Goal: Task Accomplishment & Management: Use online tool/utility

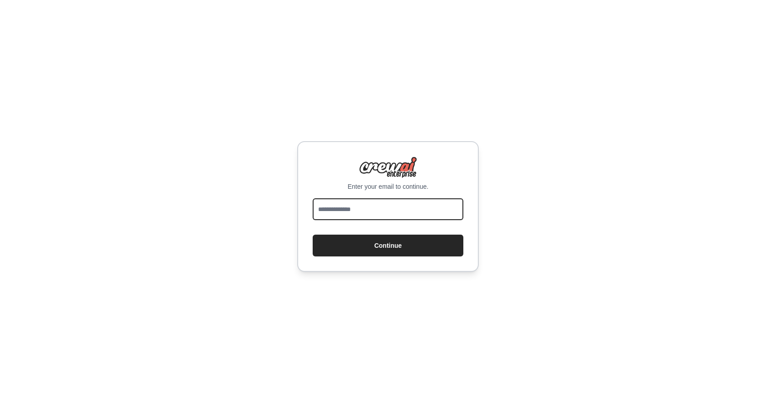
click at [360, 208] on input "email" at bounding box center [388, 209] width 151 height 22
type input "**********"
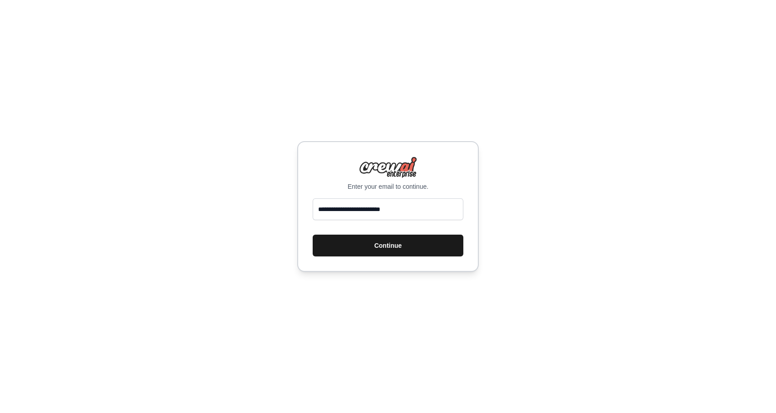
click at [379, 250] on button "Continue" at bounding box center [388, 246] width 151 height 22
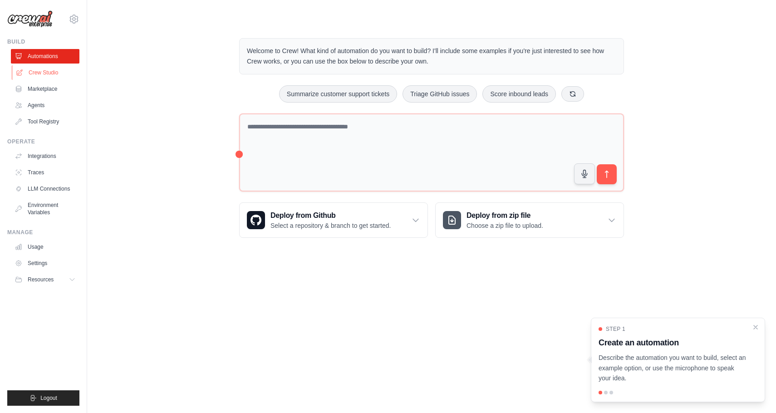
click at [44, 67] on link "Crew Studio" at bounding box center [46, 72] width 69 height 15
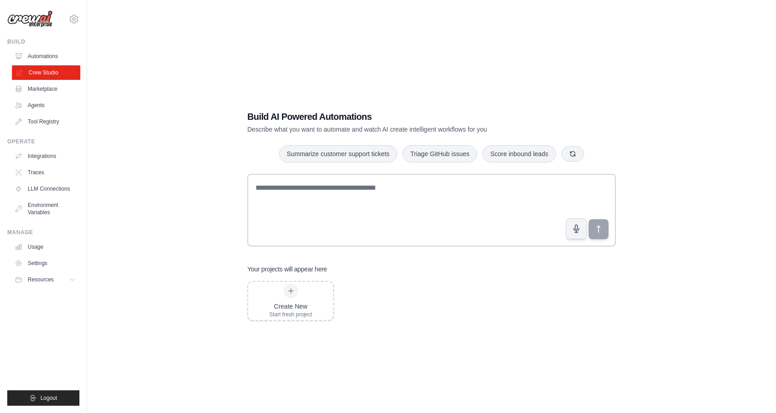
click at [17, 70] on icon at bounding box center [19, 72] width 7 height 7
click at [73, 280] on icon at bounding box center [73, 280] width 5 height 2
click at [73, 280] on icon at bounding box center [72, 279] width 7 height 7
click at [73, 22] on icon at bounding box center [74, 19] width 8 height 8
click at [184, 233] on div "Build AI Powered Automations Describe what you want to automate and watch AI cr…" at bounding box center [432, 215] width 660 height 413
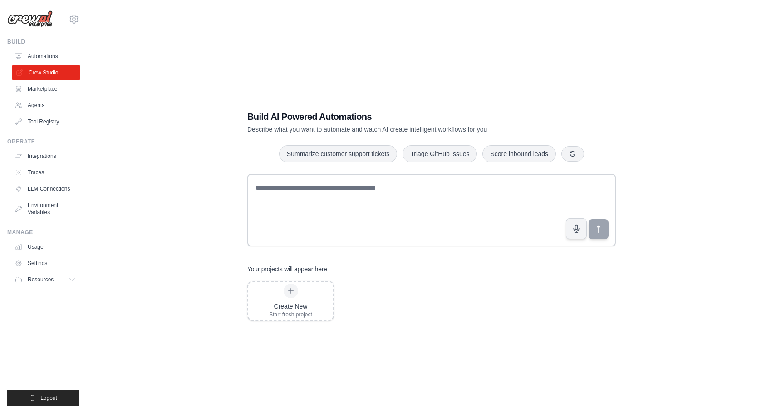
click at [69, 71] on link "Crew Studio" at bounding box center [46, 72] width 69 height 15
click at [53, 158] on link "Integrations" at bounding box center [46, 156] width 69 height 15
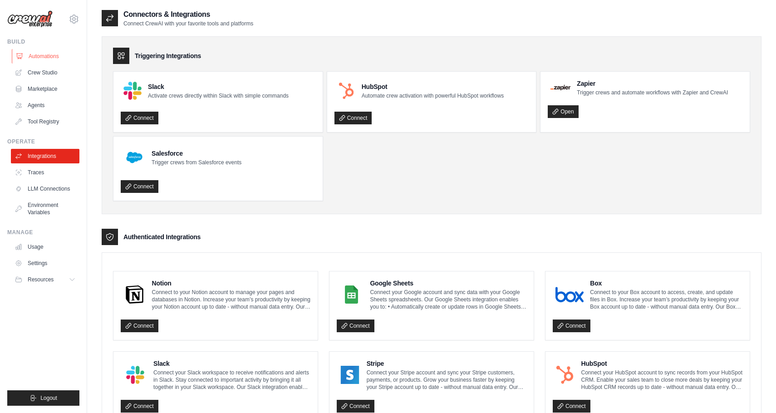
click at [59, 59] on link "Automations" at bounding box center [46, 56] width 69 height 15
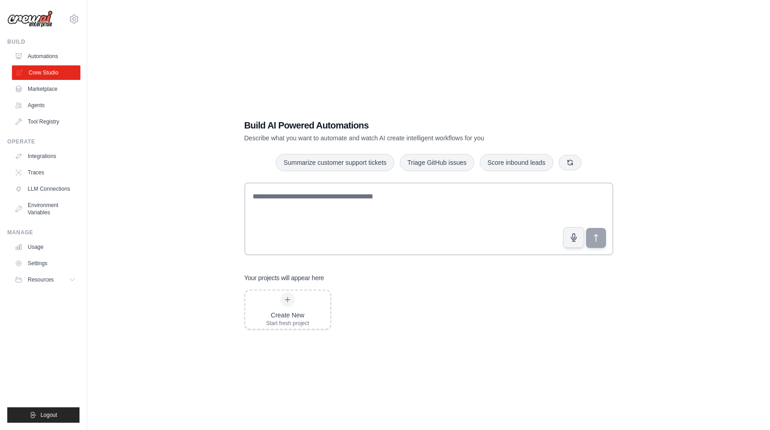
click at [44, 70] on link "Crew Studio" at bounding box center [46, 72] width 69 height 15
click at [286, 300] on icon at bounding box center [287, 299] width 7 height 7
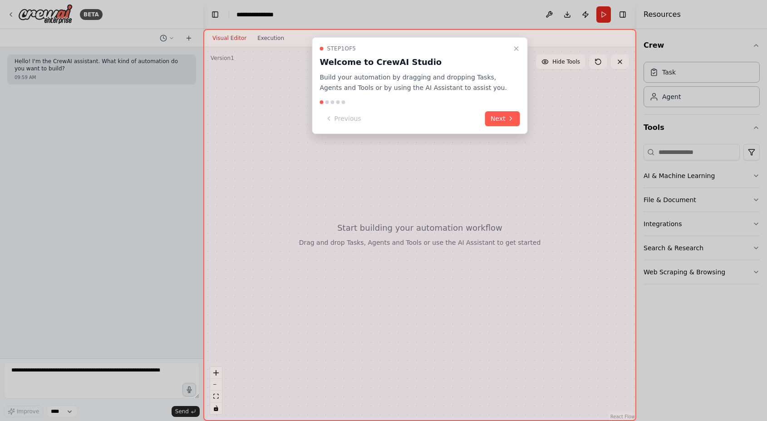
click at [493, 107] on div "Step 1 of 5 Welcome to CrewAI Studio Build your automation by dragging and drop…" at bounding box center [420, 85] width 216 height 97
click at [492, 115] on button "Next" at bounding box center [502, 118] width 35 height 15
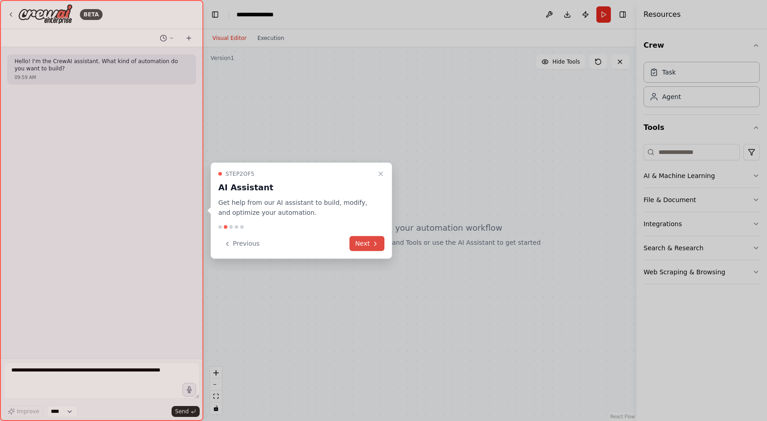
click at [371, 246] on button "Next" at bounding box center [367, 243] width 35 height 15
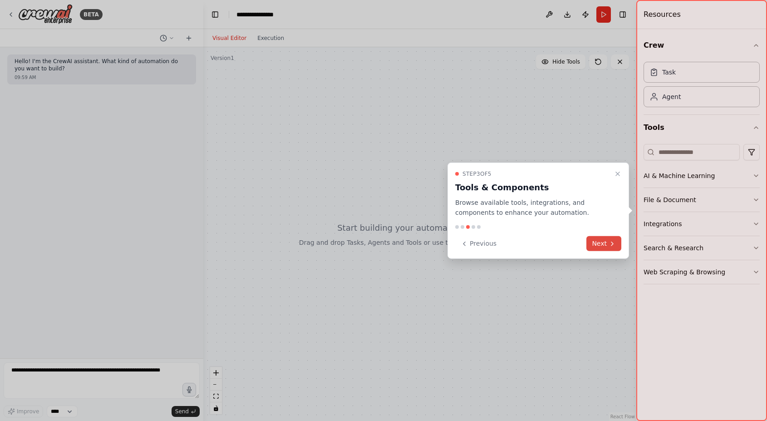
click at [609, 247] on icon at bounding box center [612, 243] width 7 height 7
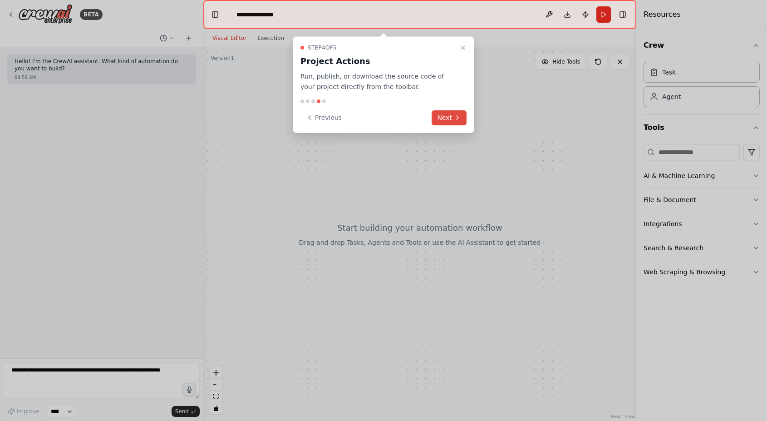
click at [453, 118] on button "Next" at bounding box center [449, 117] width 35 height 15
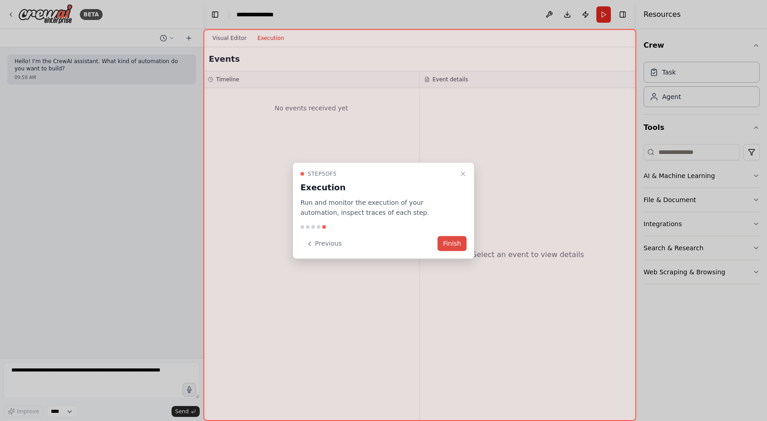
click at [450, 249] on button "Finish" at bounding box center [452, 243] width 29 height 15
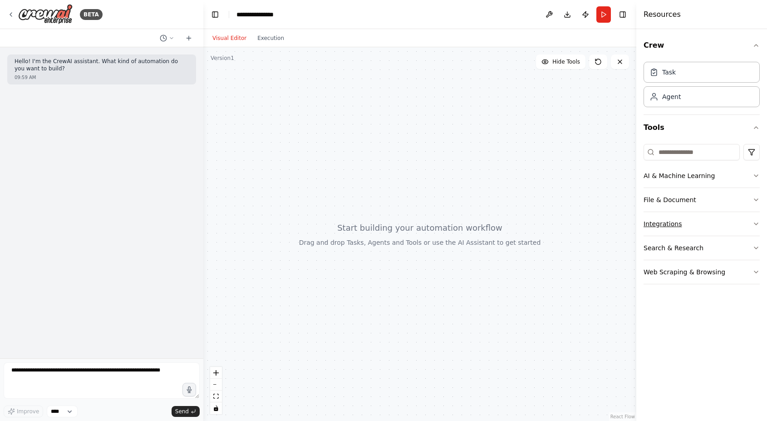
click at [735, 222] on button "Integrations" at bounding box center [702, 224] width 116 height 24
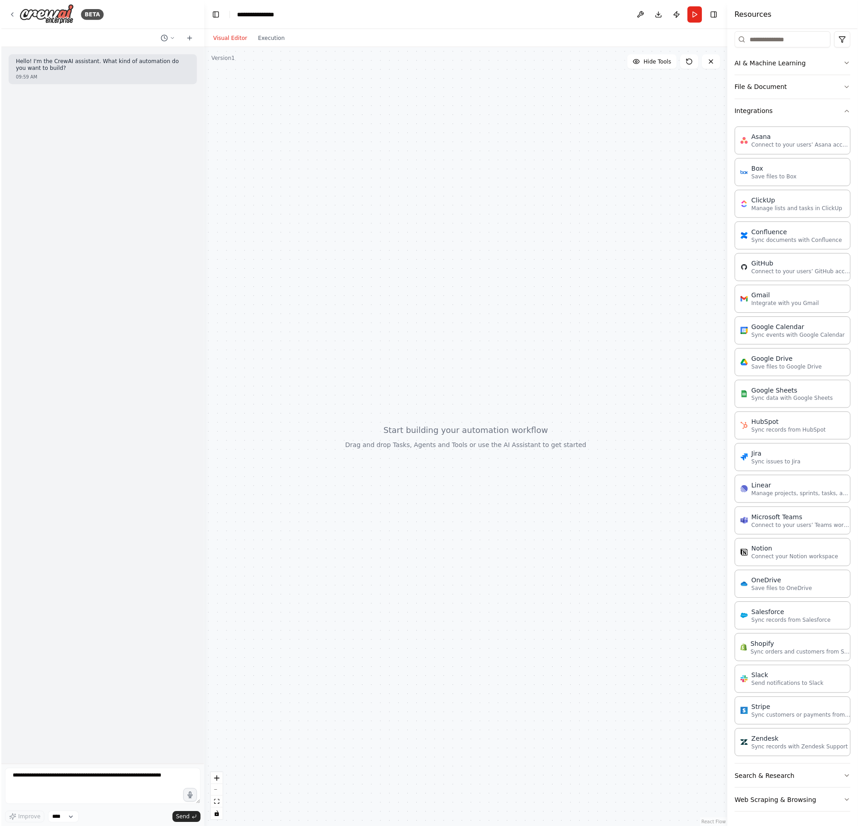
scroll to position [115, 0]
click at [9, 9] on div "BETA" at bounding box center [54, 14] width 95 height 20
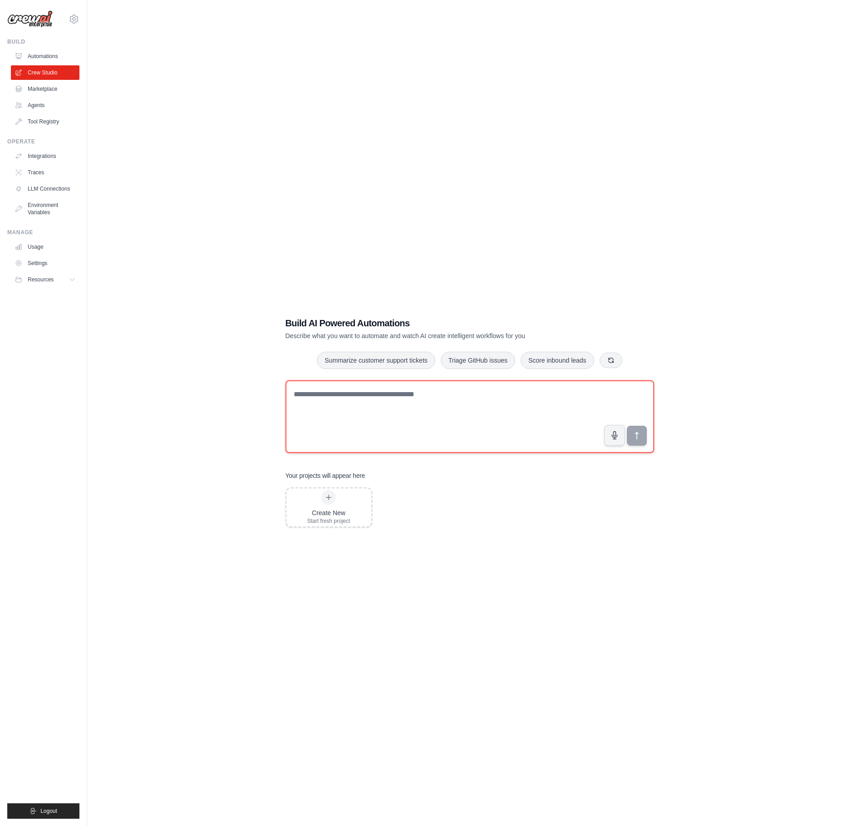
click at [362, 414] on textarea at bounding box center [470, 416] width 369 height 73
paste textarea "**********"
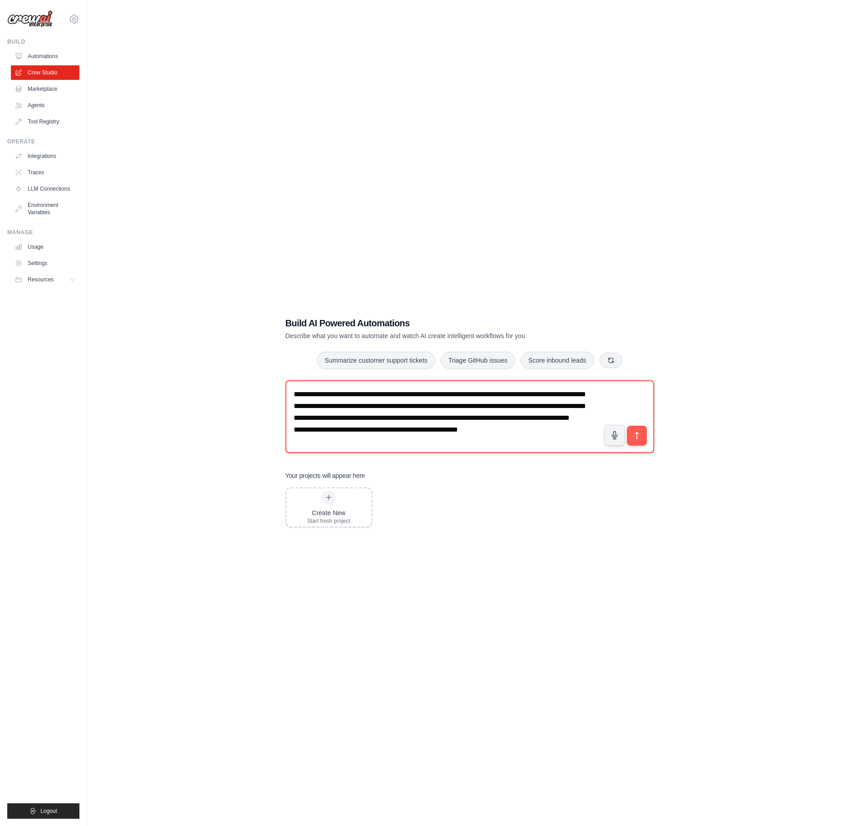
scroll to position [18, 0]
type textarea "**********"
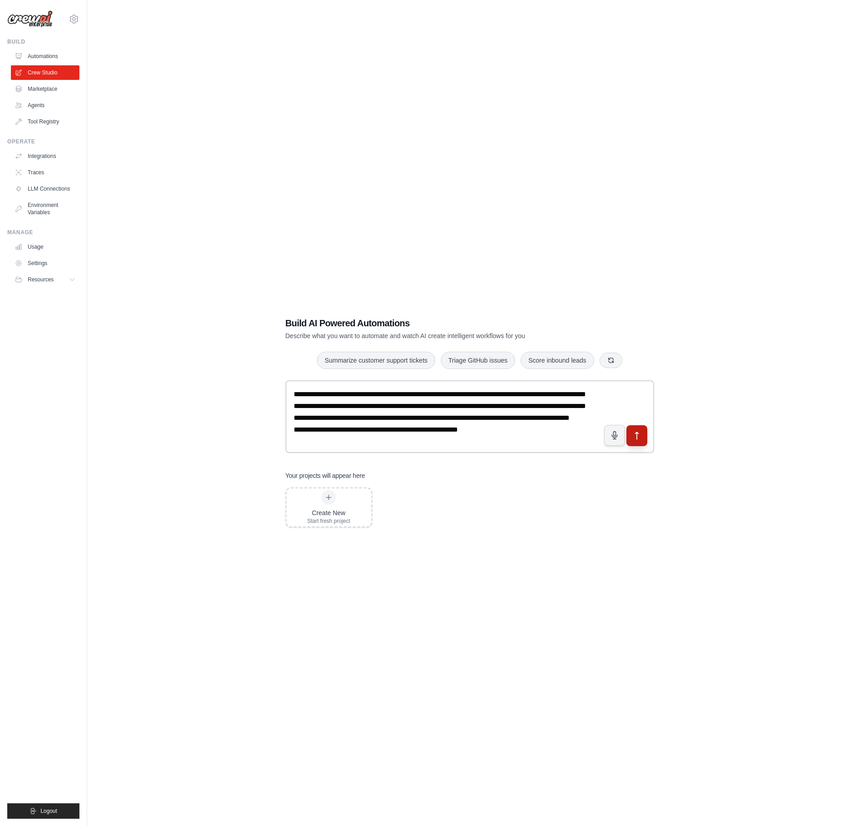
click at [640, 435] on icon "submit" at bounding box center [637, 436] width 10 height 10
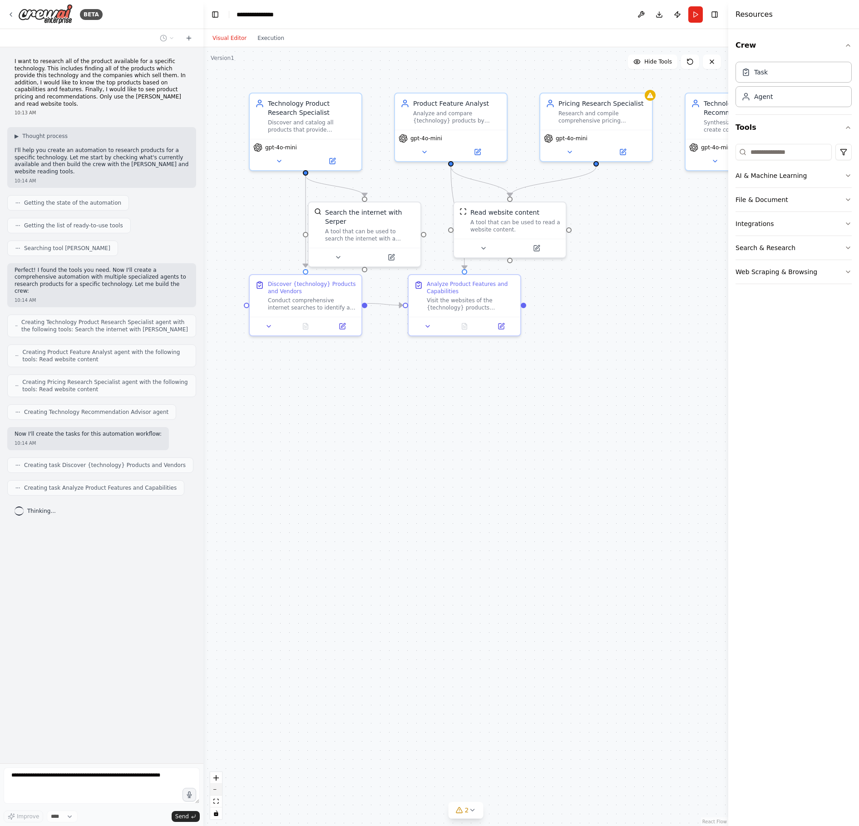
click at [216, 793] on button "zoom out" at bounding box center [216, 790] width 12 height 12
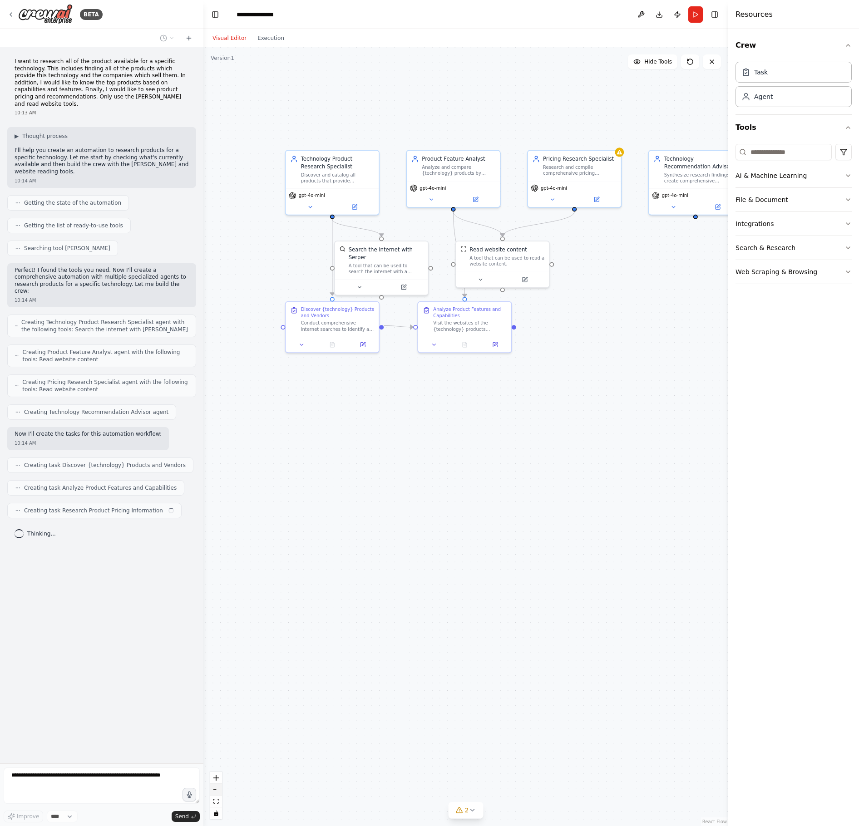
click at [216, 793] on button "zoom out" at bounding box center [216, 790] width 12 height 12
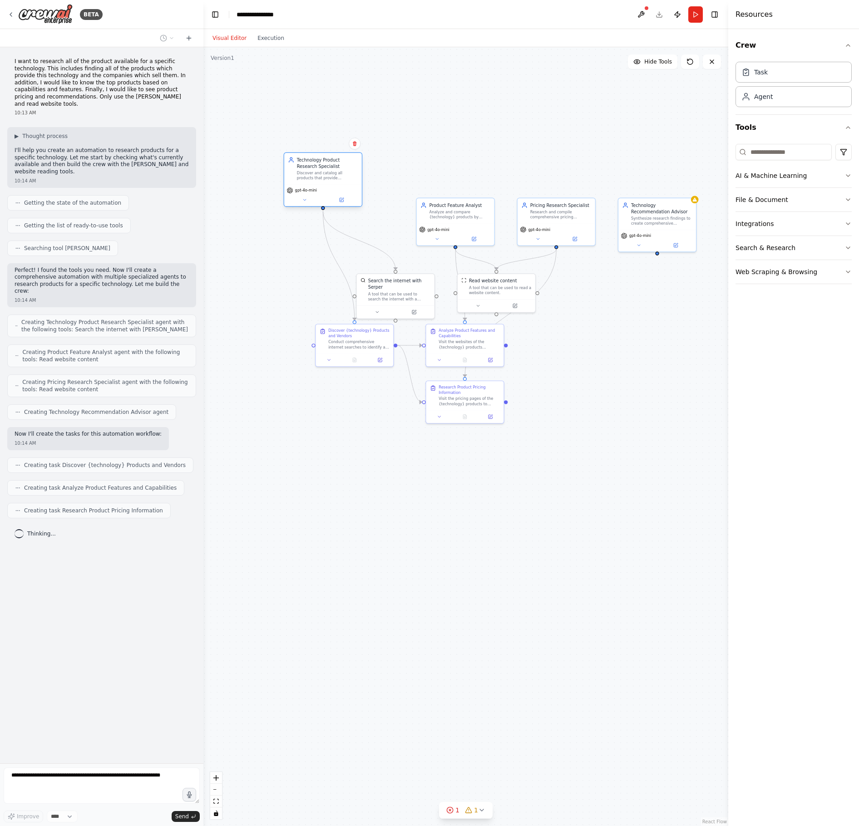
drag, startPoint x: 351, startPoint y: 215, endPoint x: 318, endPoint y: 167, distance: 57.9
click at [318, 167] on div "Technology Product Research Specialist Discover and catalog all products that p…" at bounding box center [327, 169] width 61 height 24
drag, startPoint x: 417, startPoint y: 183, endPoint x: 412, endPoint y: 170, distance: 13.9
click at [412, 170] on div "Analyze and compare {technology} products by examining their capabilities, feat…" at bounding box center [434, 169] width 61 height 10
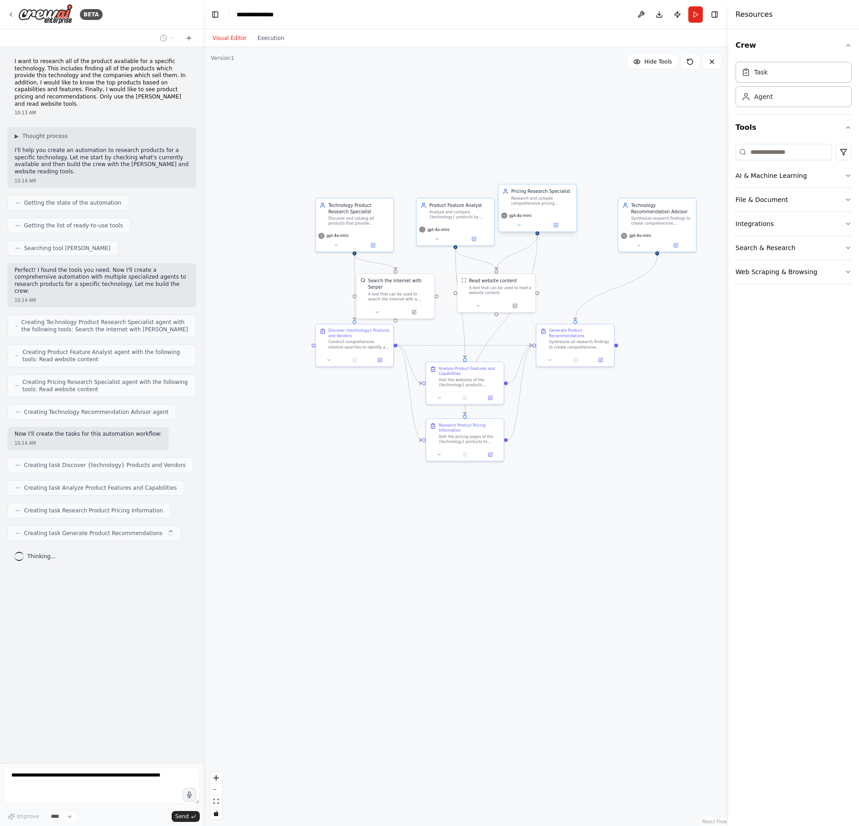
drag, startPoint x: 554, startPoint y: 215, endPoint x: 536, endPoint y: 201, distance: 22.9
click at [536, 201] on div "Research and compile comprehensive pricing information for {technology} product…" at bounding box center [541, 201] width 61 height 10
drag, startPoint x: 644, startPoint y: 215, endPoint x: 627, endPoint y: 212, distance: 17.9
click at [627, 212] on div "Synthesize research findings to create comprehensive recommendations for {techn…" at bounding box center [642, 213] width 61 height 10
drag, startPoint x: 562, startPoint y: 203, endPoint x: 588, endPoint y: 224, distance: 33.2
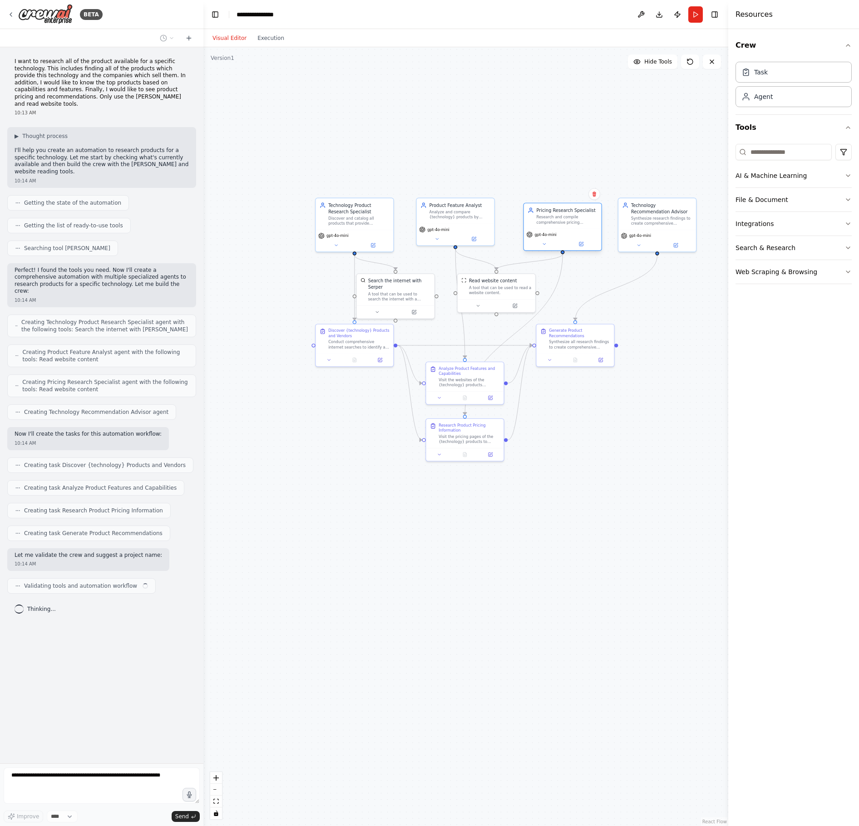
click at [588, 224] on div "Research and compile comprehensive pricing information for {technology} product…" at bounding box center [567, 220] width 61 height 10
click at [339, 380] on div ".deletable-edge-delete-btn { width: 20px; height: 20px; border: 0px solid #ffff…" at bounding box center [465, 436] width 525 height 779
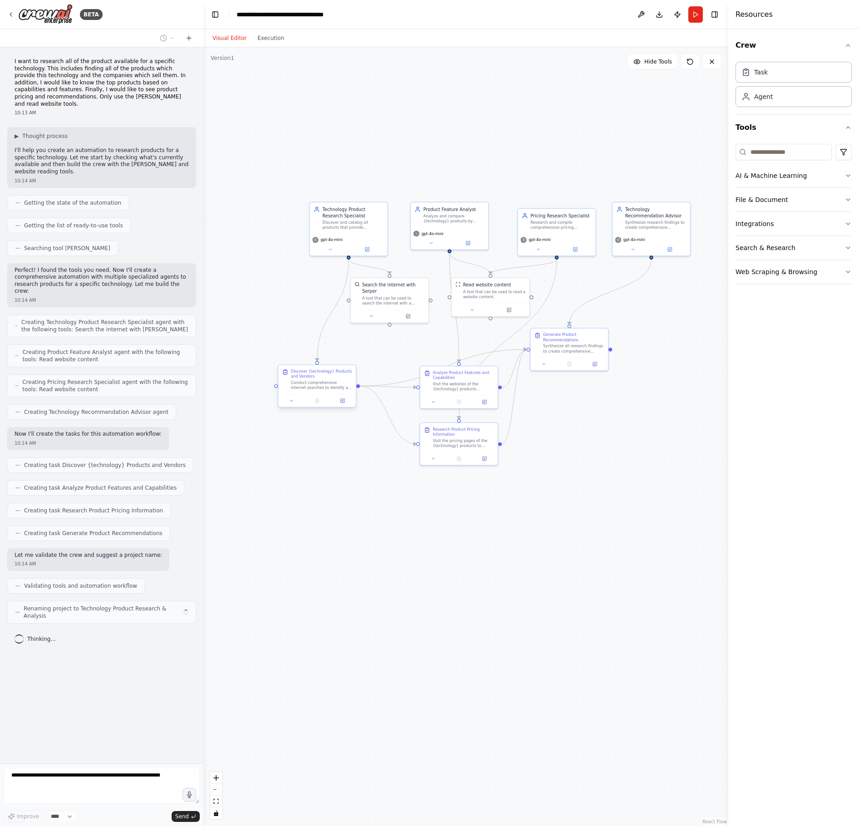
drag, startPoint x: 347, startPoint y: 351, endPoint x: 318, endPoint y: 391, distance: 49.5
click at [318, 391] on div "Discover {technology} Products and Vendors Conduct comprehensive internet searc…" at bounding box center [317, 379] width 78 height 29
drag, startPoint x: 455, startPoint y: 444, endPoint x: 455, endPoint y: 529, distance: 85.4
click at [456, 529] on div "Research Product Pricing Information Visit the pricing pages of the {technology…" at bounding box center [462, 518] width 78 height 29
drag, startPoint x: 452, startPoint y: 374, endPoint x: 441, endPoint y: 429, distance: 56.5
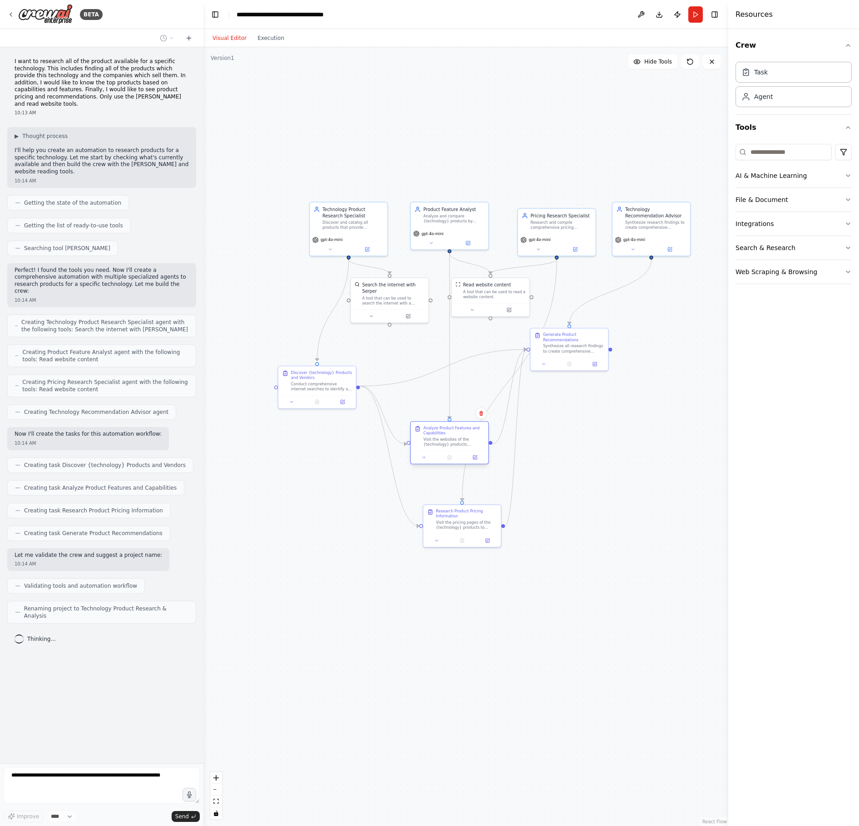
click at [441, 429] on div "Analyze Product Features and Capabilities" at bounding box center [453, 431] width 61 height 10
drag, startPoint x: 580, startPoint y: 352, endPoint x: 620, endPoint y: 420, distance: 78.3
click at [620, 420] on div "Synthesize all research findings to create comprehensive product recommendation…" at bounding box center [611, 423] width 61 height 10
drag, startPoint x: 496, startPoint y: 308, endPoint x: 501, endPoint y: 335, distance: 27.3
click at [501, 335] on div "Read website content A tool that can be used to read a website content." at bounding box center [499, 328] width 79 height 40
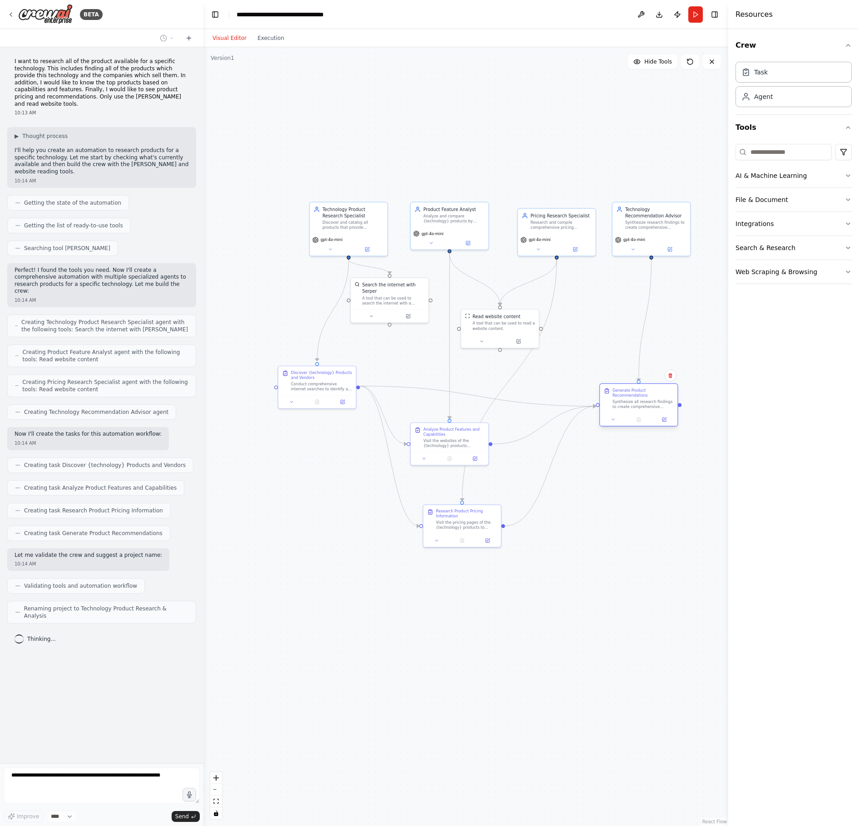
drag, startPoint x: 608, startPoint y: 426, endPoint x: 640, endPoint y: 410, distance: 35.5
click at [640, 410] on div "Generate Product Recommendations Synthesize all research findings to create com…" at bounding box center [639, 398] width 78 height 29
drag, startPoint x: 514, startPoint y: 330, endPoint x: 407, endPoint y: 381, distance: 118.0
click at [537, 341] on div "A tool that can be used to read a website content." at bounding box center [522, 339] width 62 height 10
drag, startPoint x: 445, startPoint y: 435, endPoint x: 478, endPoint y: 410, distance: 40.2
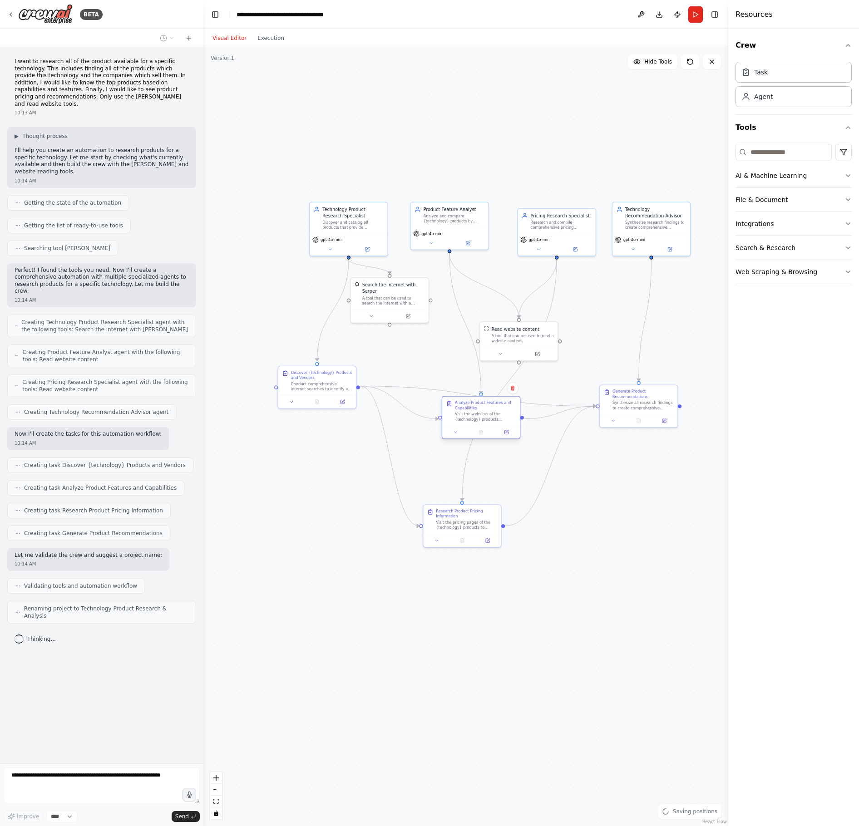
click at [478, 410] on div "Analyze Product Features and Capabilities Visit the websites of the {technology…" at bounding box center [485, 410] width 61 height 21
drag, startPoint x: 473, startPoint y: 530, endPoint x: 504, endPoint y: 555, distance: 39.1
click at [504, 555] on div "Research Product Pricing Information Visit the pricing pages of the {technology…" at bounding box center [494, 543] width 78 height 29
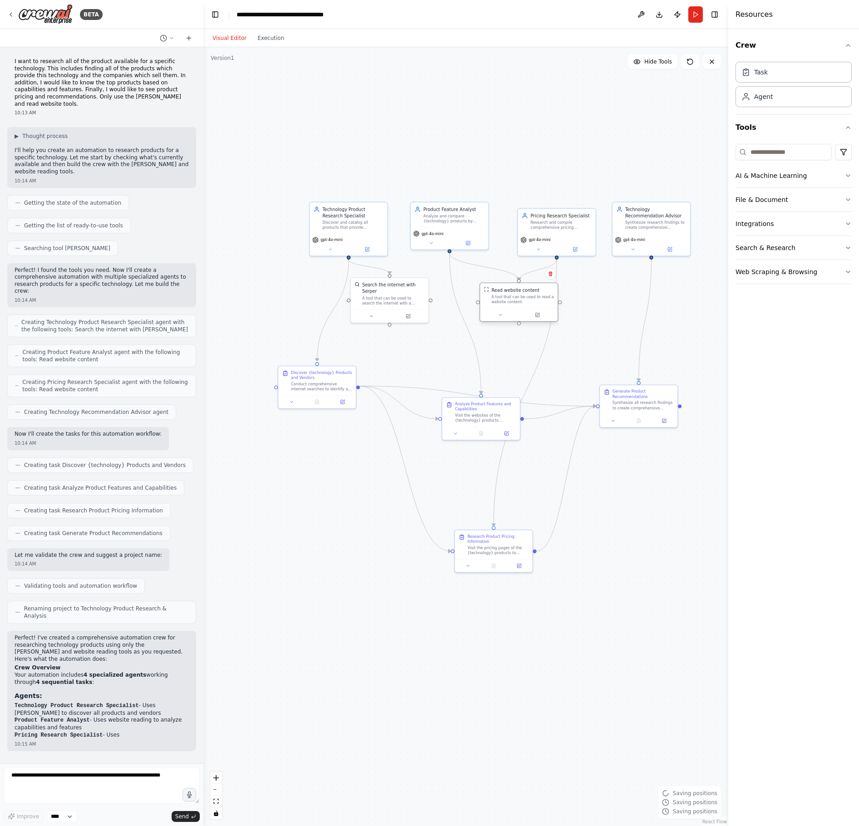
drag, startPoint x: 516, startPoint y: 333, endPoint x: 517, endPoint y: 294, distance: 38.6
click at [517, 295] on div "A tool that can be used to read a website content." at bounding box center [522, 300] width 62 height 10
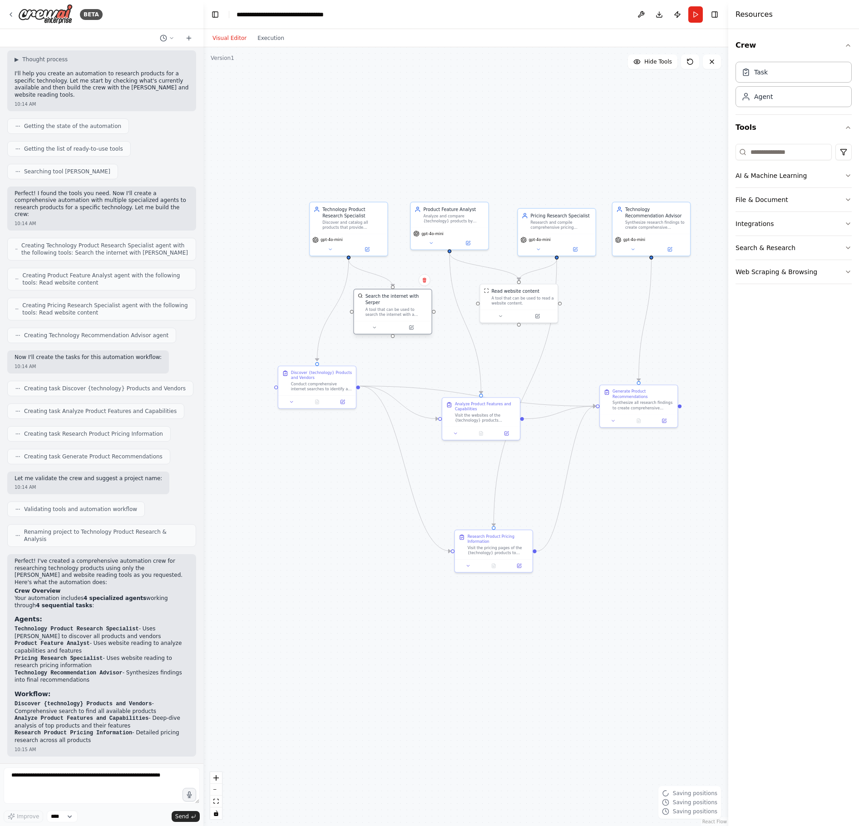
drag, startPoint x: 385, startPoint y: 302, endPoint x: 388, endPoint y: 315, distance: 12.6
click at [388, 315] on div "A tool that can be used to search the internet with a search_query. Supports di…" at bounding box center [397, 312] width 62 height 10
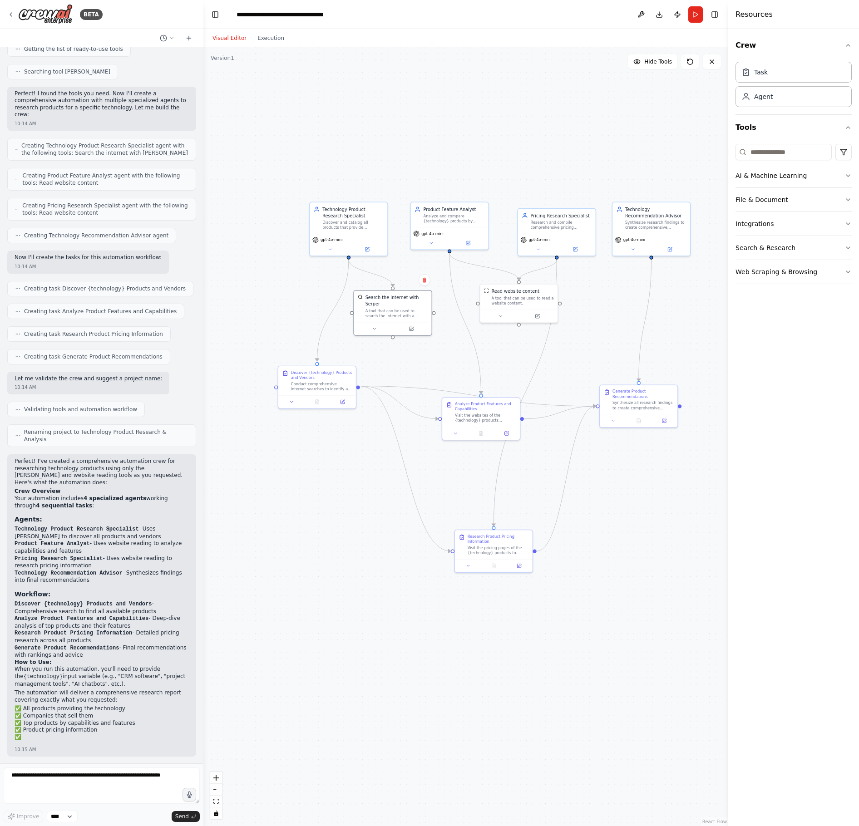
scroll to position [186, 0]
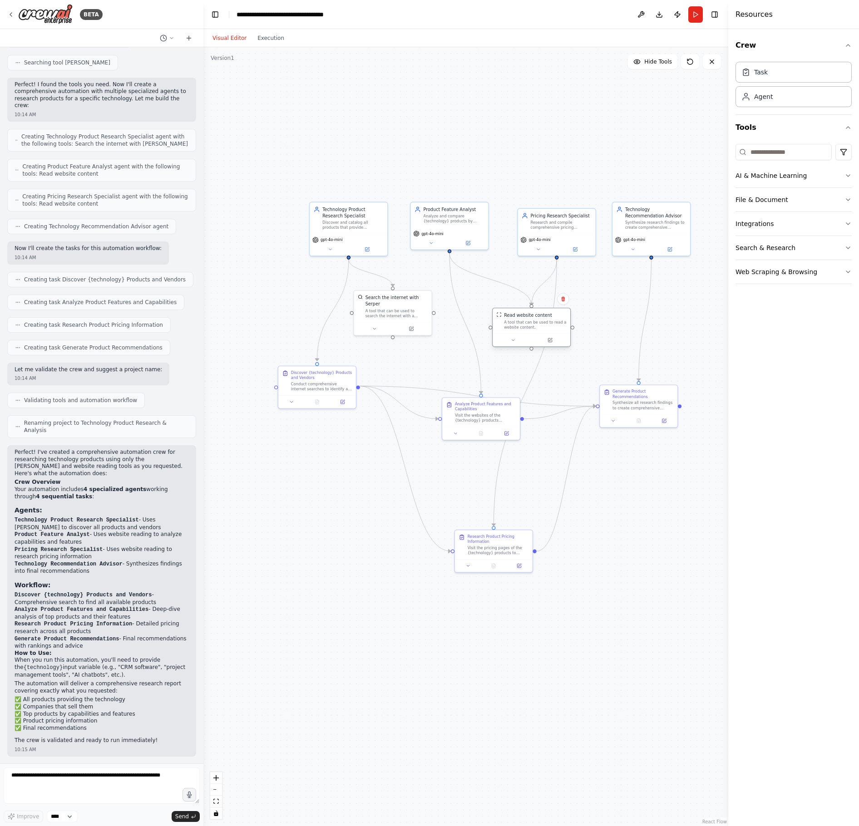
drag, startPoint x: 527, startPoint y: 303, endPoint x: 541, endPoint y: 326, distance: 27.1
click at [541, 326] on div "A tool that can be used to read a website content." at bounding box center [535, 325] width 62 height 10
drag, startPoint x: 360, startPoint y: 226, endPoint x: 294, endPoint y: 228, distance: 65.9
click at [294, 228] on div "Discover and catalog all products that provide {technology} by conducting compr…" at bounding box center [289, 224] width 61 height 10
drag, startPoint x: 418, startPoint y: 225, endPoint x: 385, endPoint y: 226, distance: 33.2
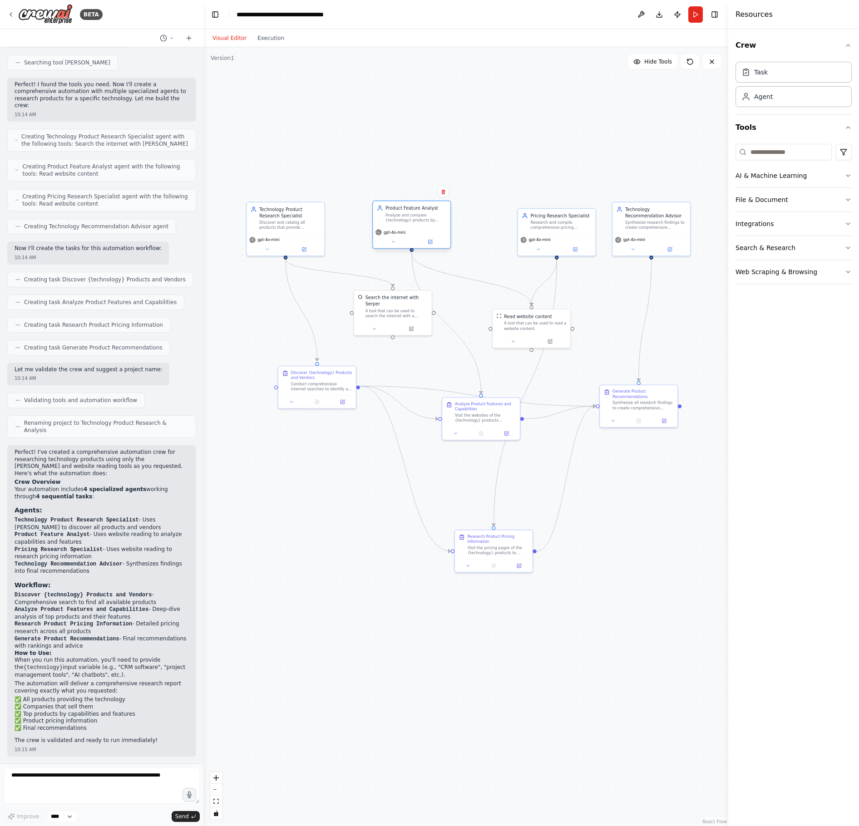
click at [385, 226] on div "Product Feature Analyst Analyze and compare {technology} products by examining …" at bounding box center [411, 225] width 79 height 48
drag, startPoint x: 558, startPoint y: 227, endPoint x: 522, endPoint y: 216, distance: 37.4
click at [522, 216] on div "Pricing Research Specialist Research and compile comprehensive pricing informat…" at bounding box center [519, 207] width 78 height 25
drag, startPoint x: 652, startPoint y: 232, endPoint x: 646, endPoint y: 309, distance: 76.5
click at [646, 309] on div "gpt-4o-mini" at bounding box center [645, 319] width 78 height 22
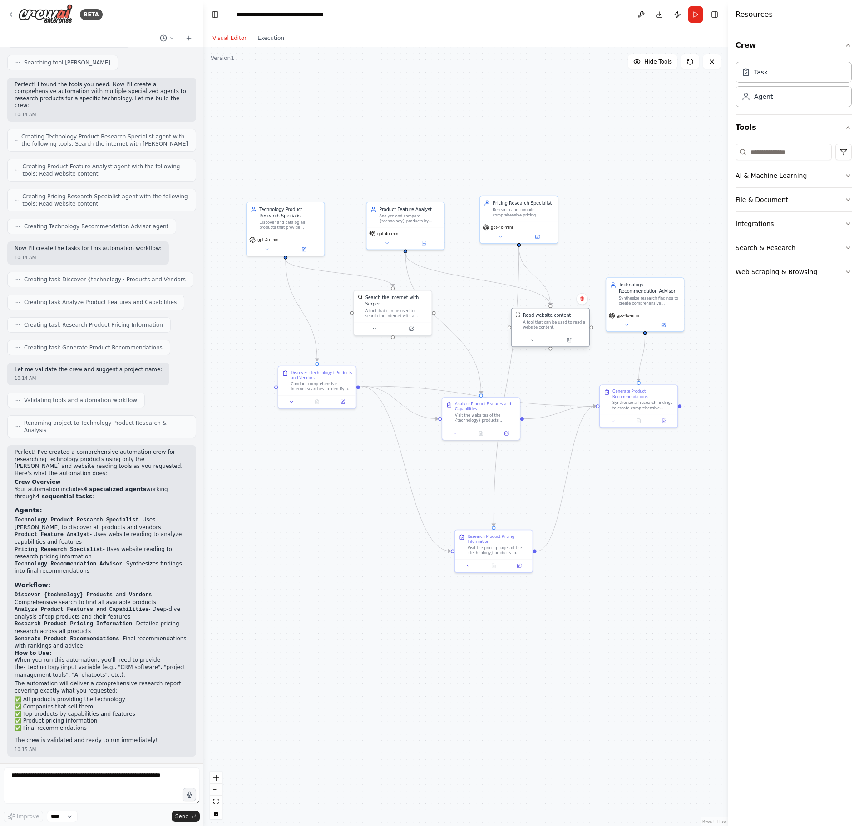
drag, startPoint x: 516, startPoint y: 323, endPoint x: 534, endPoint y: 320, distance: 18.5
click at [534, 320] on div "A tool that can be used to read a website content." at bounding box center [554, 325] width 62 height 10
drag, startPoint x: 384, startPoint y: 311, endPoint x: 361, endPoint y: 310, distance: 23.2
click at [361, 310] on div "A tool that can be used to search the internet with a search_query. Supports di…" at bounding box center [371, 312] width 62 height 10
drag, startPoint x: 554, startPoint y: 327, endPoint x: 537, endPoint y: 311, distance: 23.5
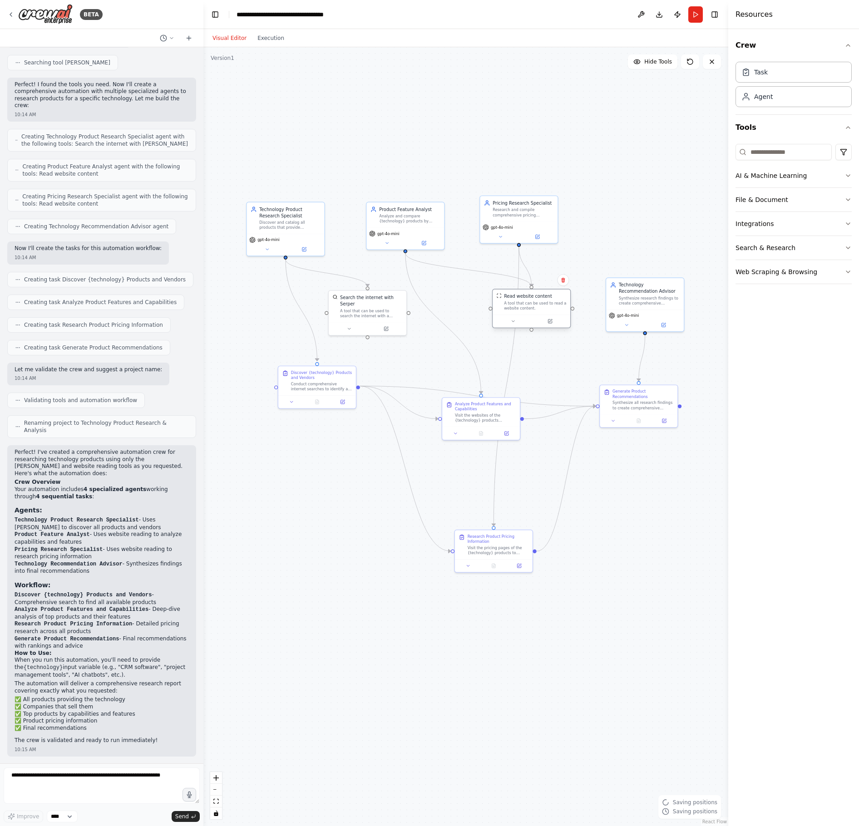
click at [537, 311] on div "Read website content A tool that can be used to read a website content." at bounding box center [532, 302] width 78 height 25
drag, startPoint x: 511, startPoint y: 305, endPoint x: 491, endPoint y: 312, distance: 21.8
click at [491, 312] on div "A tool that can be used to read a website content." at bounding box center [497, 312] width 62 height 10
click at [694, 15] on button "Run" at bounding box center [695, 14] width 15 height 16
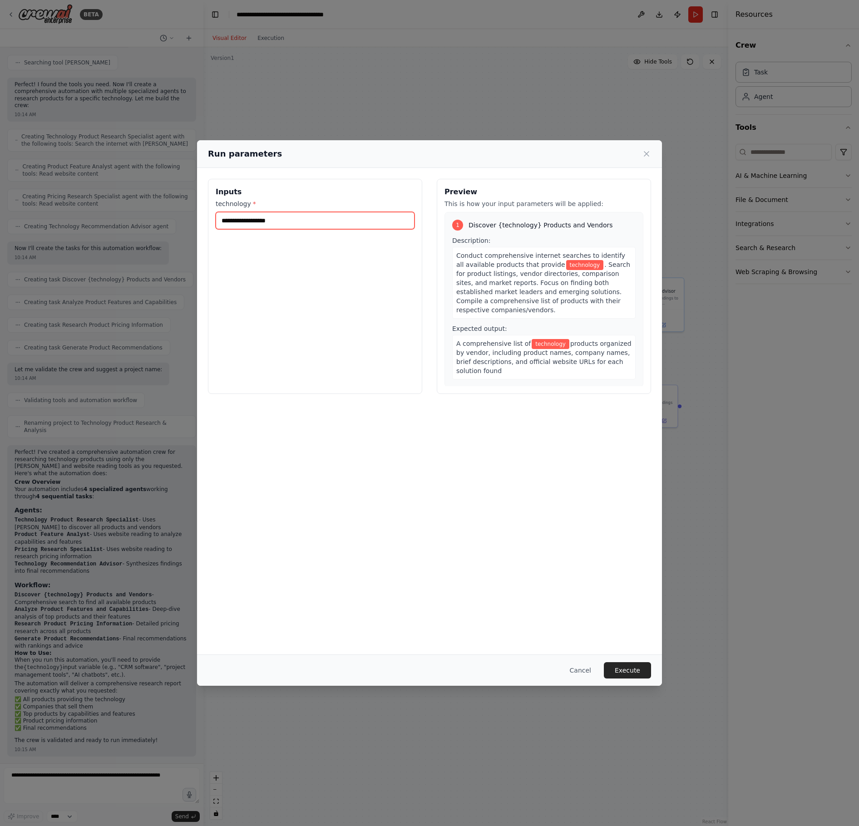
click at [294, 222] on input "technology *" at bounding box center [315, 220] width 199 height 17
type input "**********"
click at [626, 670] on button "Execute" at bounding box center [627, 670] width 47 height 16
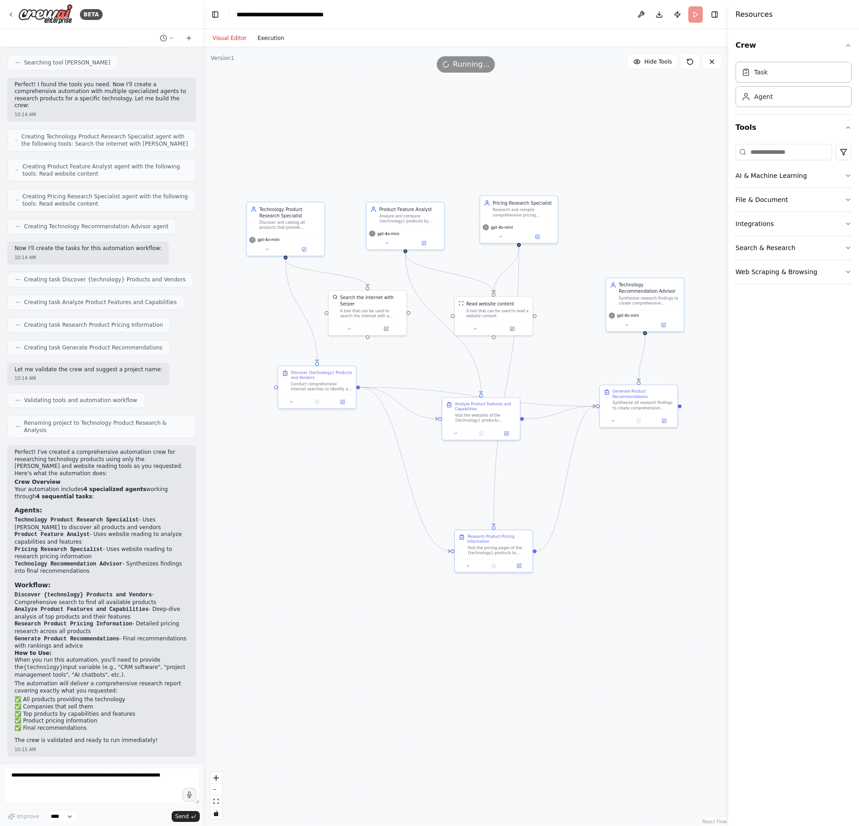
click at [268, 37] on button "Execution" at bounding box center [271, 38] width 38 height 11
click at [227, 39] on button "Visual Editor" at bounding box center [229, 38] width 45 height 11
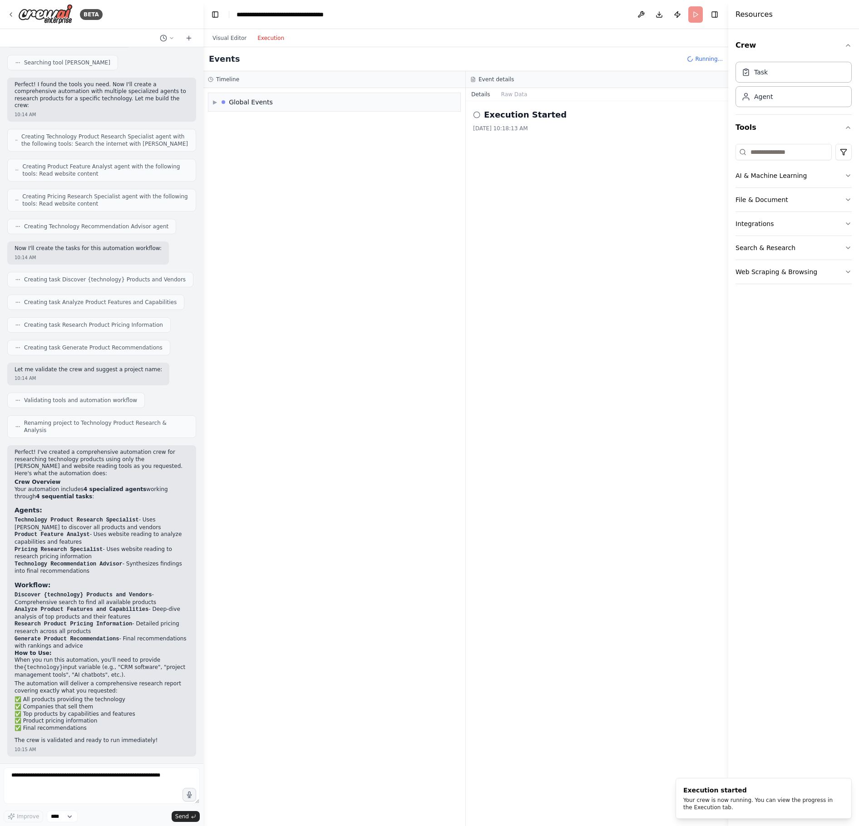
click at [263, 34] on button "Execution" at bounding box center [271, 38] width 38 height 11
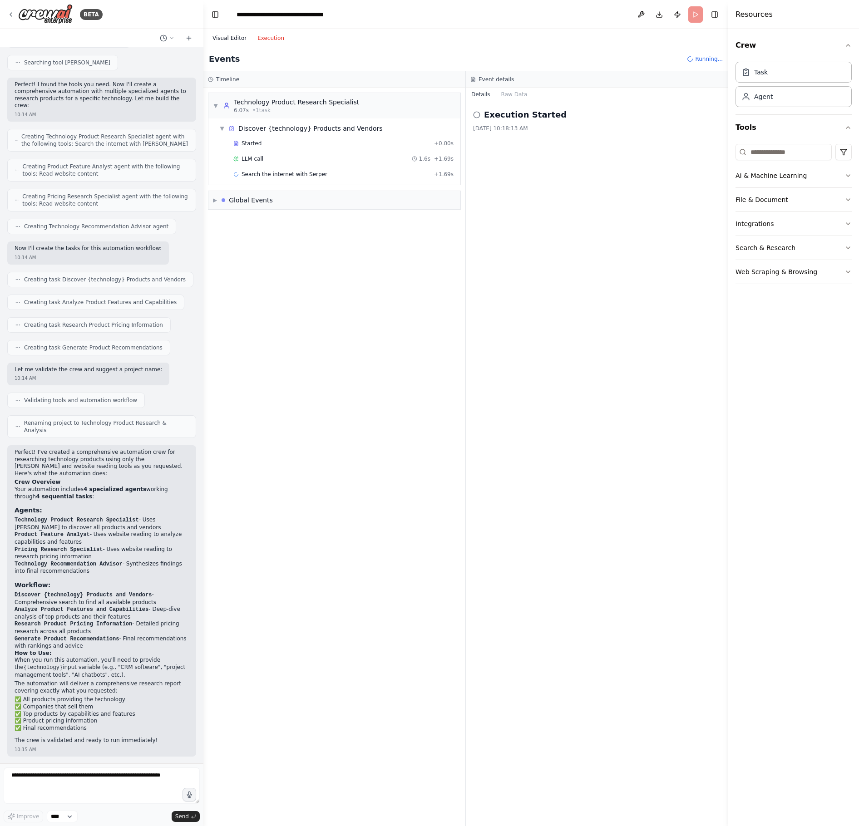
click at [242, 33] on button "Visual Editor" at bounding box center [229, 38] width 45 height 11
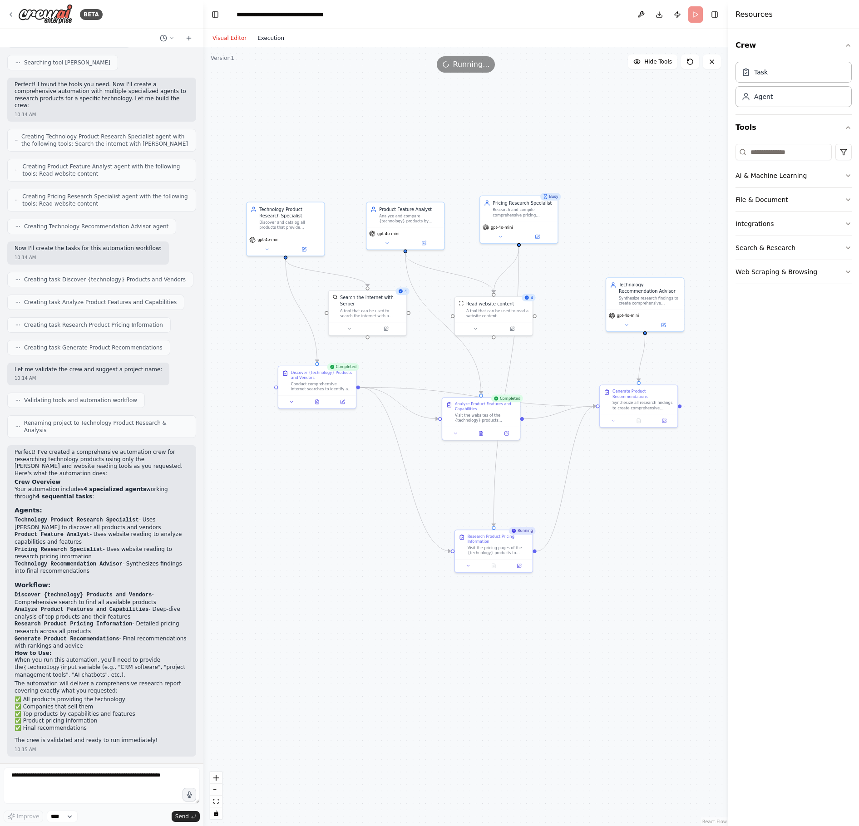
click at [275, 39] on button "Execution" at bounding box center [271, 38] width 38 height 11
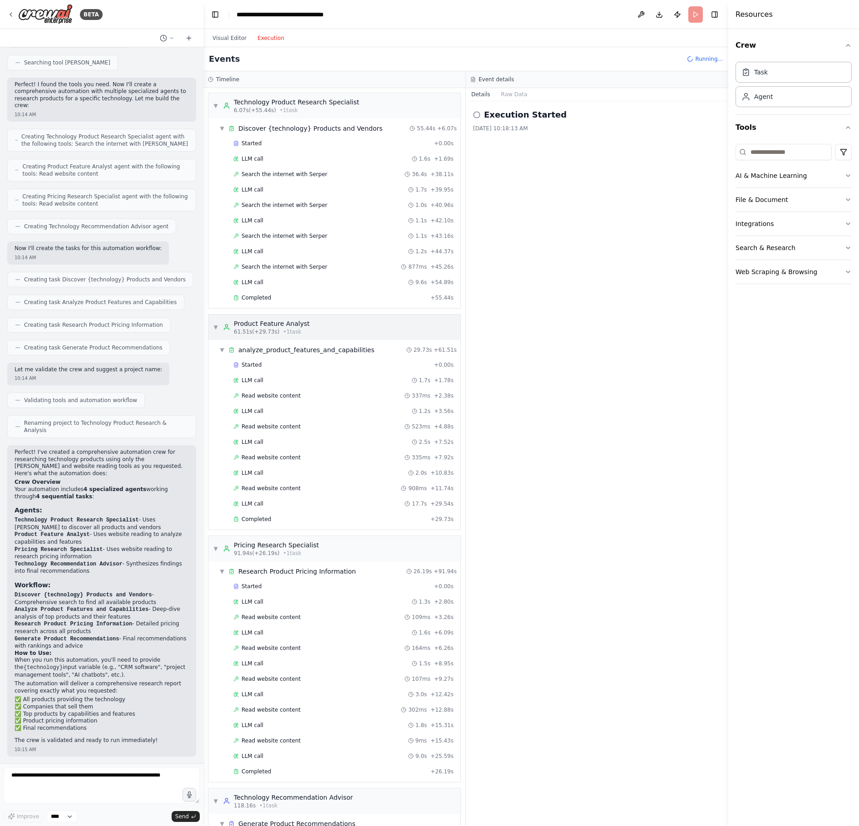
scroll to position [74, 0]
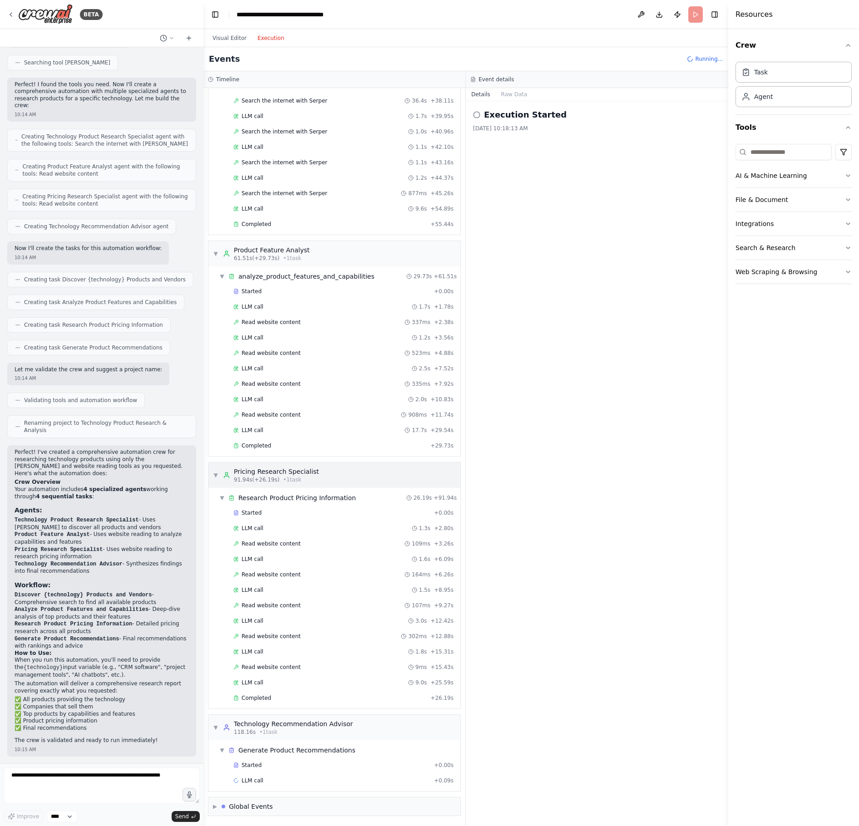
click at [217, 475] on span "▼" at bounding box center [215, 475] width 5 height 7
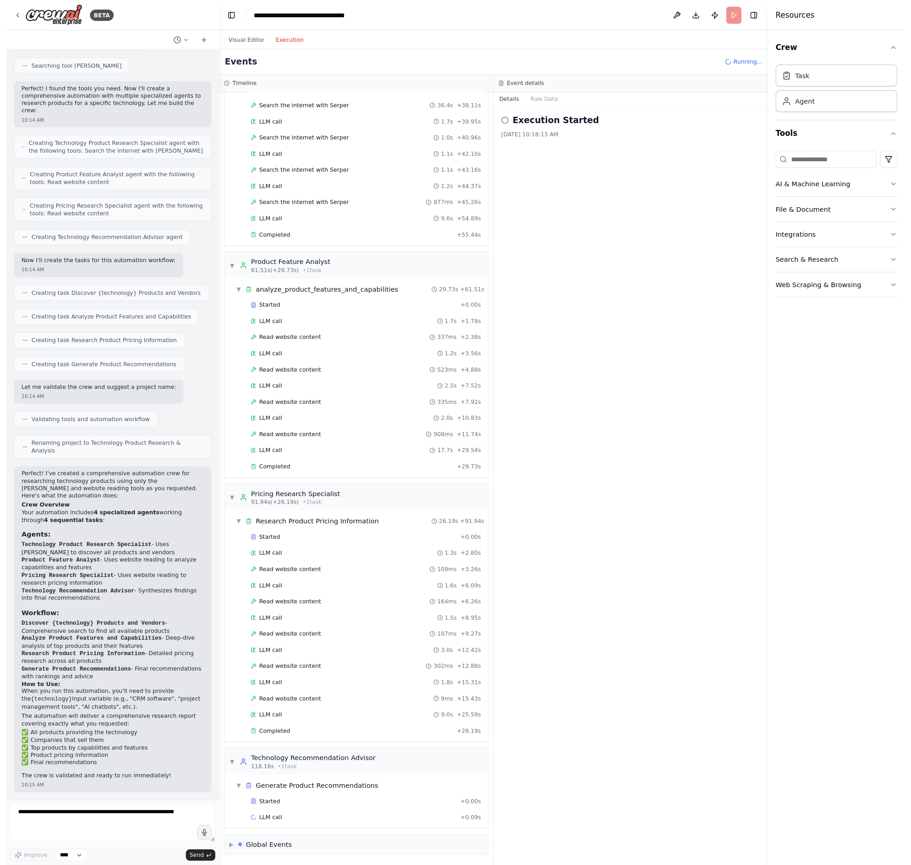
scroll to position [0, 0]
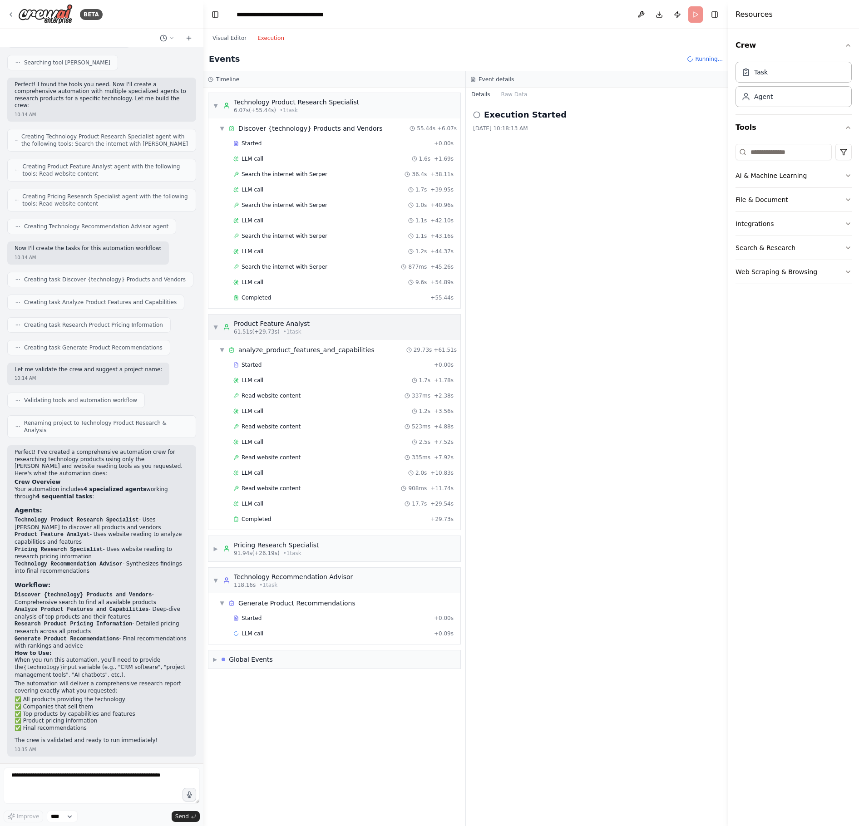
click at [213, 329] on span "▼" at bounding box center [215, 327] width 5 height 7
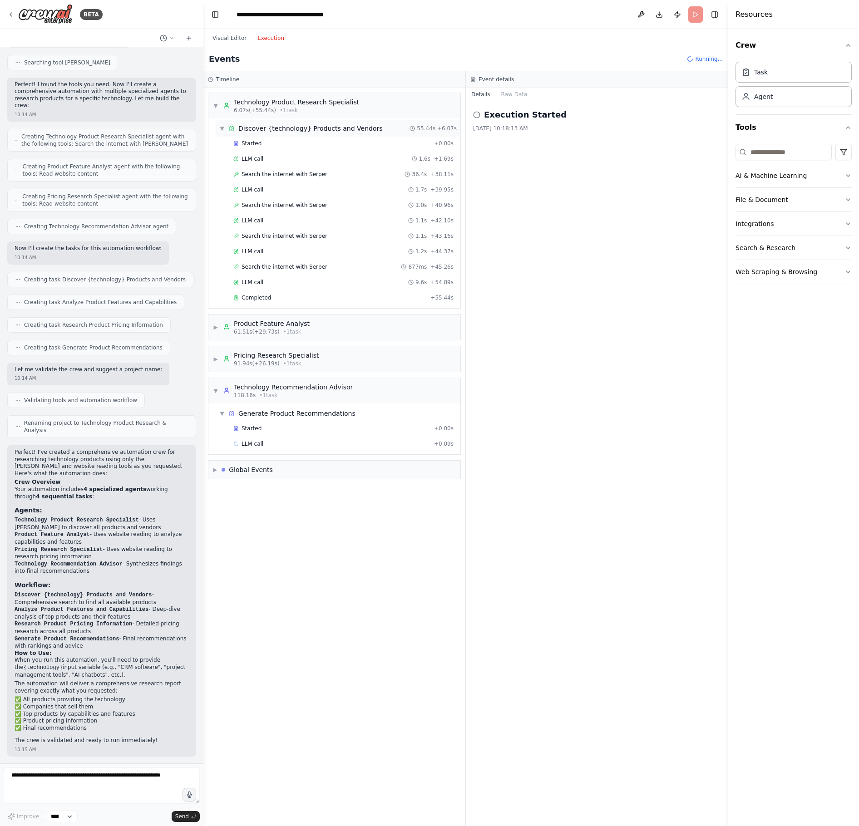
click at [219, 125] on span "▼" at bounding box center [221, 128] width 5 height 7
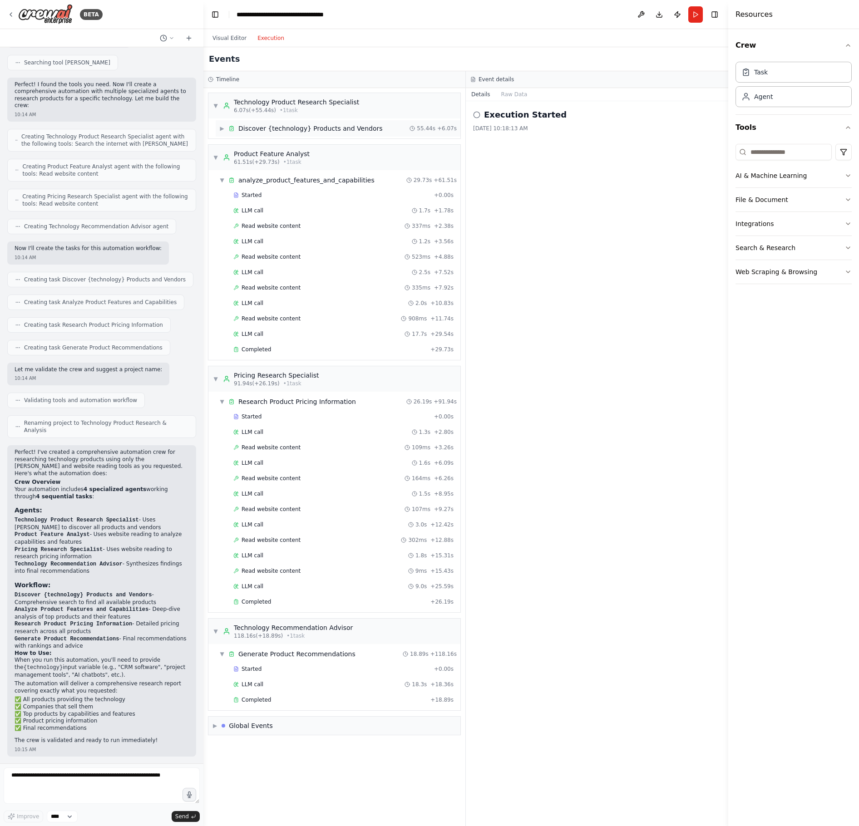
click at [219, 130] on span "▶" at bounding box center [221, 128] width 5 height 7
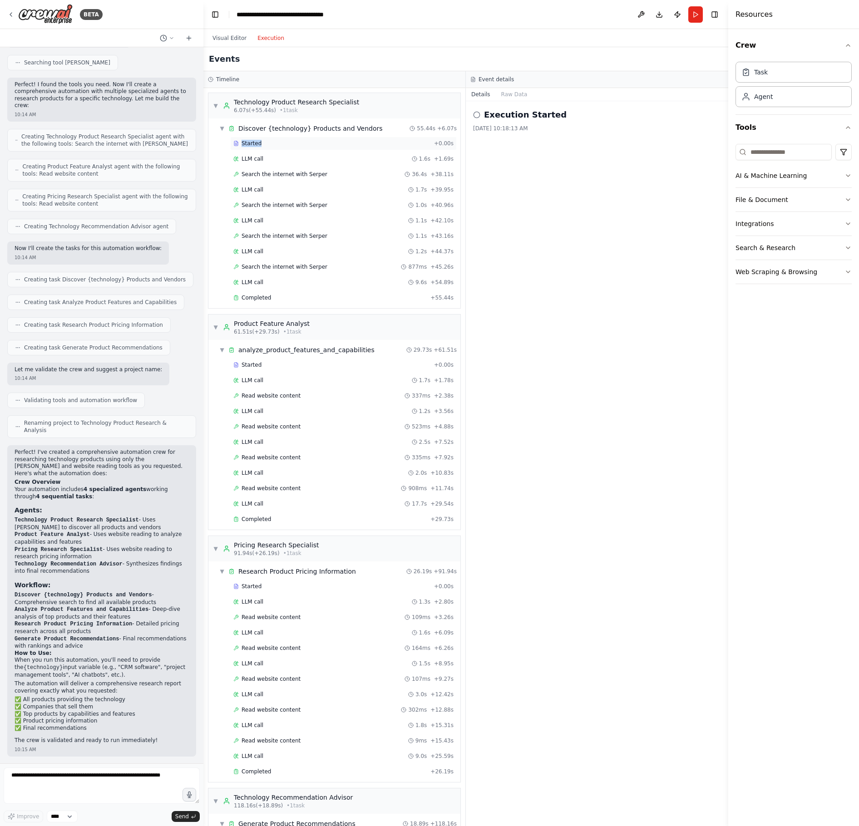
click at [290, 140] on div "Started + 0.00s" at bounding box center [343, 144] width 227 height 14
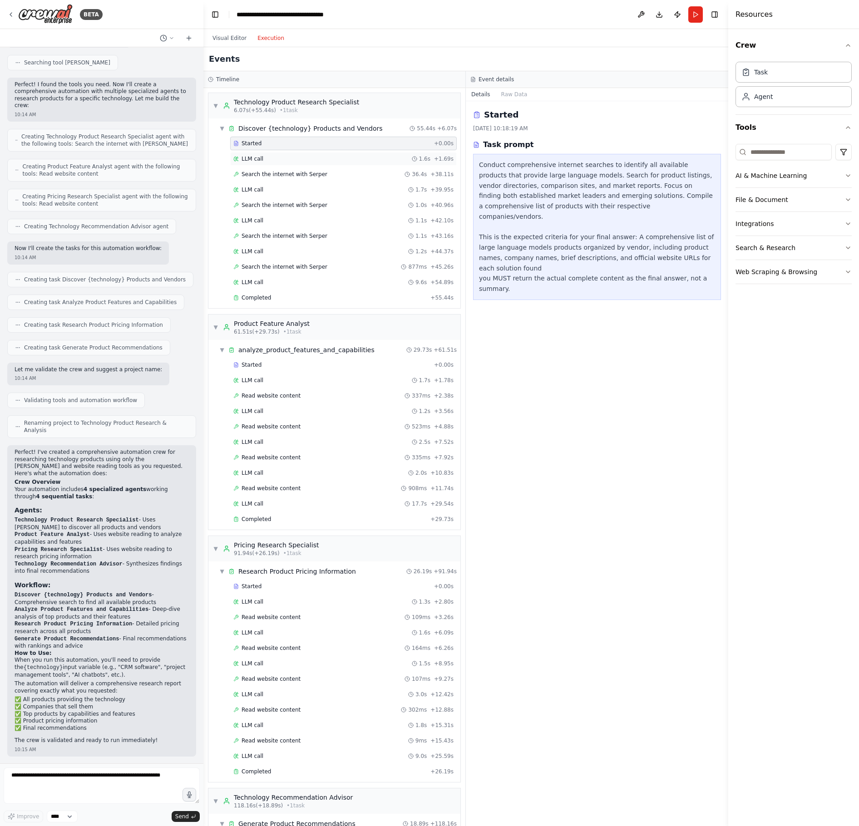
click at [317, 157] on div "LLM call 1.6s + 1.69s" at bounding box center [343, 158] width 220 height 7
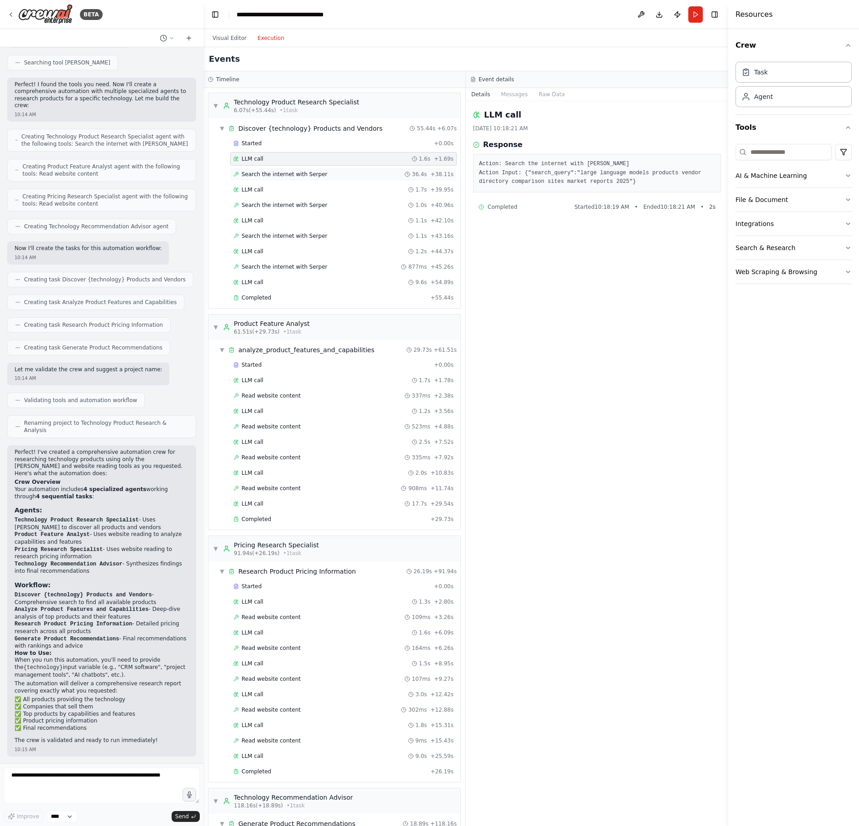
click at [309, 176] on span "Search the internet with Serper" at bounding box center [285, 174] width 86 height 7
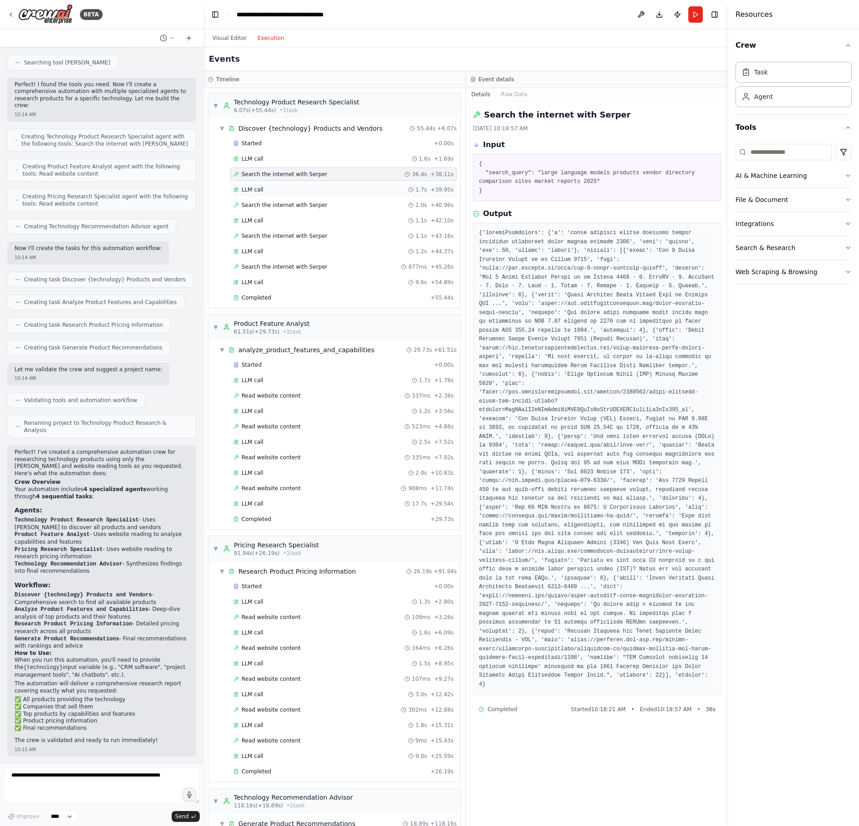
click at [256, 194] on div "LLM call 1.7s + 39.95s" at bounding box center [343, 190] width 227 height 14
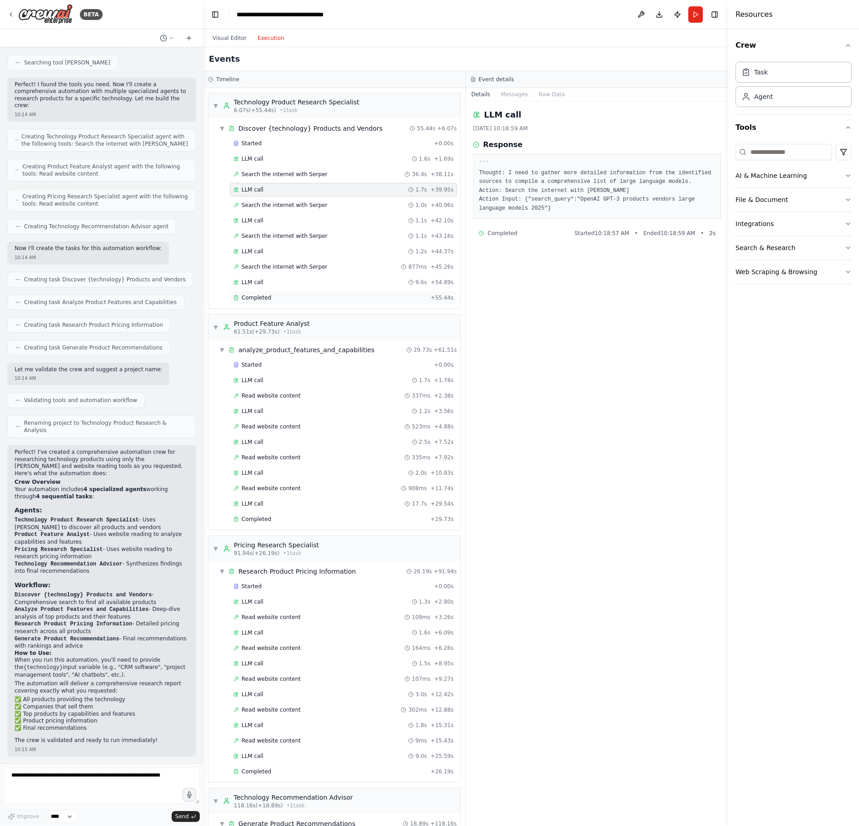
click at [288, 299] on div "Completed" at bounding box center [329, 297] width 193 height 7
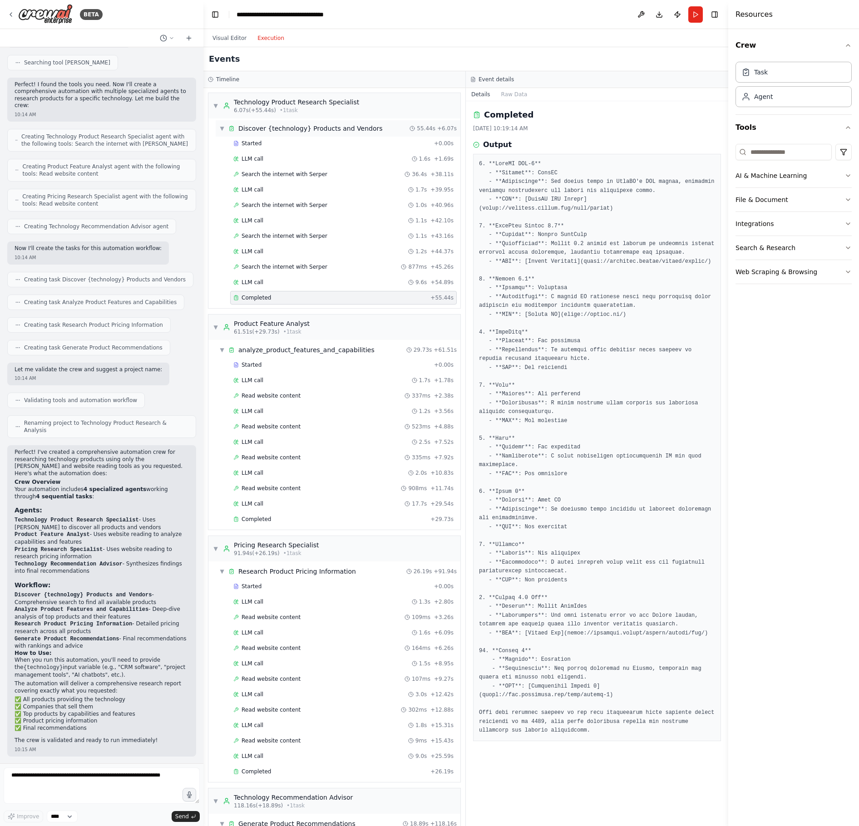
click at [220, 127] on span "▼" at bounding box center [221, 128] width 5 height 7
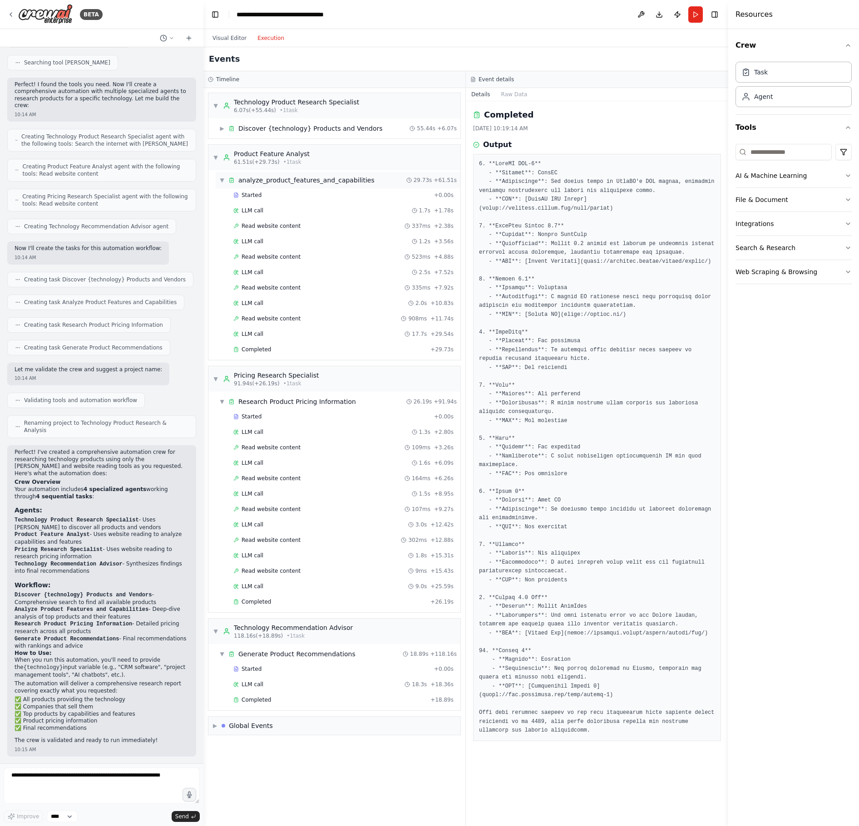
click at [286, 182] on div "analyze_product_features_and_capabilities" at bounding box center [306, 180] width 136 height 9
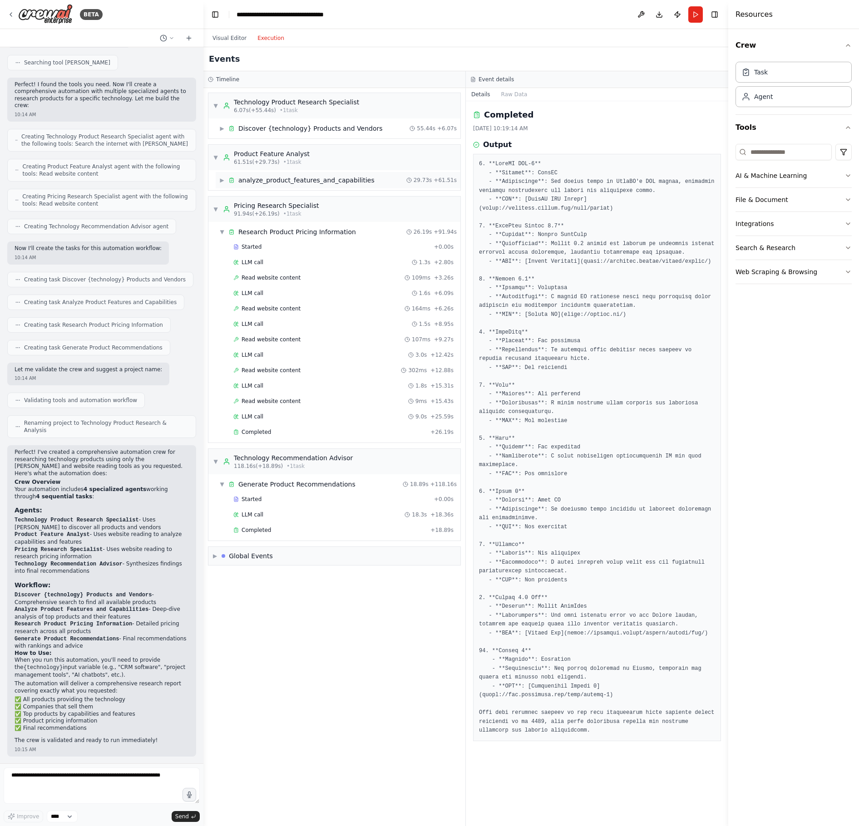
click at [231, 173] on div "▶ analyze_product_features_and_capabilities 29.73s + 61.51s" at bounding box center [338, 180] width 245 height 16
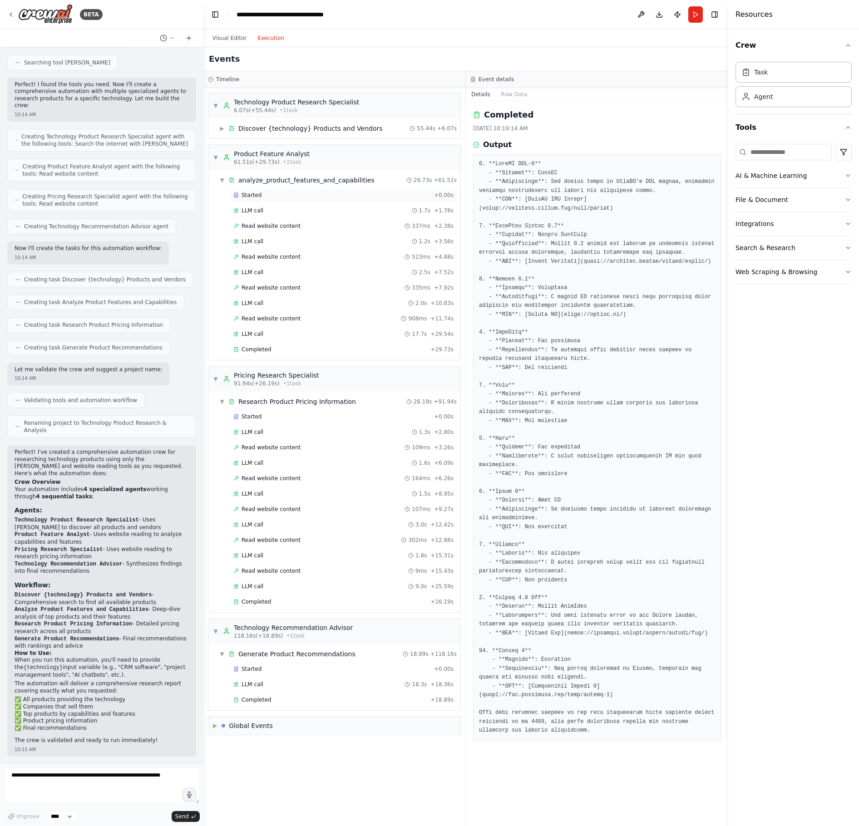
click at [258, 198] on span "Started" at bounding box center [252, 195] width 20 height 7
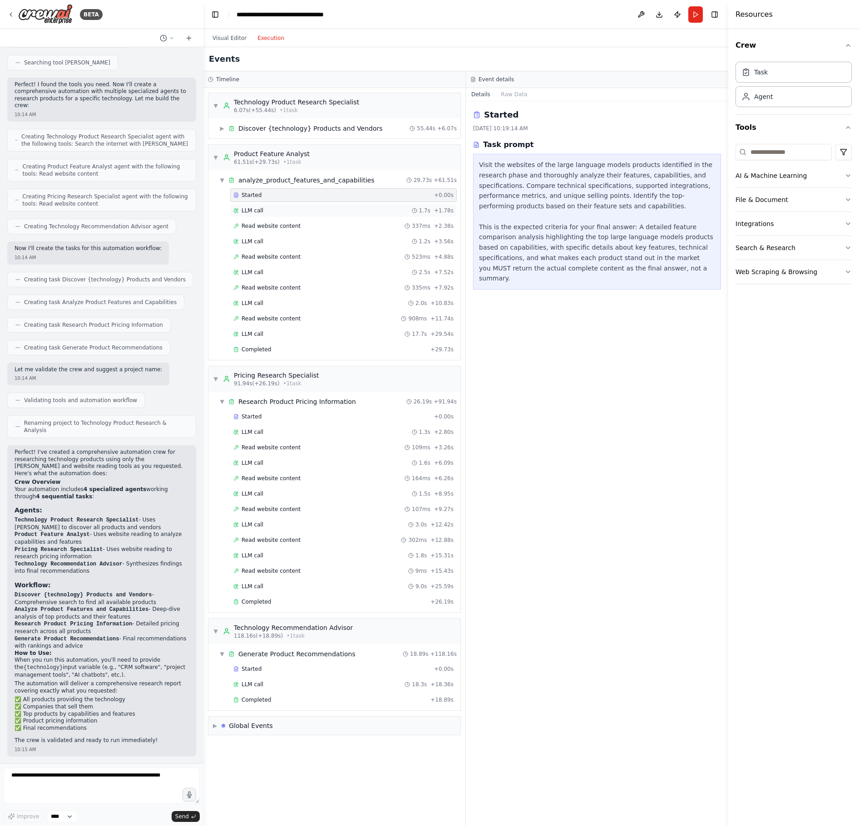
click at [243, 211] on span "LLM call" at bounding box center [253, 210] width 22 height 7
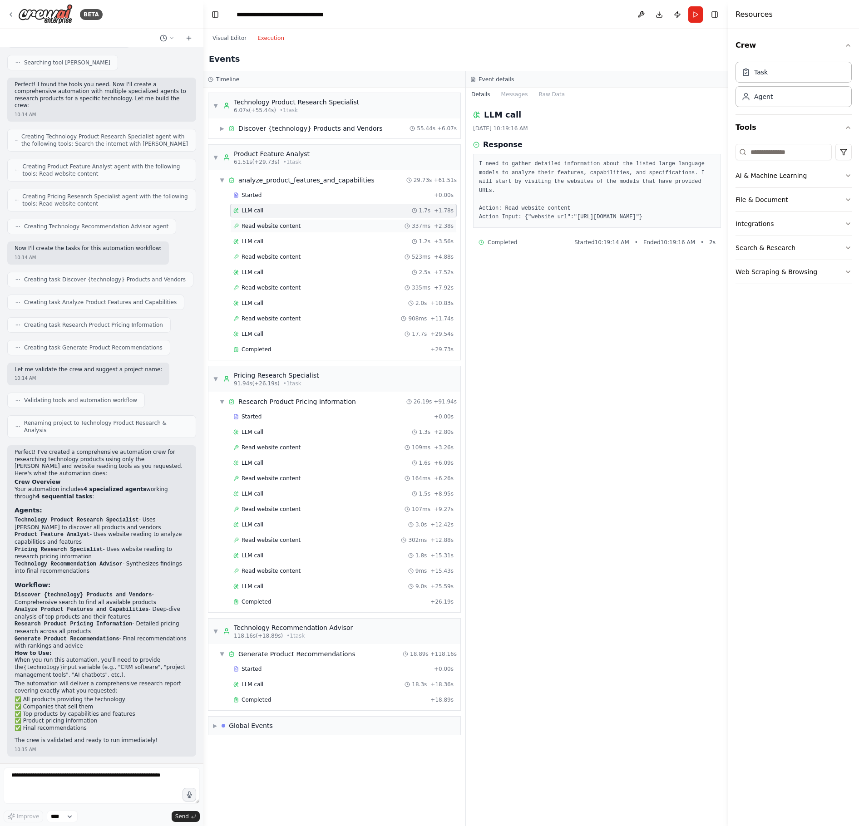
click at [272, 229] on span "Read website content" at bounding box center [271, 225] width 59 height 7
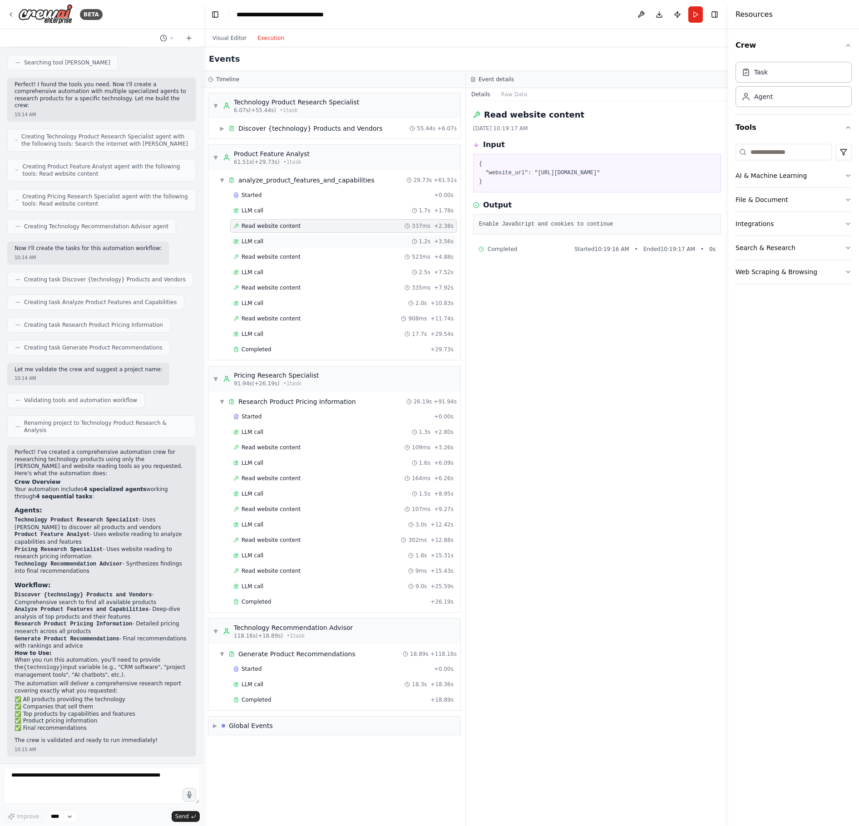
click at [272, 241] on div "LLM call 1.2s + 3.56s" at bounding box center [343, 241] width 220 height 7
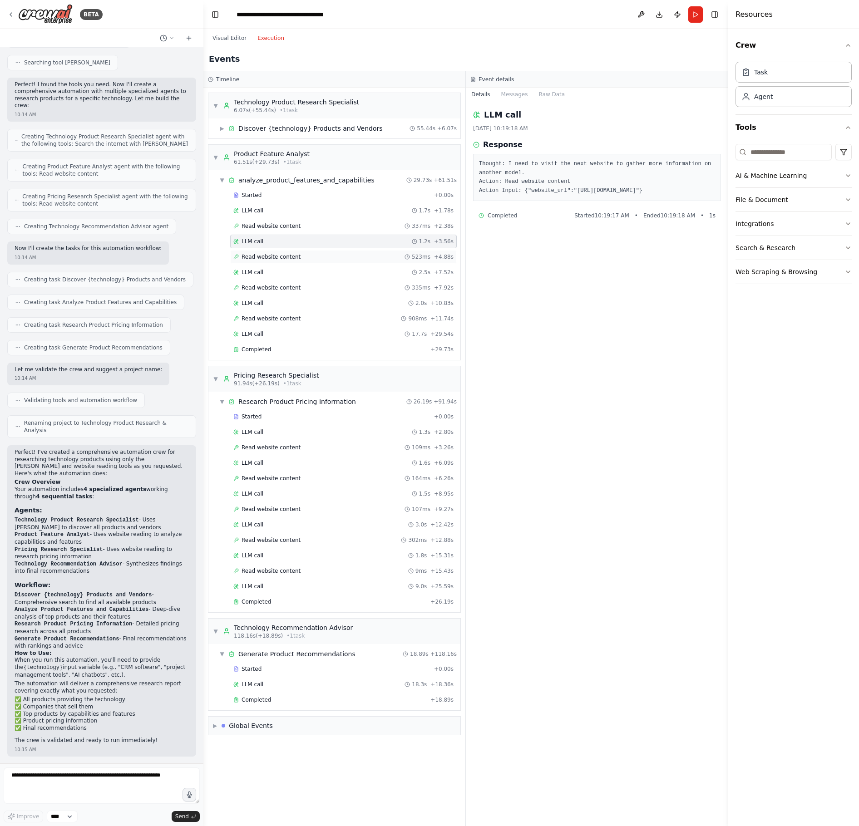
click at [273, 251] on div "Read website content 523ms + 4.88s" at bounding box center [343, 257] width 227 height 14
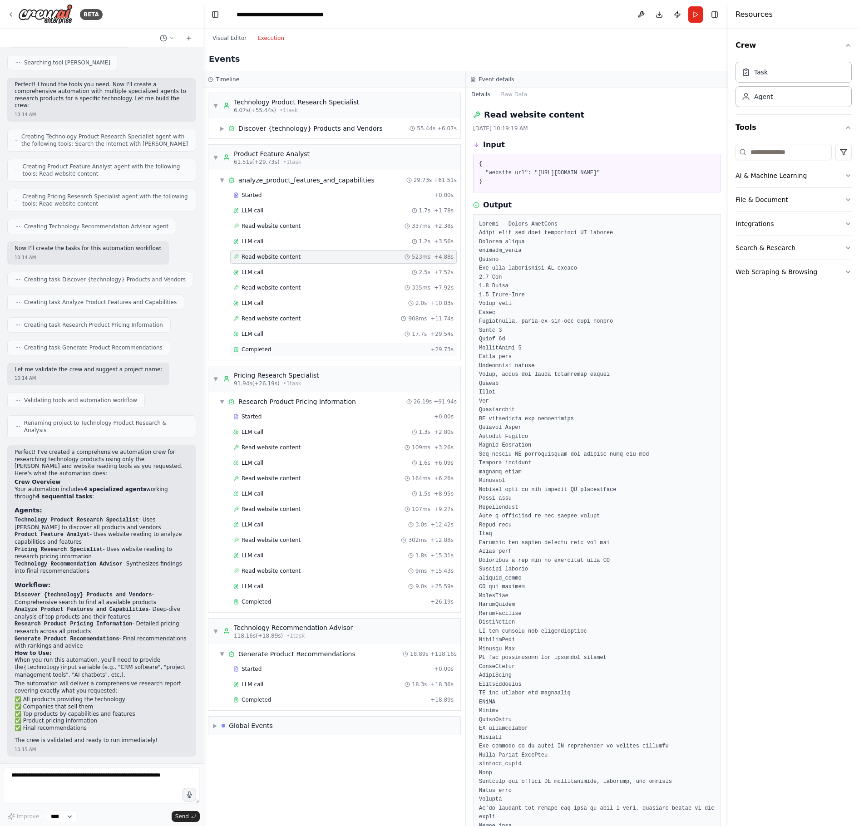
click at [262, 347] on span "Completed" at bounding box center [257, 349] width 30 height 7
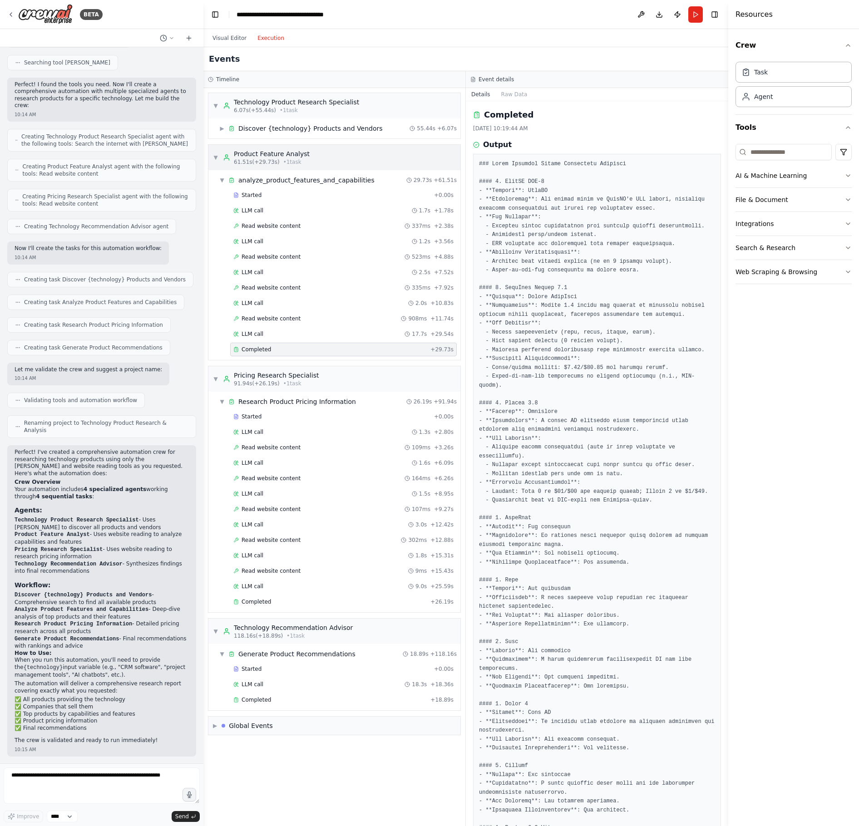
click at [214, 161] on div "▼ Product Feature Analyst 61.51s (+29.73s) • 1 task" at bounding box center [261, 157] width 97 height 16
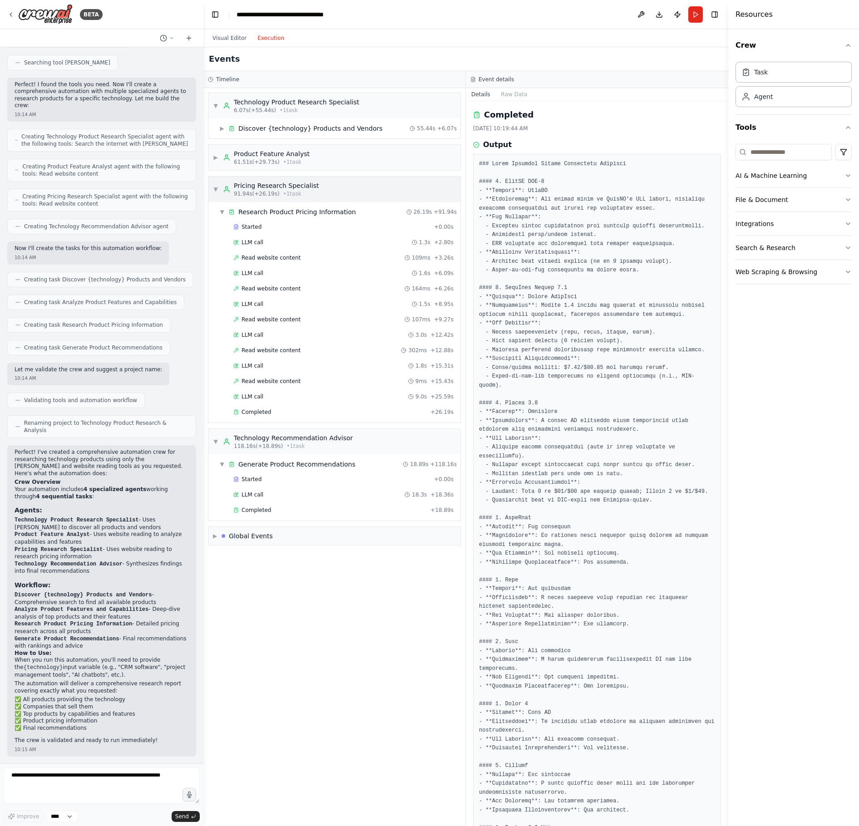
click at [257, 191] on span "91.94s (+26.19s)" at bounding box center [257, 193] width 46 height 7
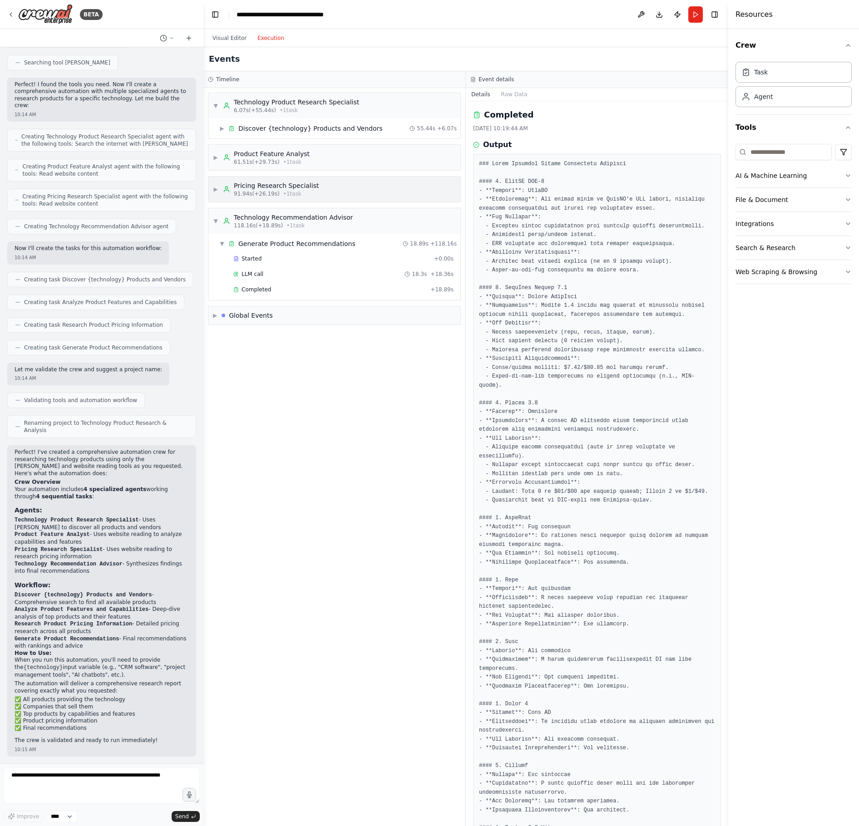
click at [280, 191] on div "91.94s (+26.19s) • 1 task" at bounding box center [276, 193] width 85 height 7
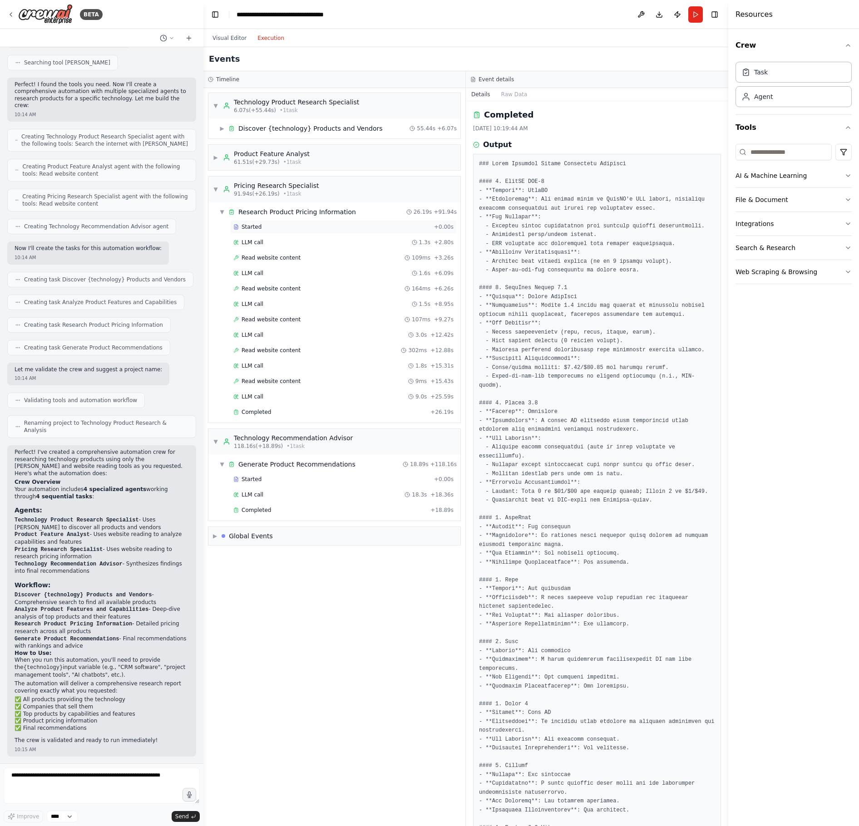
click at [251, 227] on span "Started" at bounding box center [252, 226] width 20 height 7
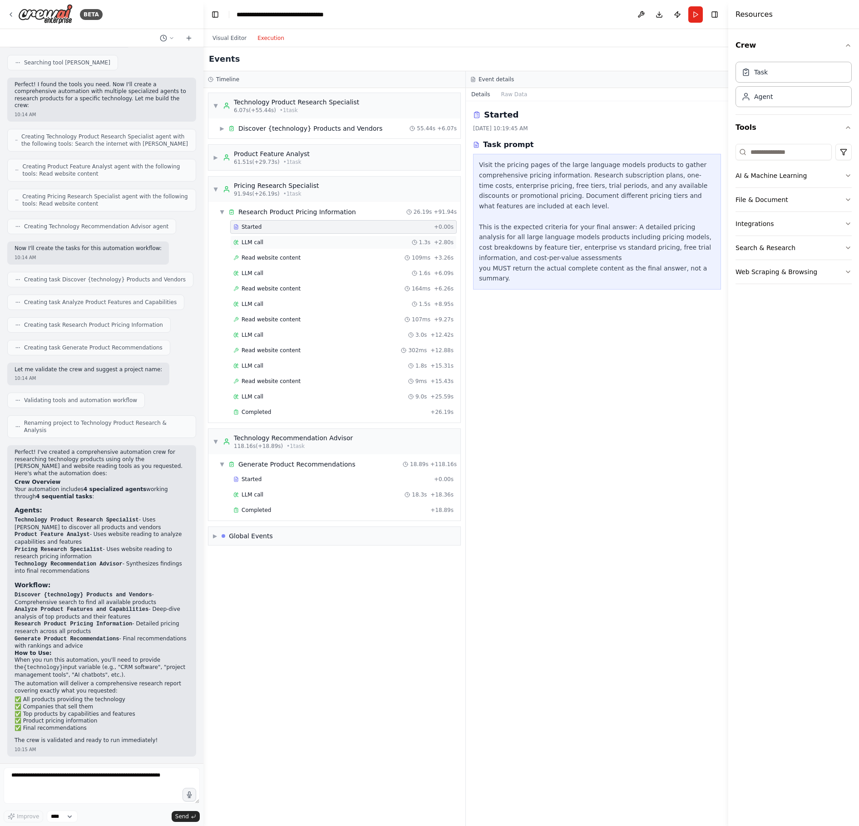
click at [282, 240] on div "LLM call 1.3s + 2.80s" at bounding box center [343, 242] width 220 height 7
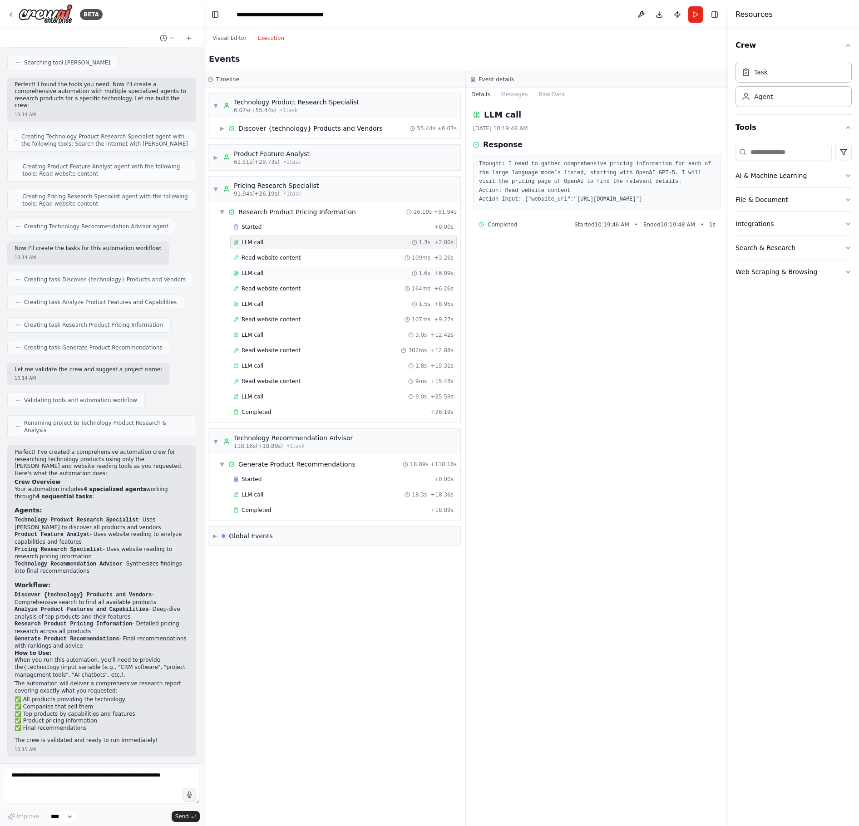
click at [285, 268] on div "LLM call 1.6s + 6.09s" at bounding box center [343, 274] width 227 height 14
click at [280, 301] on div "LLM call 1.5s + 8.95s" at bounding box center [343, 304] width 220 height 7
click at [291, 350] on span "Read website content" at bounding box center [271, 350] width 59 height 7
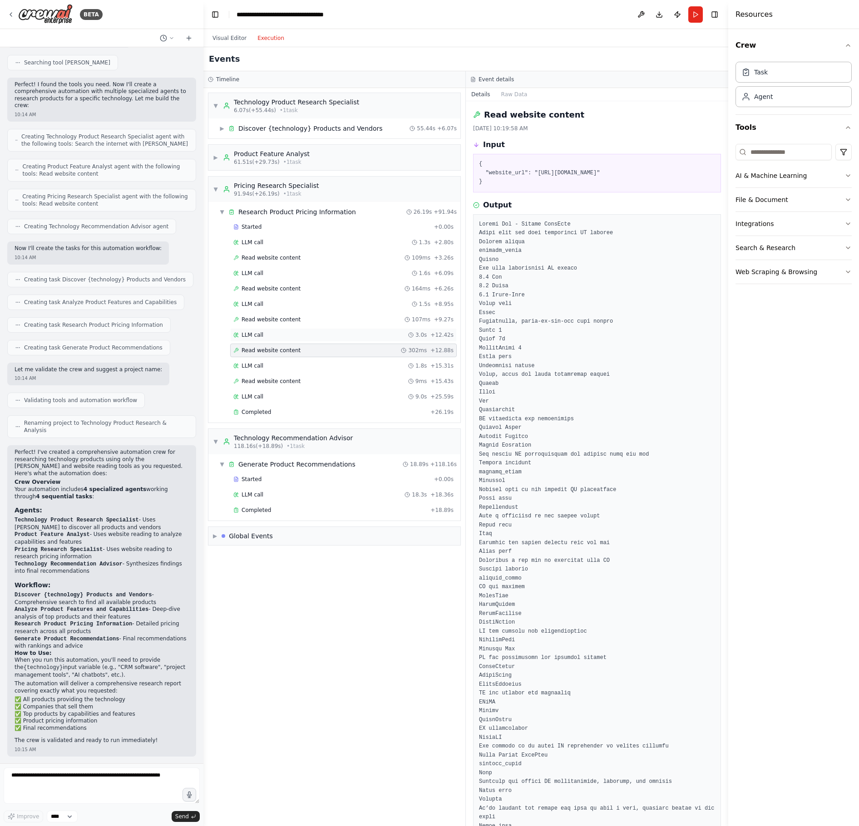
click at [297, 334] on div "LLM call 3.0s + 12.42s" at bounding box center [343, 334] width 220 height 7
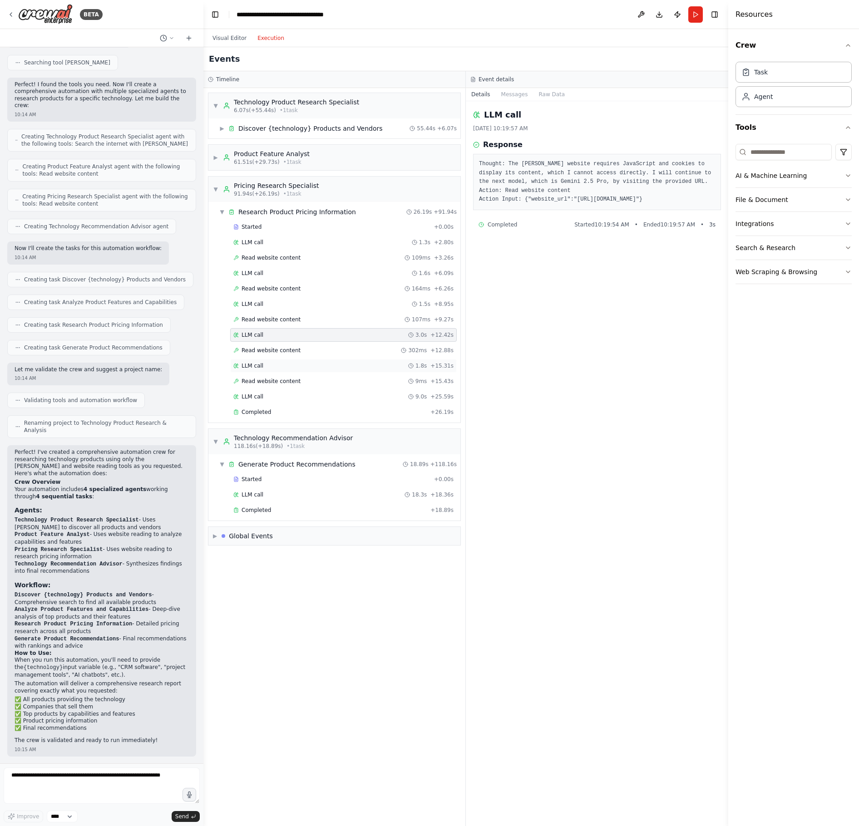
click at [289, 365] on div "LLM call 1.8s + 15.31s" at bounding box center [343, 365] width 220 height 7
click at [285, 391] on div "LLM call 9.0s + 25.59s" at bounding box center [343, 397] width 227 height 14
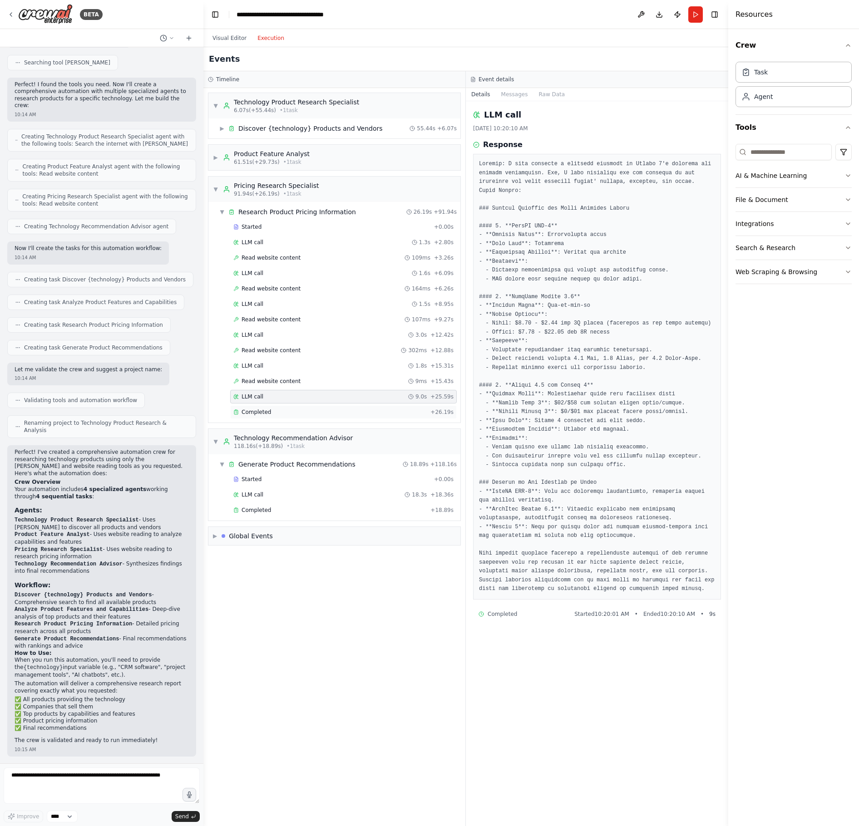
click at [282, 409] on div "Completed" at bounding box center [329, 412] width 193 height 7
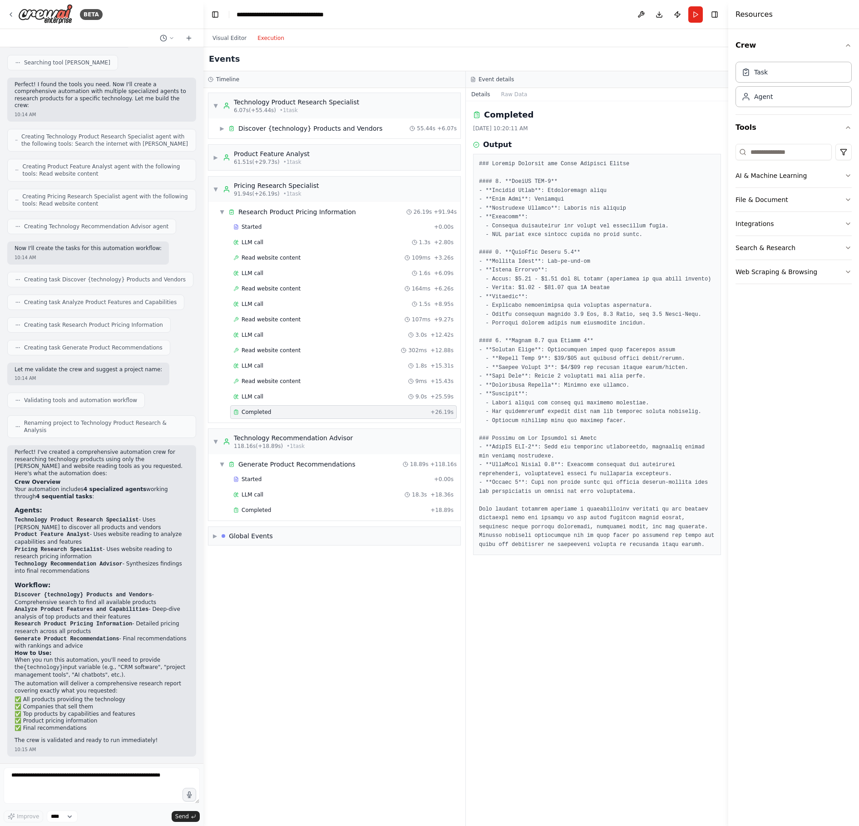
click at [321, 656] on div "▼ Technology Product Research Specialist 6.07s (+55.44s) • 1 task ▶ Discover {t…" at bounding box center [334, 457] width 262 height 738
click at [650, 733] on div "Completed 8/21/2025, 10:20:11 AM Output" at bounding box center [597, 463] width 262 height 725
click at [240, 41] on button "Visual Editor" at bounding box center [229, 38] width 45 height 11
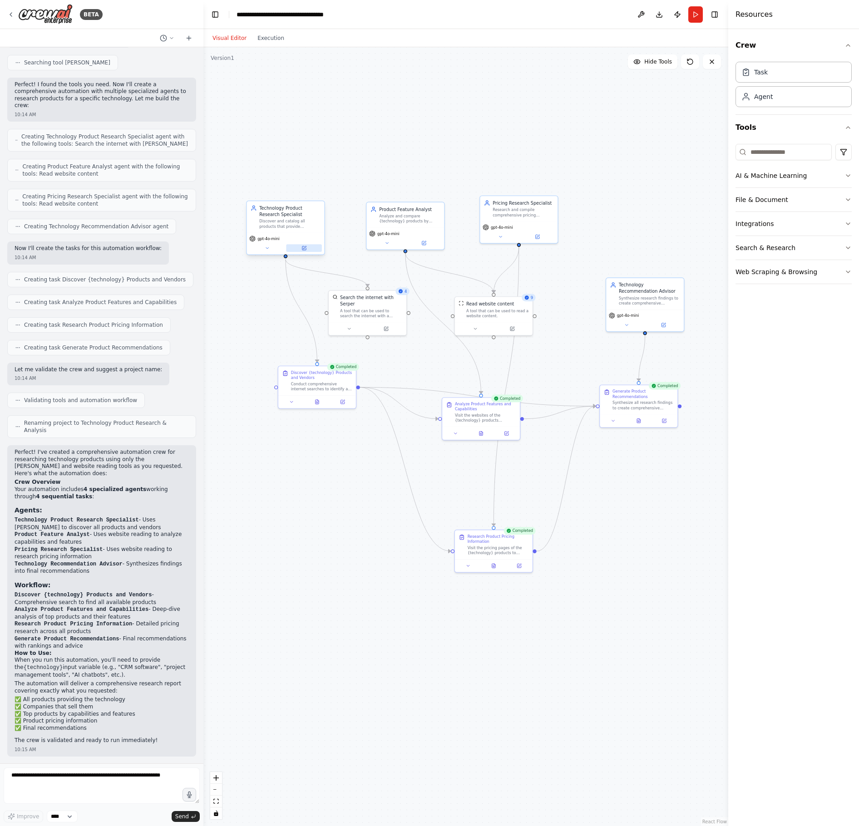
click at [307, 249] on button at bounding box center [303, 248] width 35 height 8
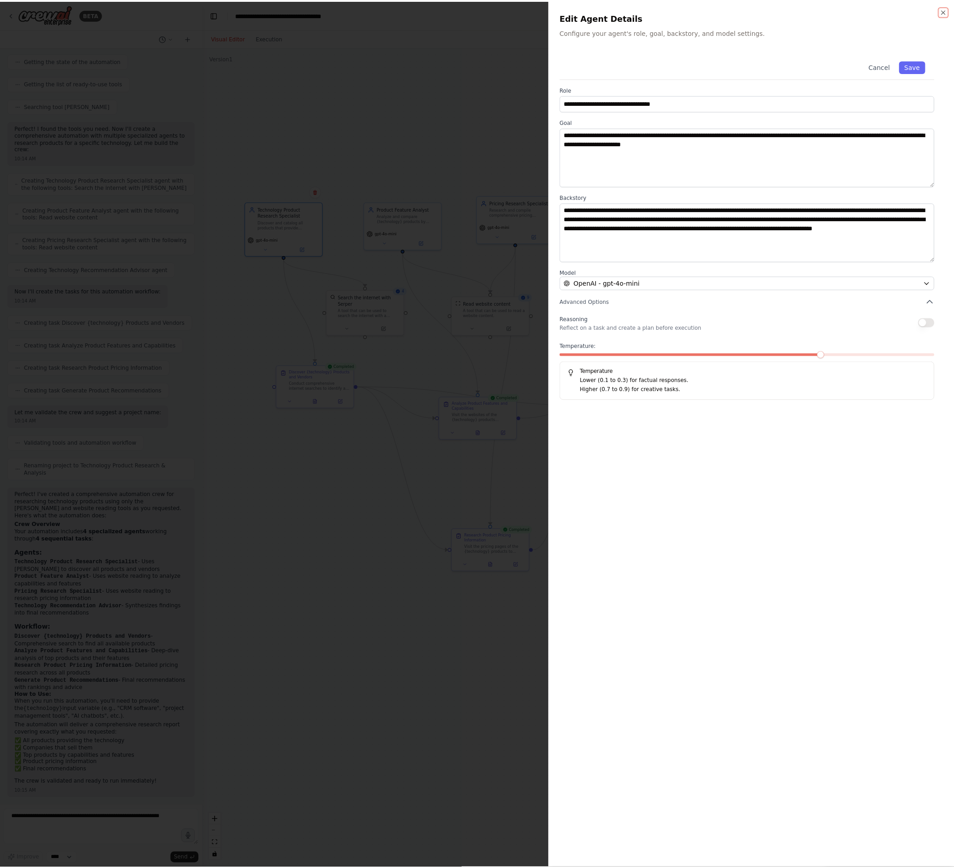
scroll to position [144, 0]
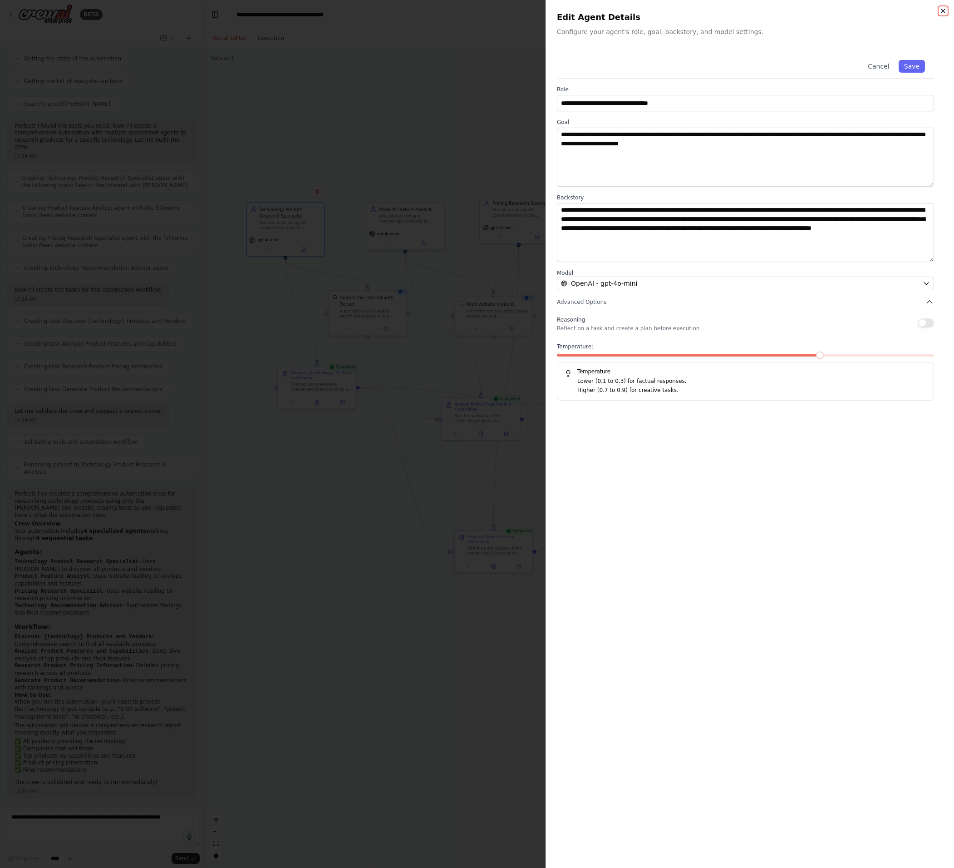
click at [859, 10] on icon "button" at bounding box center [943, 10] width 7 height 7
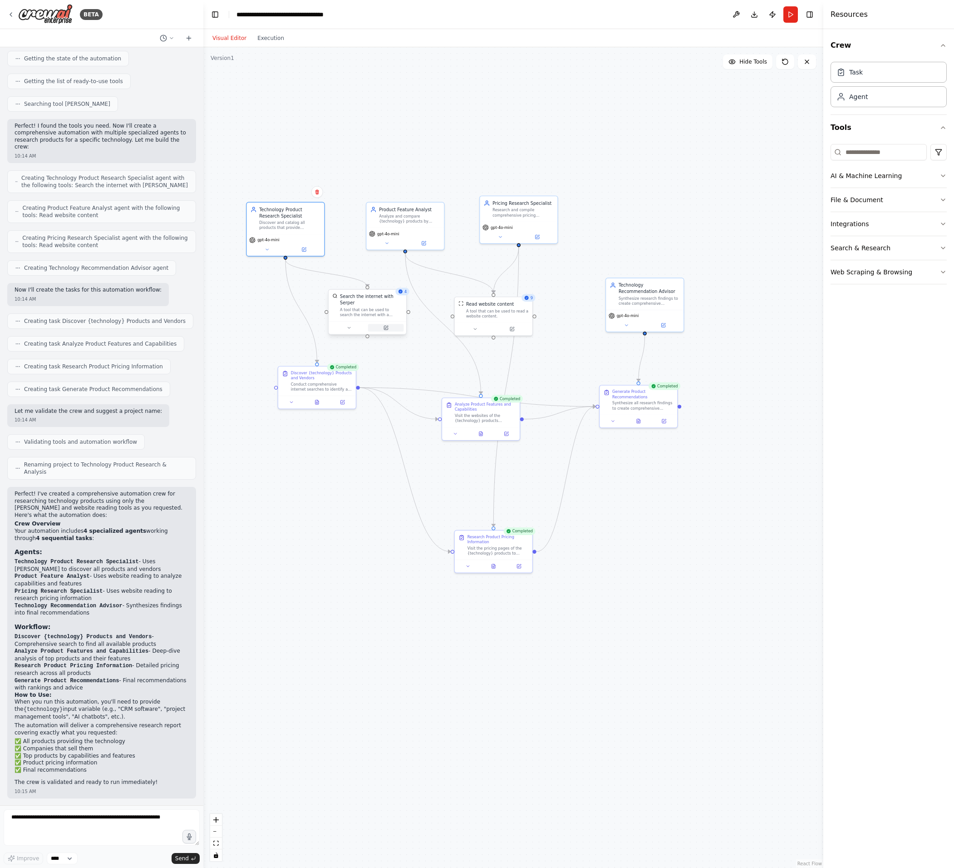
click at [400, 326] on button at bounding box center [385, 328] width 35 height 8
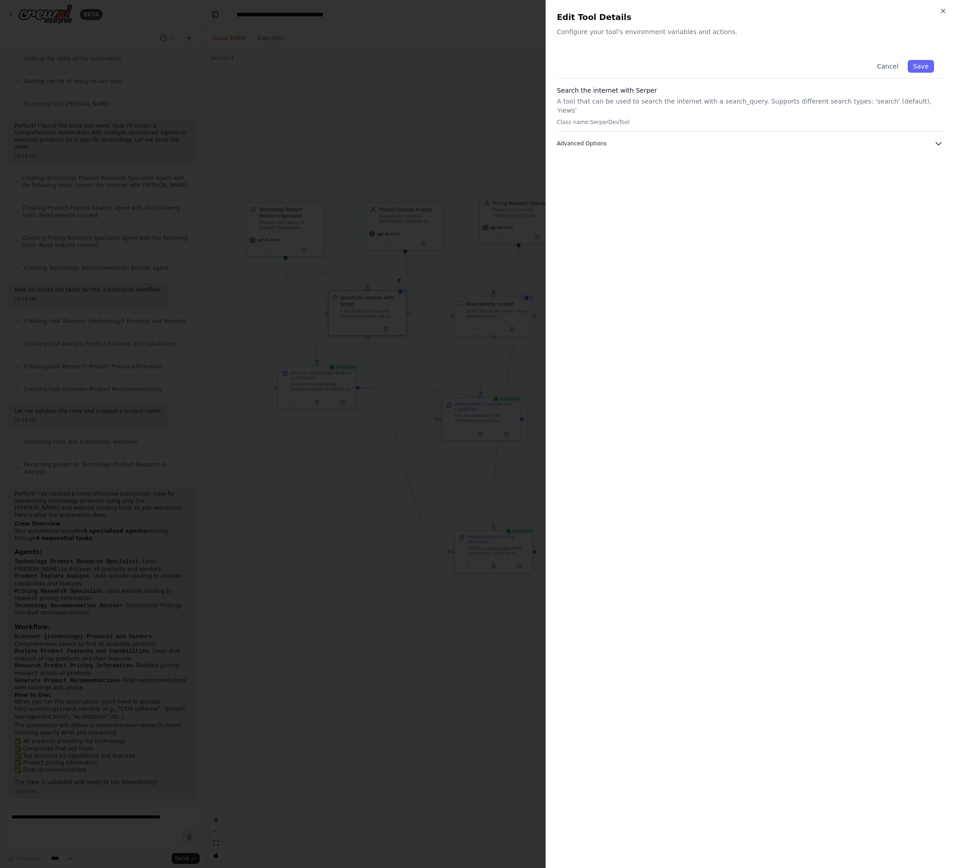
click at [721, 139] on button "Advanced Options" at bounding box center [750, 143] width 386 height 9
click at [859, 9] on div "Close Edit Tool Details Configure your tool's environment variables and actions…" at bounding box center [750, 434] width 409 height 868
click at [859, 16] on h2 "Edit Tool Details" at bounding box center [750, 17] width 386 height 13
click at [859, 14] on icon "button" at bounding box center [943, 10] width 7 height 7
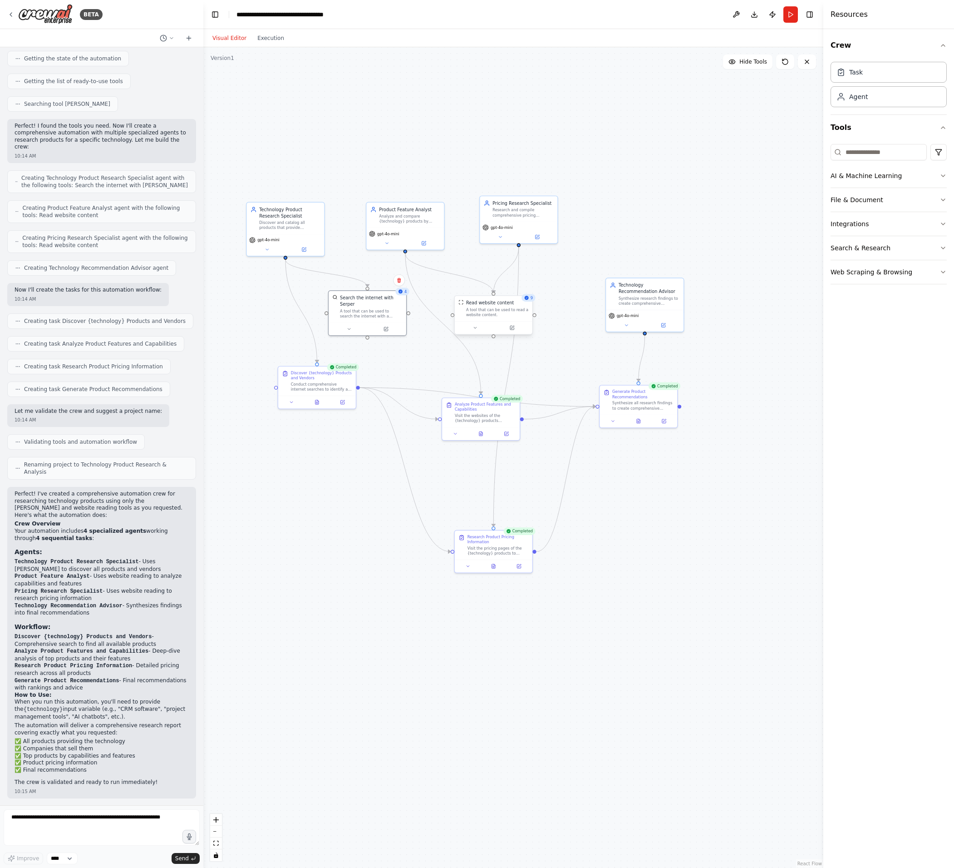
click at [504, 315] on div "A tool that can be used to read a website content." at bounding box center [497, 312] width 62 height 10
click at [511, 330] on icon at bounding box center [511, 327] width 5 height 5
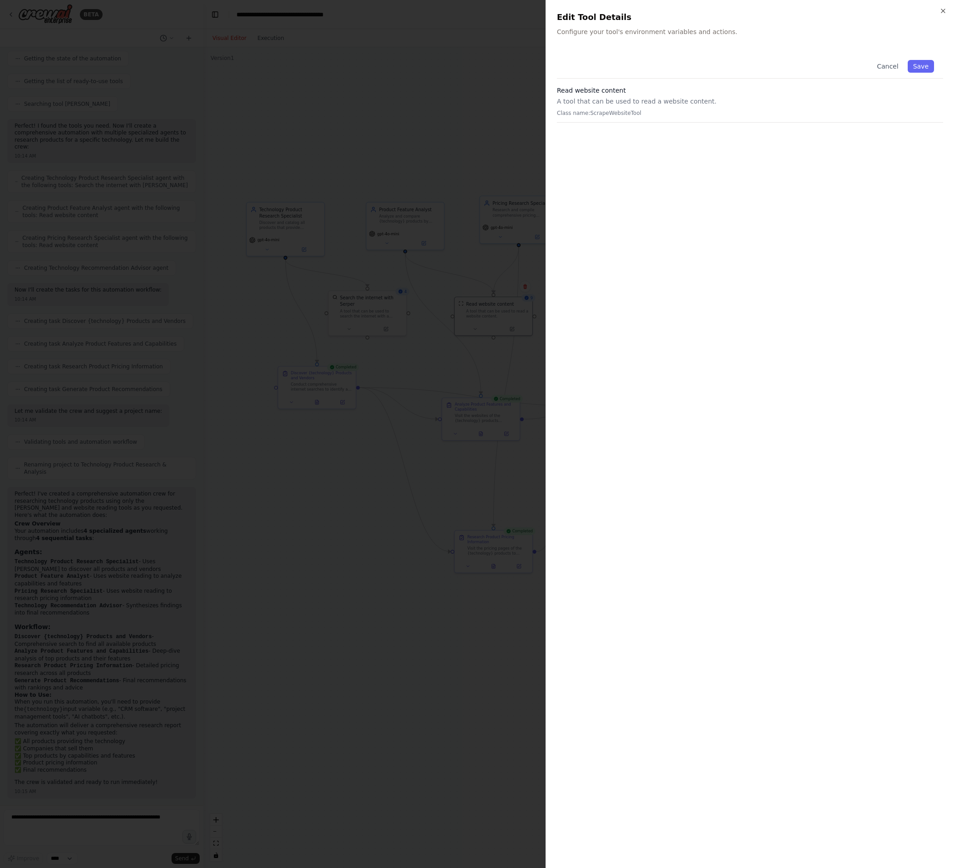
click at [667, 102] on p "A tool that can be used to read a website content." at bounding box center [750, 101] width 386 height 9
click at [859, 9] on icon "button" at bounding box center [943, 10] width 7 height 7
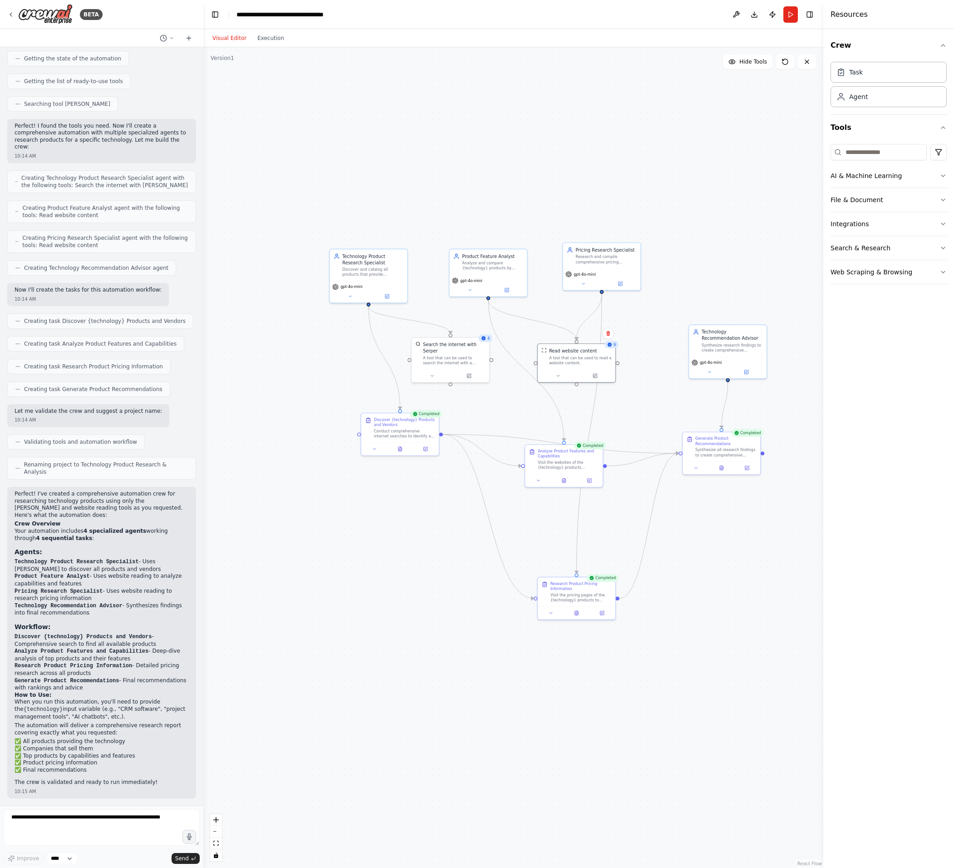
drag, startPoint x: 287, startPoint y: 508, endPoint x: 365, endPoint y: 549, distance: 88.8
click at [365, 549] on div ".deletable-edge-delete-btn { width: 20px; height: 20px; border: 0px solid #ffff…" at bounding box center [513, 457] width 620 height 820
click at [577, 590] on div "Research Product Pricing Information Visit the pricing pages of the {technology…" at bounding box center [580, 590] width 61 height 21
click at [692, 587] on div ".deletable-edge-delete-btn { width: 20px; height: 20px; border: 0px solid #ffff…" at bounding box center [513, 457] width 620 height 820
drag, startPoint x: 562, startPoint y: 590, endPoint x: 523, endPoint y: 550, distance: 55.9
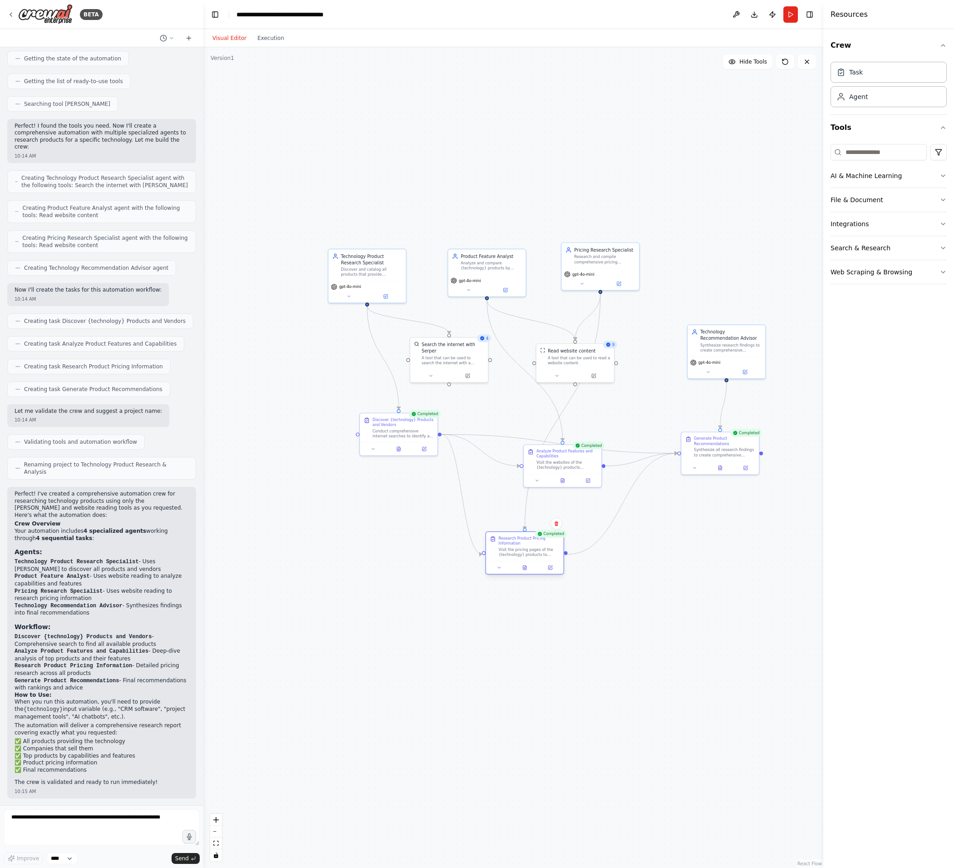
click at [523, 550] on div "Visit the pricing pages of the {technology} products to gather comprehensive pr…" at bounding box center [529, 552] width 61 height 10
click at [812, 18] on button "Toggle Right Sidebar" at bounding box center [810, 14] width 13 height 13
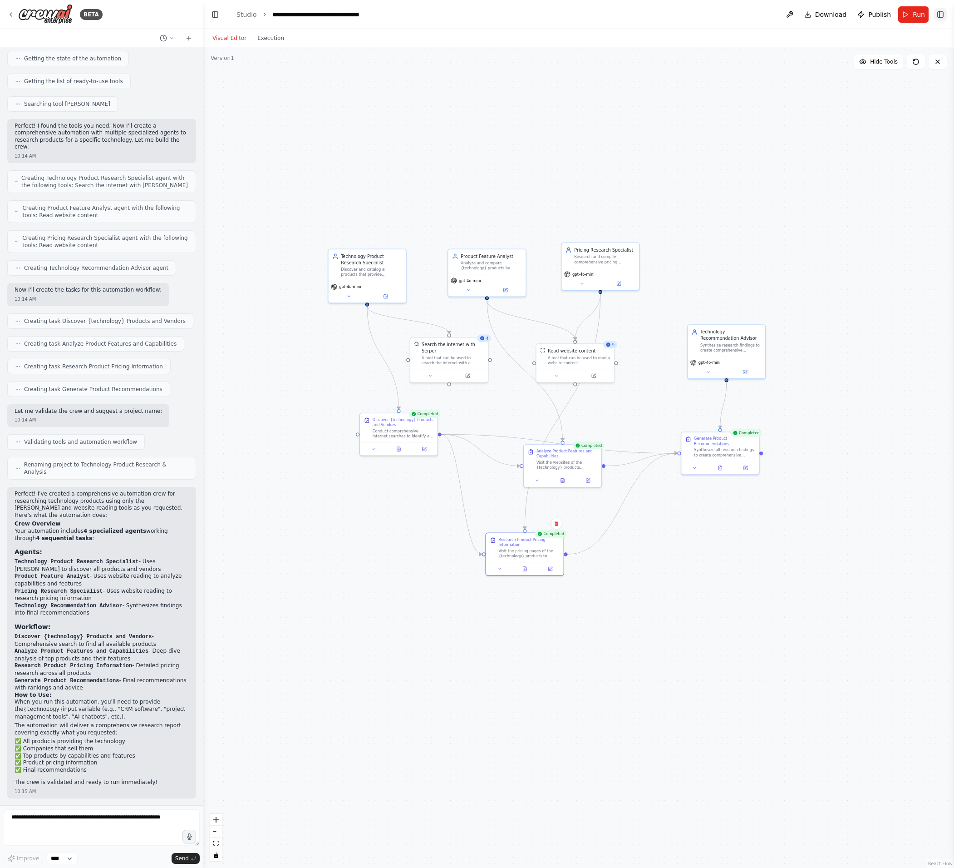
click at [859, 12] on button "Toggle Right Sidebar" at bounding box center [940, 14] width 13 height 13
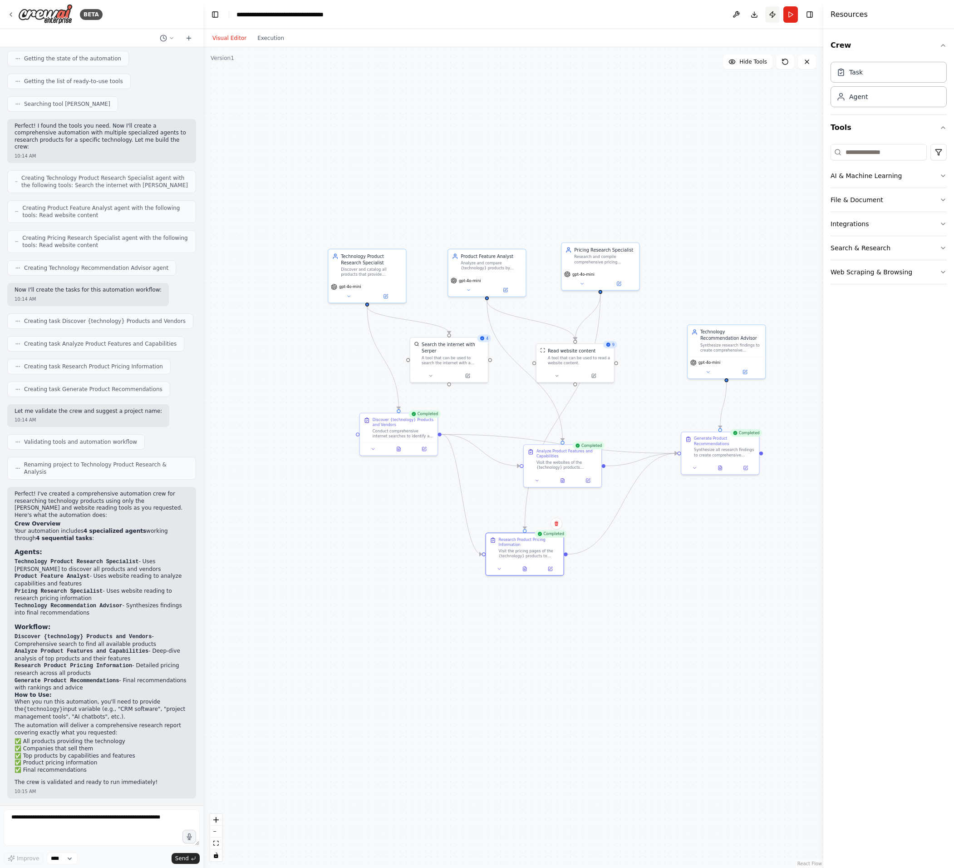
click at [771, 17] on button "Publish" at bounding box center [773, 14] width 15 height 16
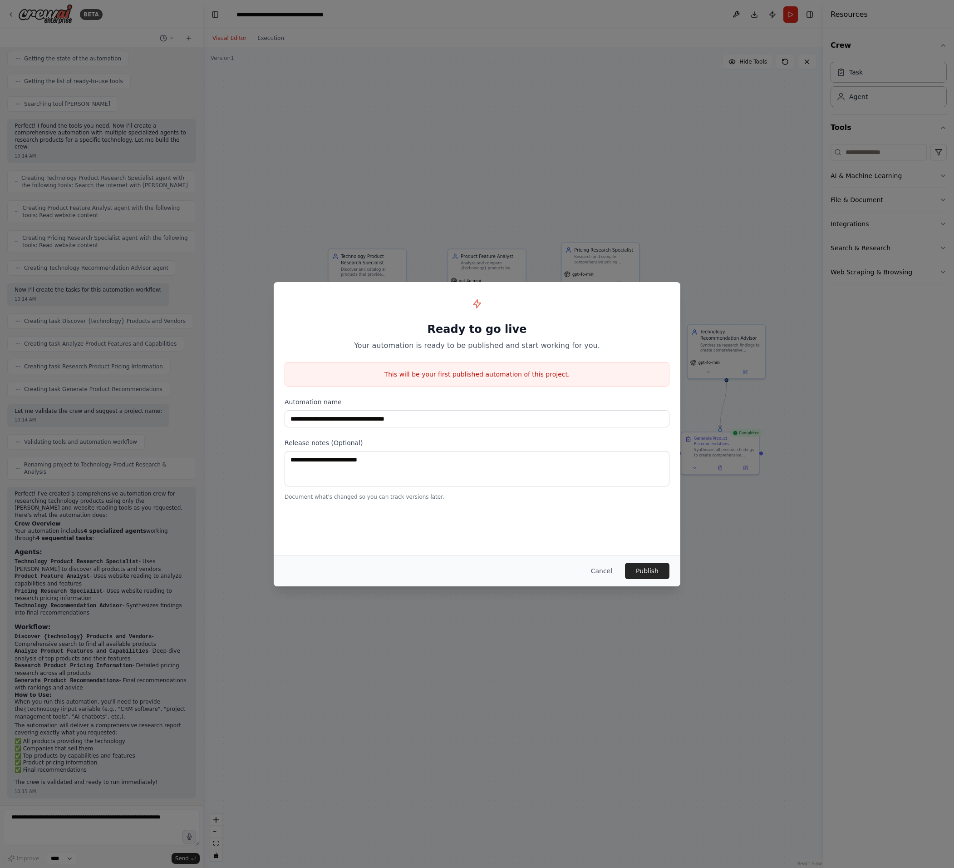
click at [662, 547] on div "**********" at bounding box center [477, 418] width 407 height 273
click at [659, 564] on button "Publish" at bounding box center [647, 571] width 44 height 16
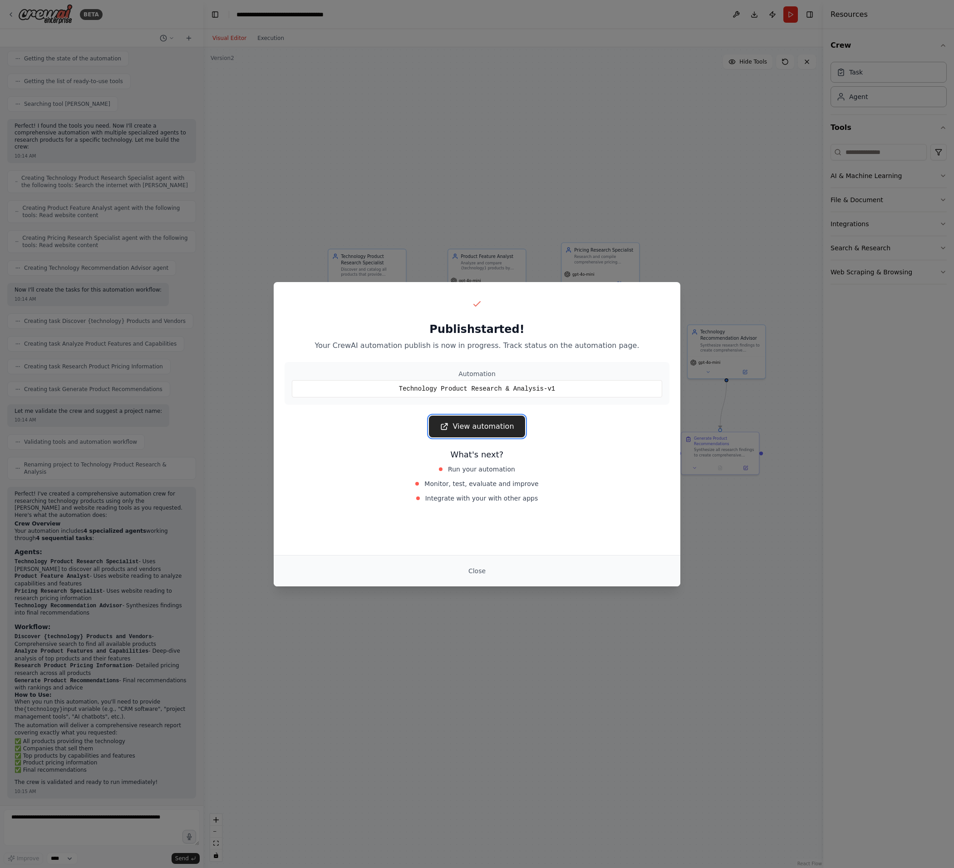
click at [483, 426] on link "View automation" at bounding box center [477, 426] width 96 height 22
click at [489, 568] on button "Close" at bounding box center [477, 571] width 32 height 16
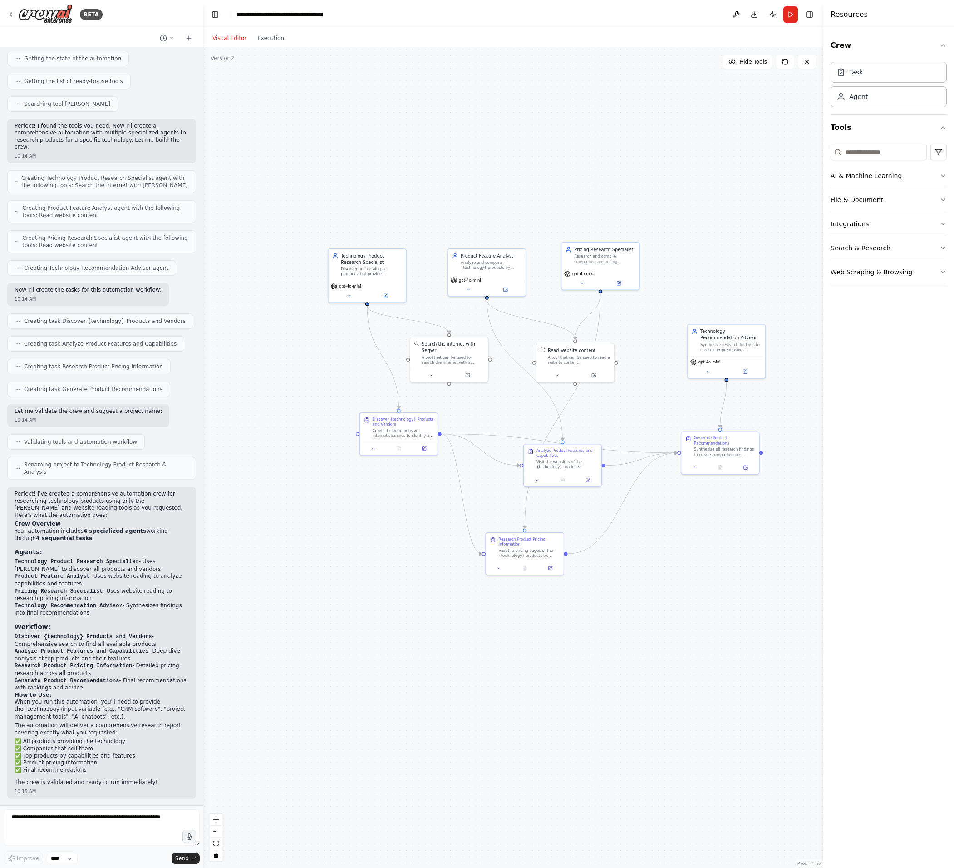
click at [450, 145] on div ".deletable-edge-delete-btn { width: 20px; height: 20px; border: 0px solid #ffff…" at bounding box center [513, 457] width 620 height 820
click at [336, 100] on div ".deletable-edge-delete-btn { width: 20px; height: 20px; border: 0px solid #ffff…" at bounding box center [513, 457] width 620 height 820
drag, startPoint x: 686, startPoint y: 99, endPoint x: 737, endPoint y: 89, distance: 52.3
click at [692, 92] on div ".deletable-edge-delete-btn { width: 20px; height: 20px; border: 0px solid #ffff…" at bounding box center [513, 457] width 620 height 820
click at [859, 44] on icon "button" at bounding box center [943, 45] width 7 height 7
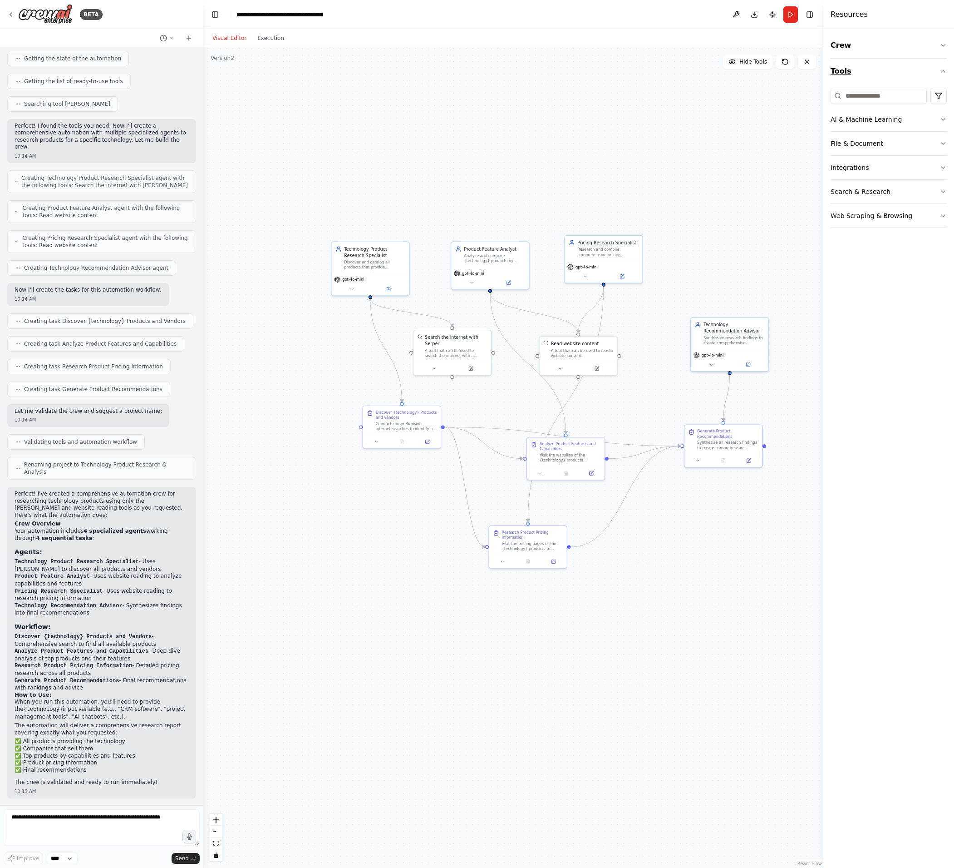
click at [859, 79] on button "Tools" at bounding box center [889, 71] width 116 height 25
click at [407, 623] on div ".deletable-edge-delete-btn { width: 20px; height: 20px; border: 0px solid #ffff…" at bounding box center [513, 457] width 620 height 820
click at [217, 822] on button "zoom in" at bounding box center [216, 820] width 12 height 12
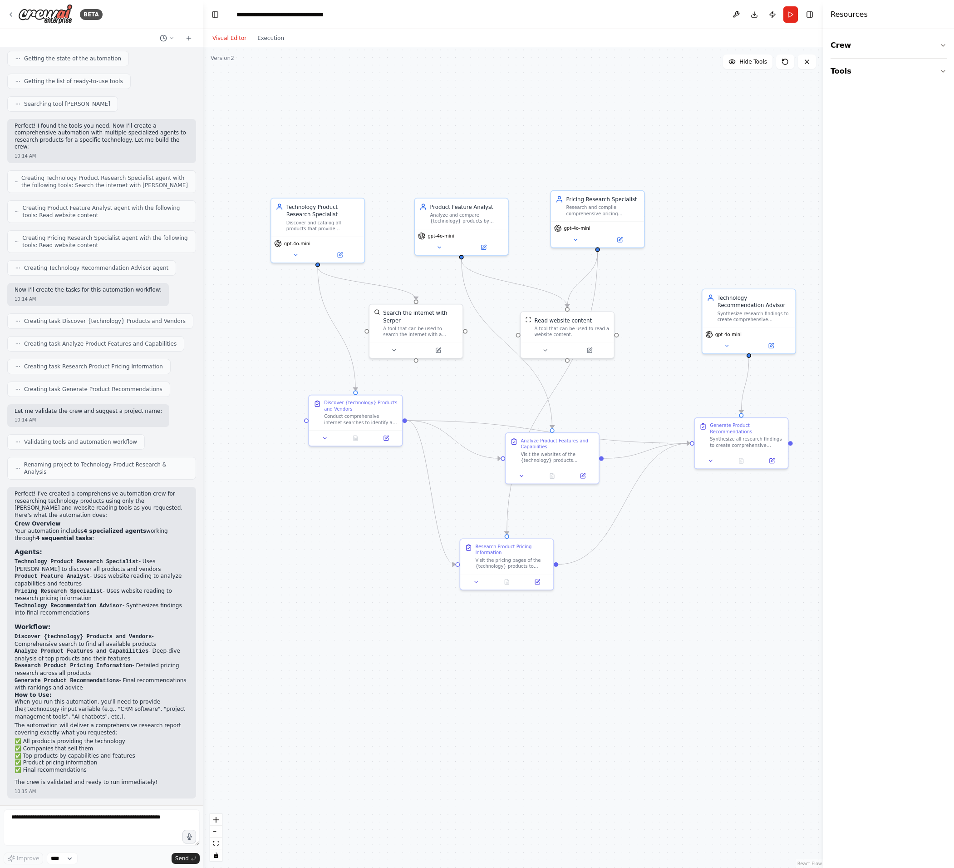
drag, startPoint x: 609, startPoint y: 662, endPoint x: 590, endPoint y: 662, distance: 19.5
click at [590, 662] on div ".deletable-edge-delete-btn { width: 20px; height: 20px; border: 0px solid #ffff…" at bounding box center [513, 457] width 620 height 820
click at [754, 178] on div ".deletable-edge-delete-btn { width: 20px; height: 20px; border: 0px solid #ffff…" at bounding box center [513, 457] width 620 height 820
click at [738, 12] on button at bounding box center [736, 14] width 15 height 16
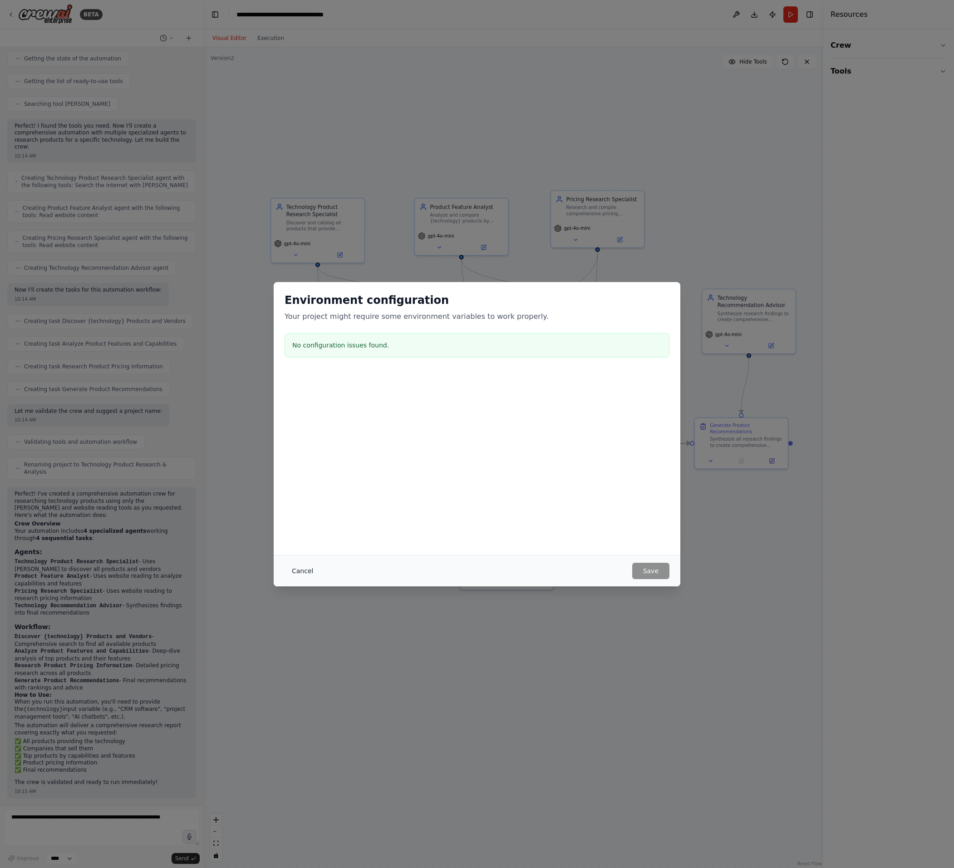
click at [297, 572] on button "Cancel" at bounding box center [303, 571] width 36 height 16
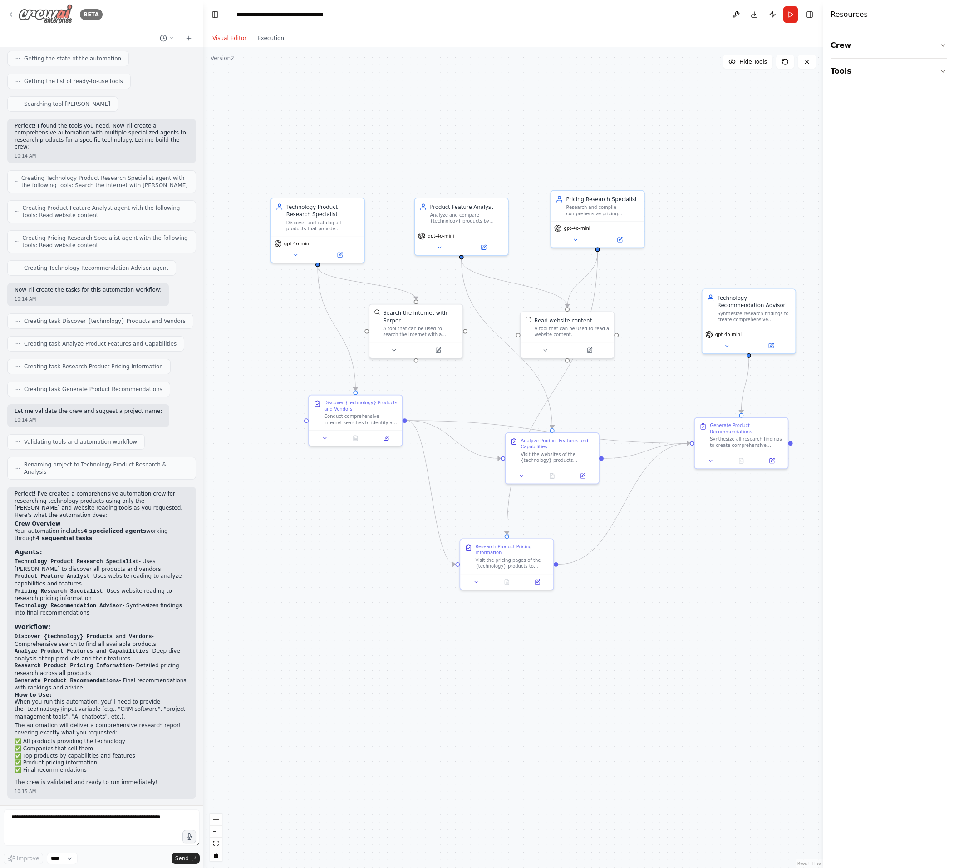
click at [13, 15] on icon at bounding box center [10, 14] width 7 height 7
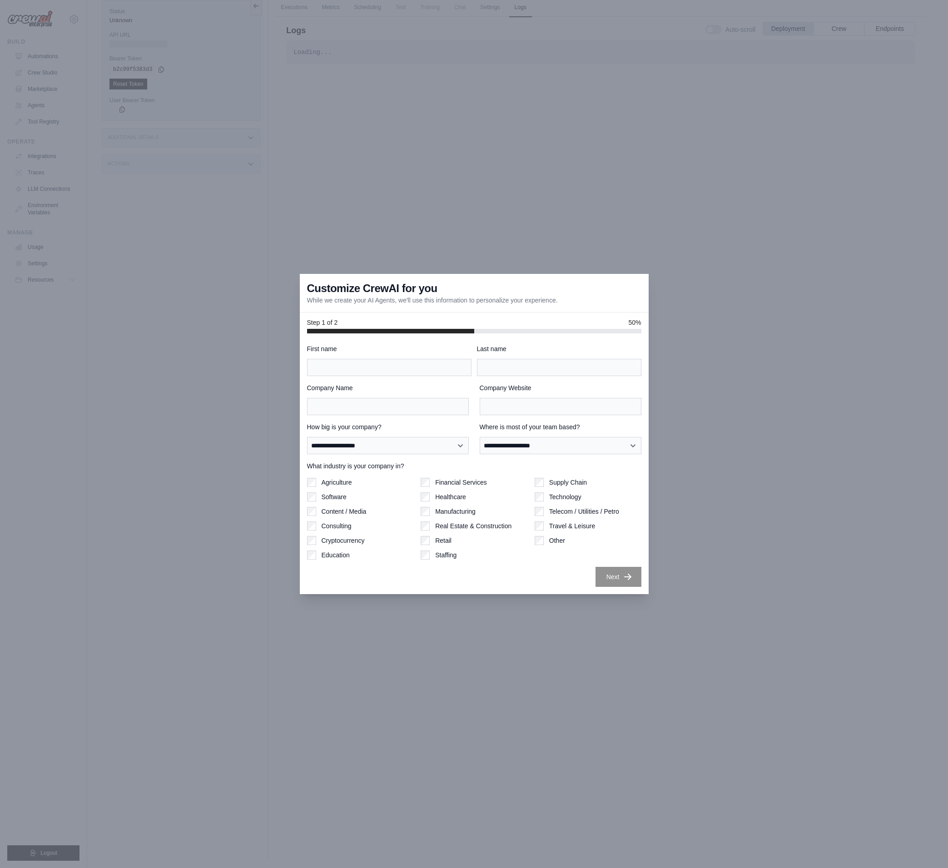
click at [535, 233] on div at bounding box center [474, 434] width 948 height 868
click at [178, 623] on div at bounding box center [474, 434] width 948 height 868
click at [633, 320] on span "50%" at bounding box center [634, 322] width 13 height 9
click at [422, 368] on input "First name" at bounding box center [389, 367] width 164 height 17
click at [585, 161] on div at bounding box center [474, 434] width 948 height 868
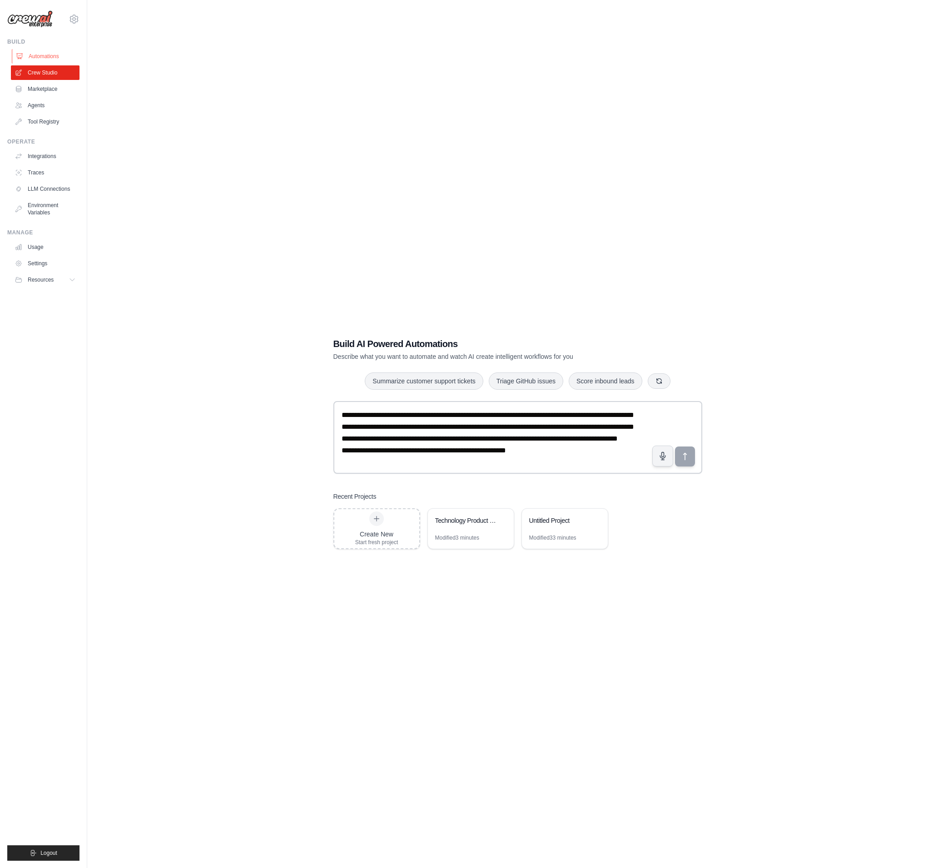
click at [57, 56] on link "Automations" at bounding box center [46, 56] width 69 height 15
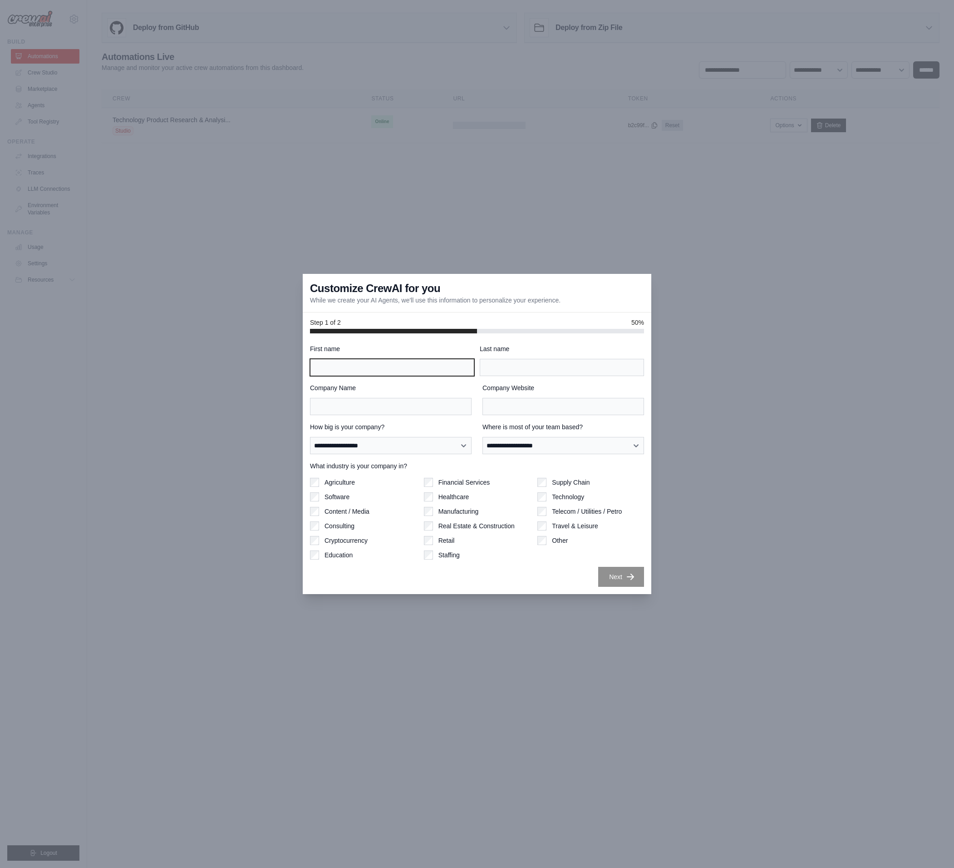
click at [337, 367] on input "First name" at bounding box center [392, 367] width 164 height 17
type input "****"
type input "*"
type input "****"
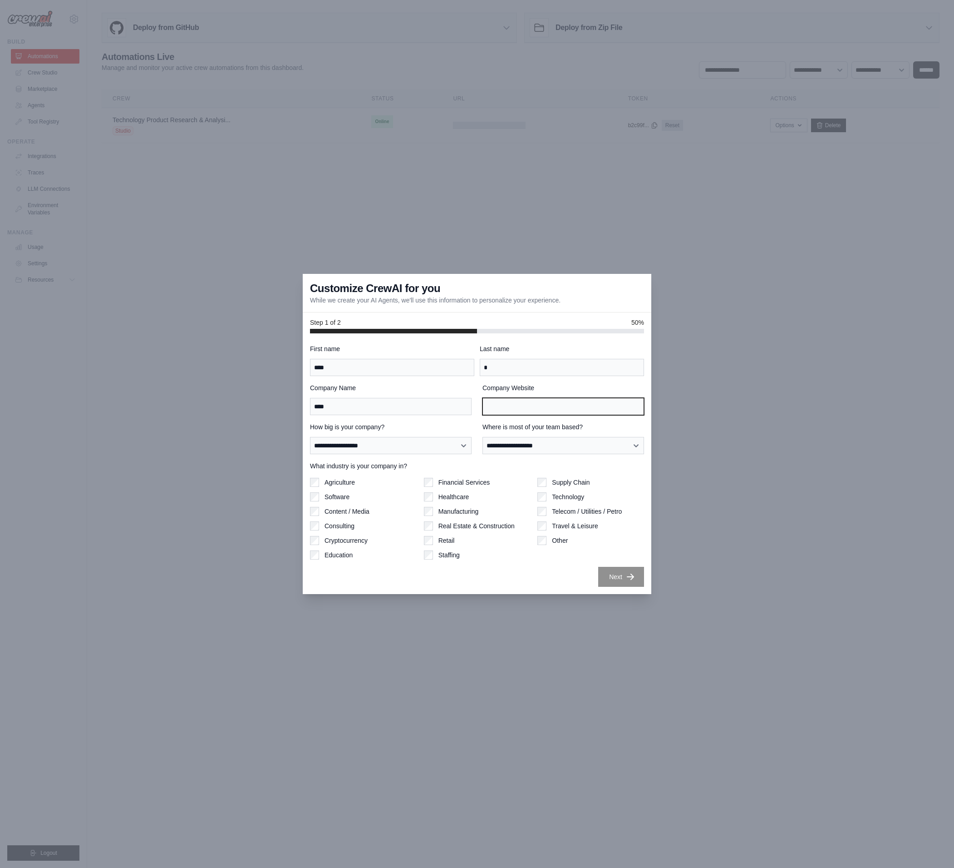
type input "*"
type input "****"
click at [400, 439] on select "**********" at bounding box center [391, 445] width 162 height 17
select select "**********"
click at [521, 445] on select "**********" at bounding box center [564, 445] width 162 height 17
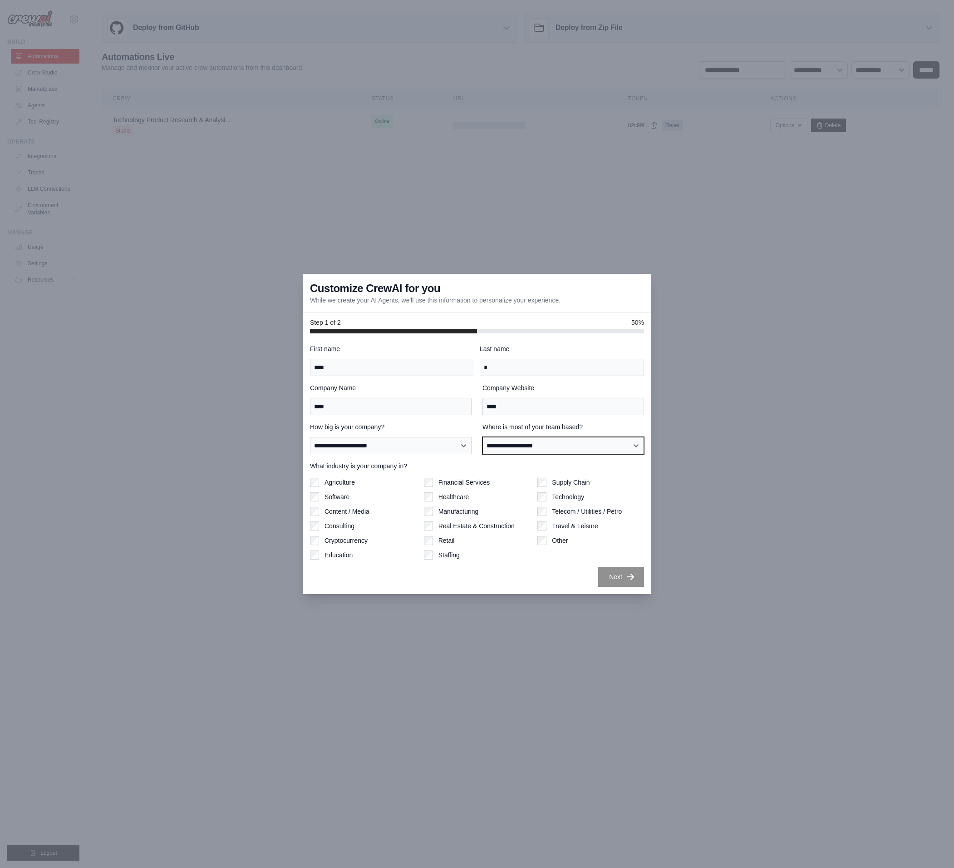
select select "**********"
click at [593, 569] on div "Next" at bounding box center [477, 577] width 334 height 20
click at [620, 578] on button "Next" at bounding box center [621, 576] width 46 height 20
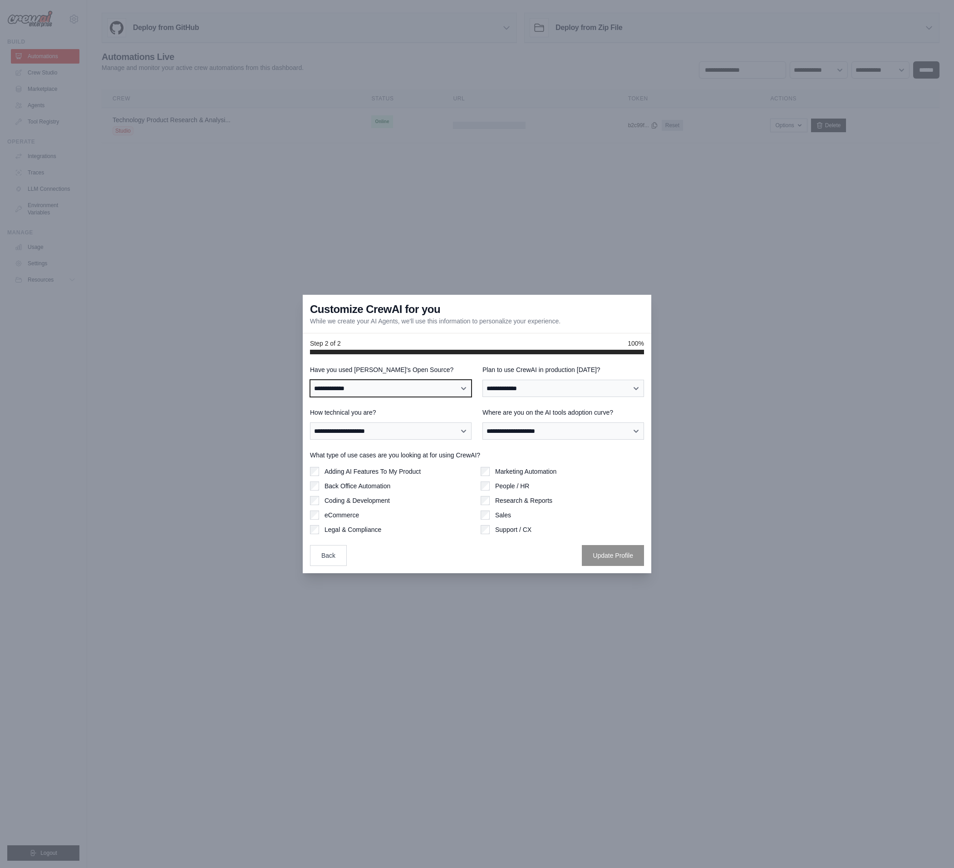
click at [380, 387] on select "**********" at bounding box center [391, 388] width 162 height 17
select select "**"
click at [534, 385] on select "**********" at bounding box center [564, 388] width 162 height 17
select select "*****"
click at [390, 433] on select "**********" at bounding box center [391, 430] width 162 height 17
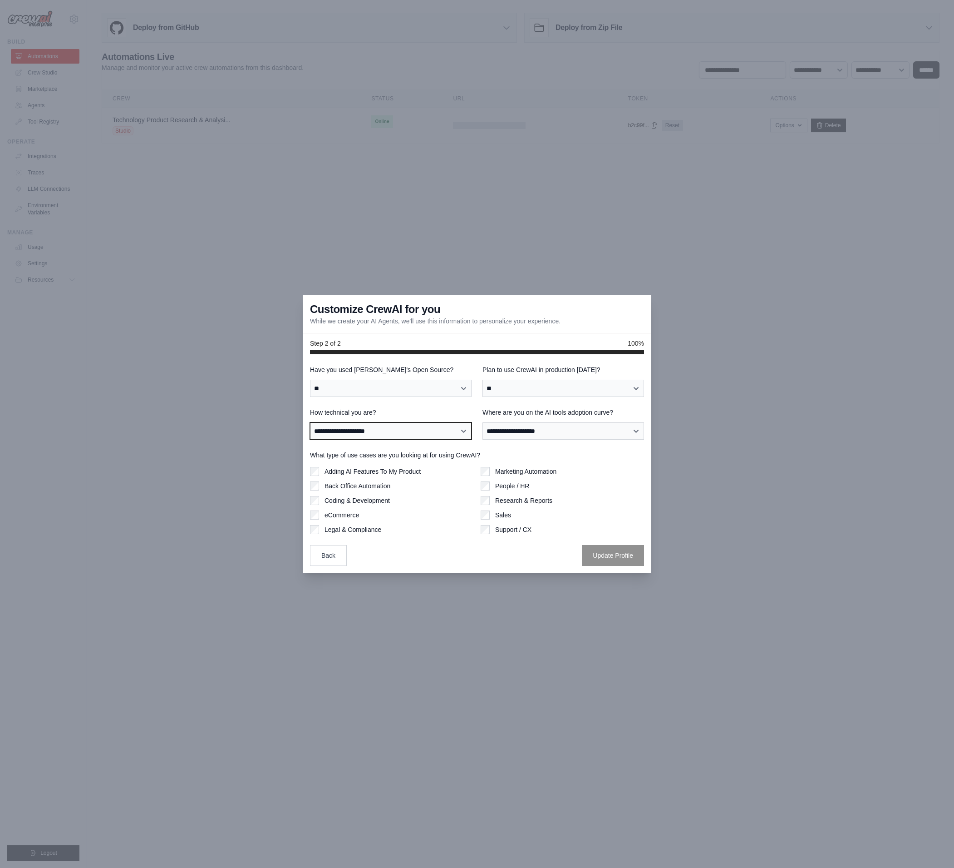
select select "**********"
click at [525, 429] on select "**********" at bounding box center [564, 430] width 162 height 17
select select "**********"
click at [331, 471] on label "Adding AI Features To My Product" at bounding box center [373, 471] width 96 height 9
click at [597, 551] on button "Update Profile" at bounding box center [613, 554] width 62 height 21
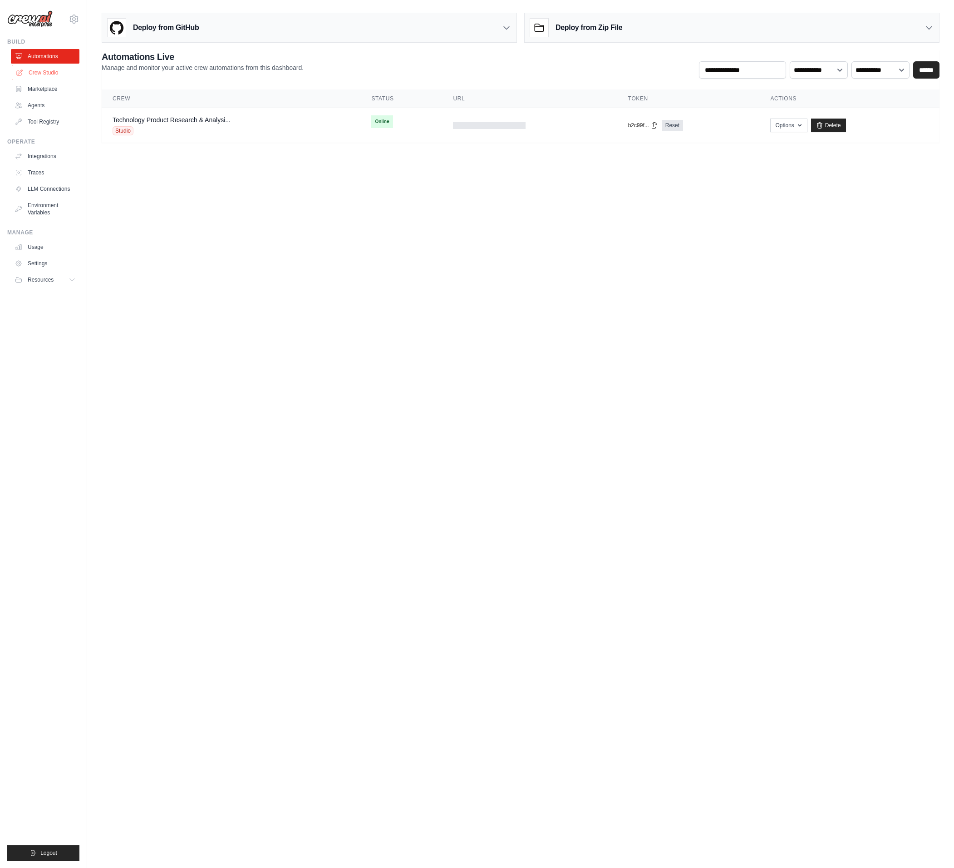
click at [37, 75] on link "Crew Studio" at bounding box center [46, 72] width 69 height 15
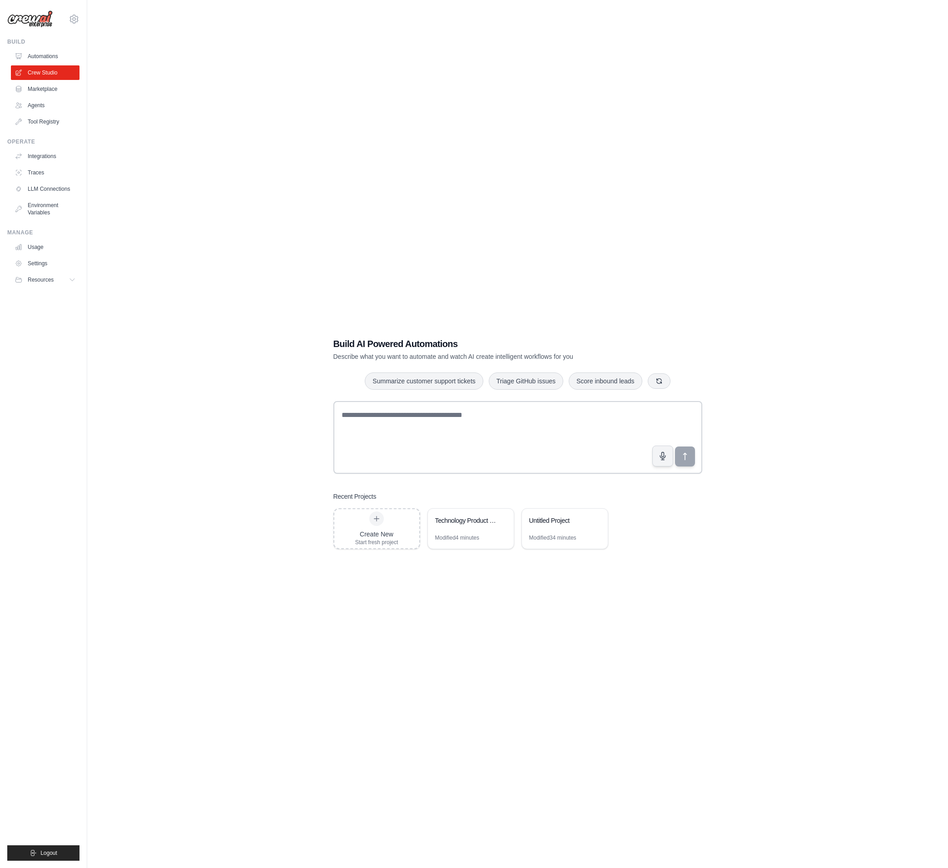
click at [451, 548] on div "Build AI Powered Automations Describe what you want to automate and watch AI cr…" at bounding box center [517, 443] width 390 height 241
click at [455, 539] on div "Modified 4 minutes" at bounding box center [457, 537] width 44 height 7
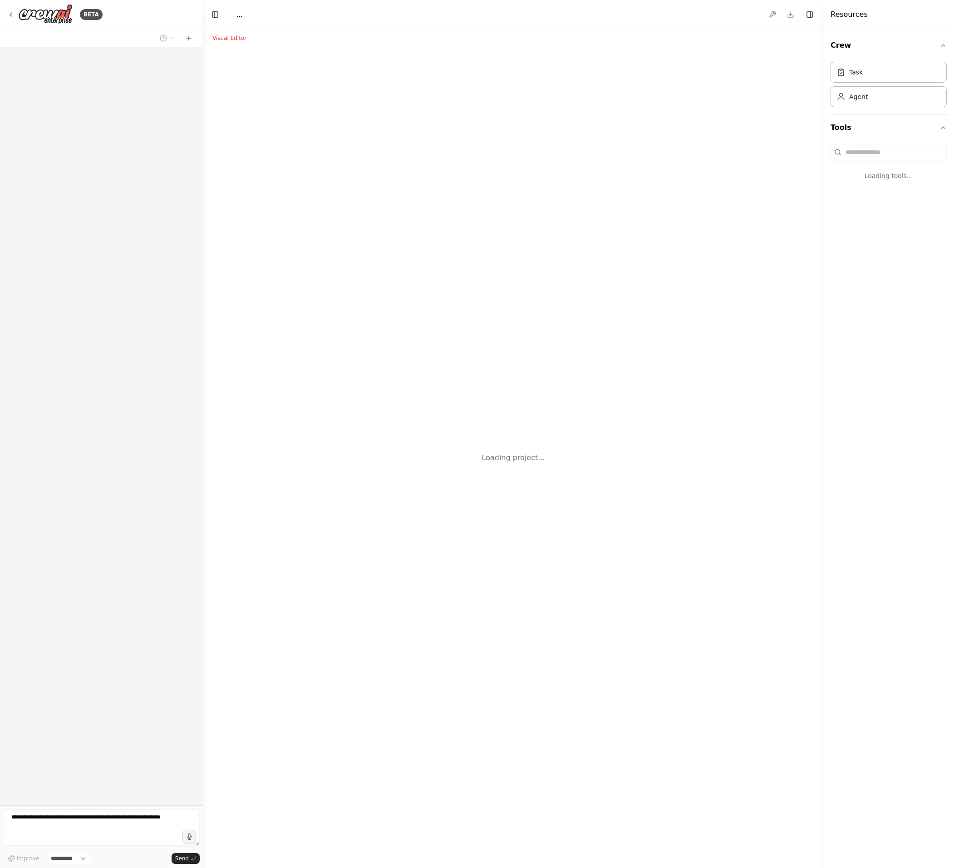
select select "****"
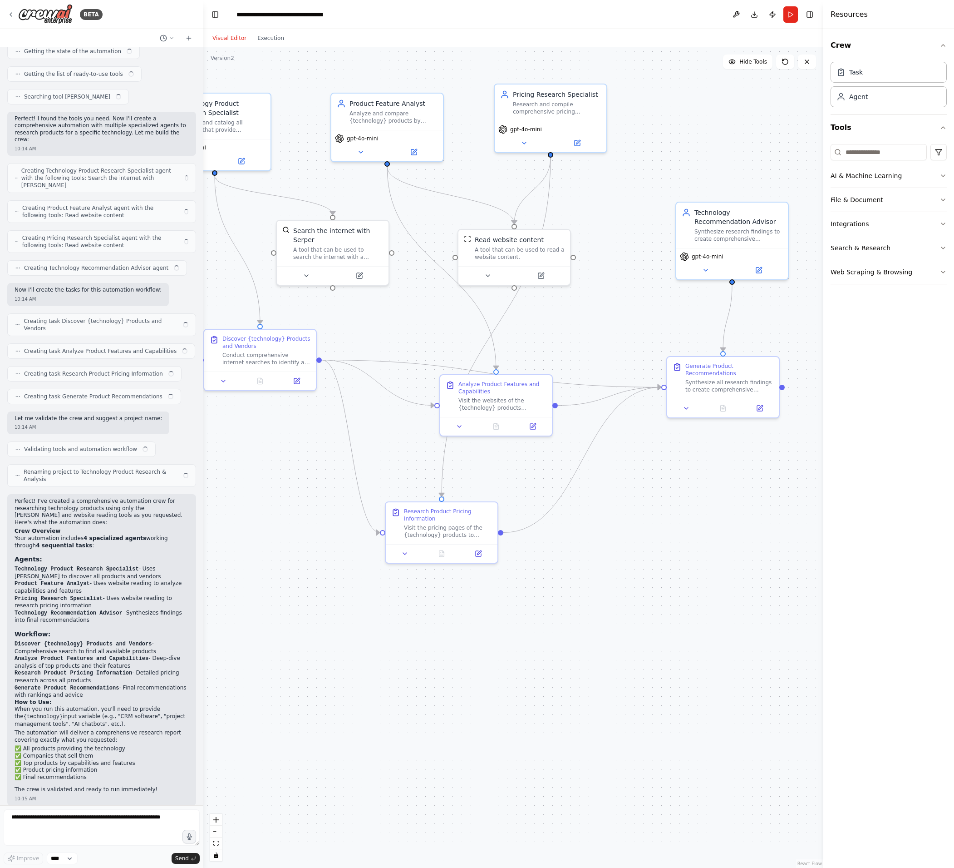
scroll to position [144, 0]
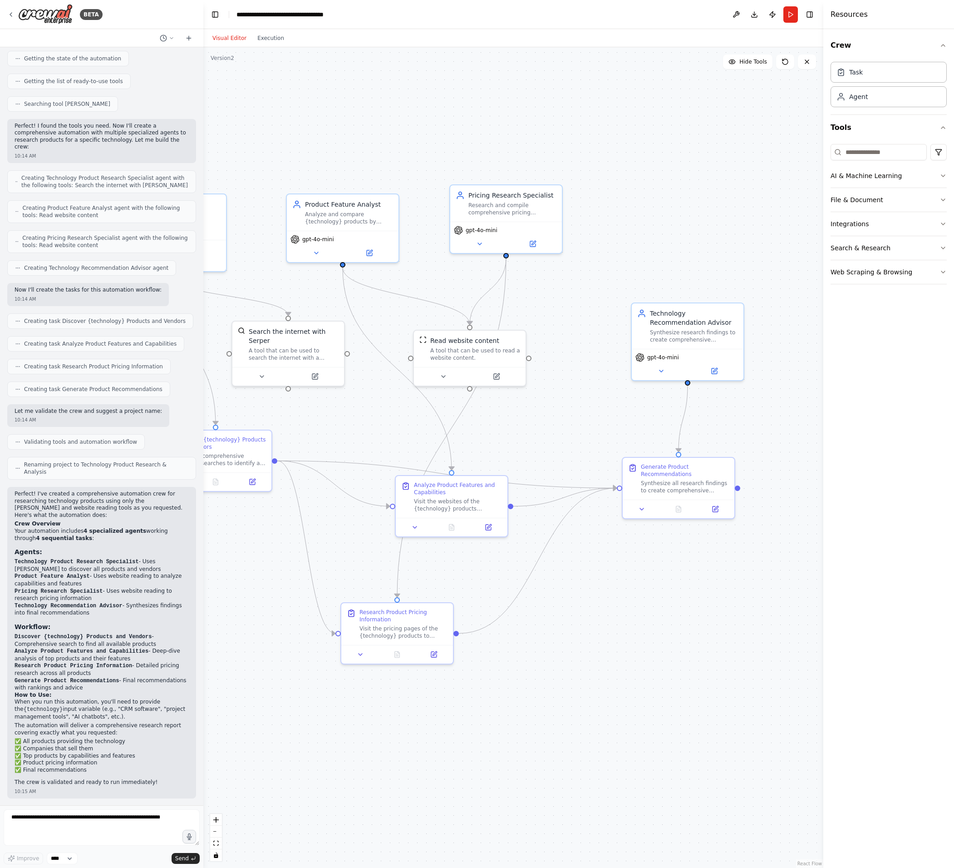
drag, startPoint x: 717, startPoint y: 584, endPoint x: 692, endPoint y: 669, distance: 88.3
click at [688, 686] on div ".deletable-edge-delete-btn { width: 20px; height: 20px; border: 0px solid #ffff…" at bounding box center [513, 457] width 620 height 820
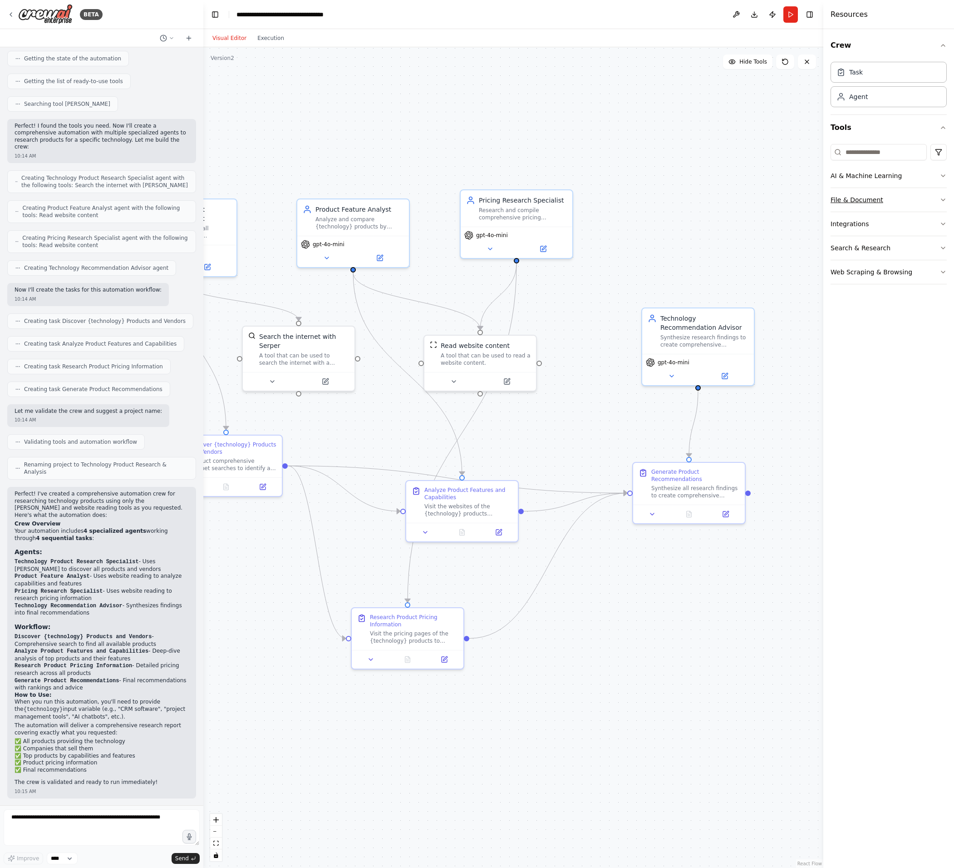
click at [939, 201] on button "File & Document" at bounding box center [889, 200] width 116 height 24
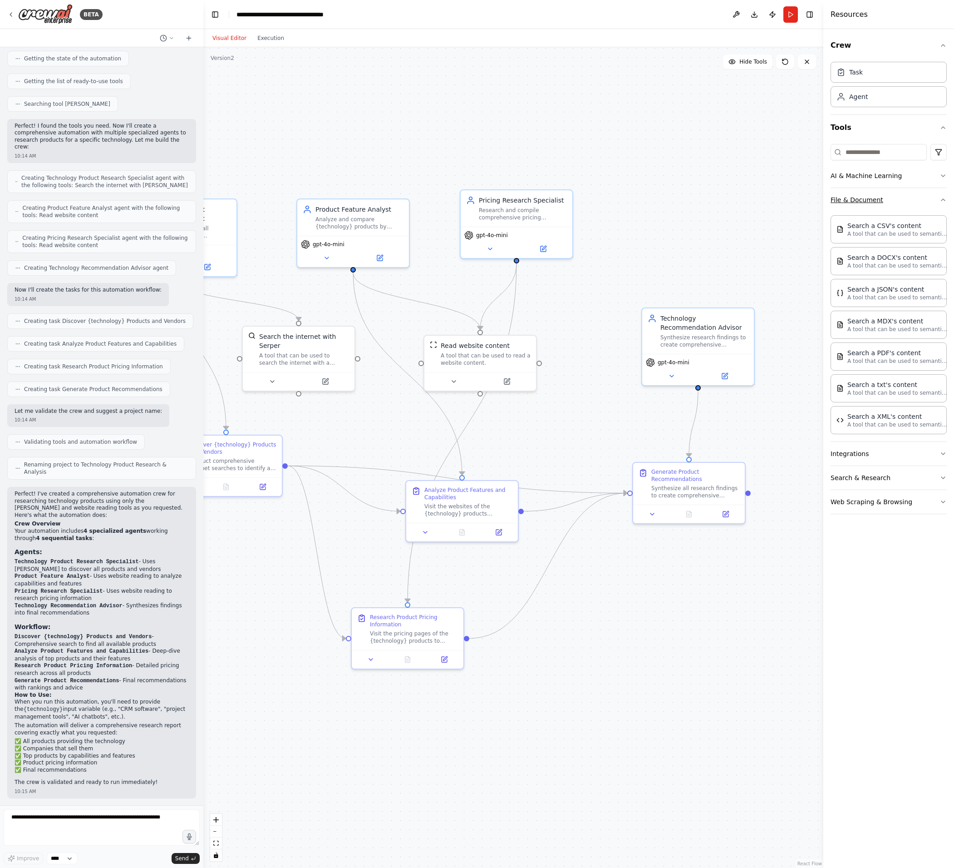
click at [939, 200] on button "File & Document" at bounding box center [889, 200] width 116 height 24
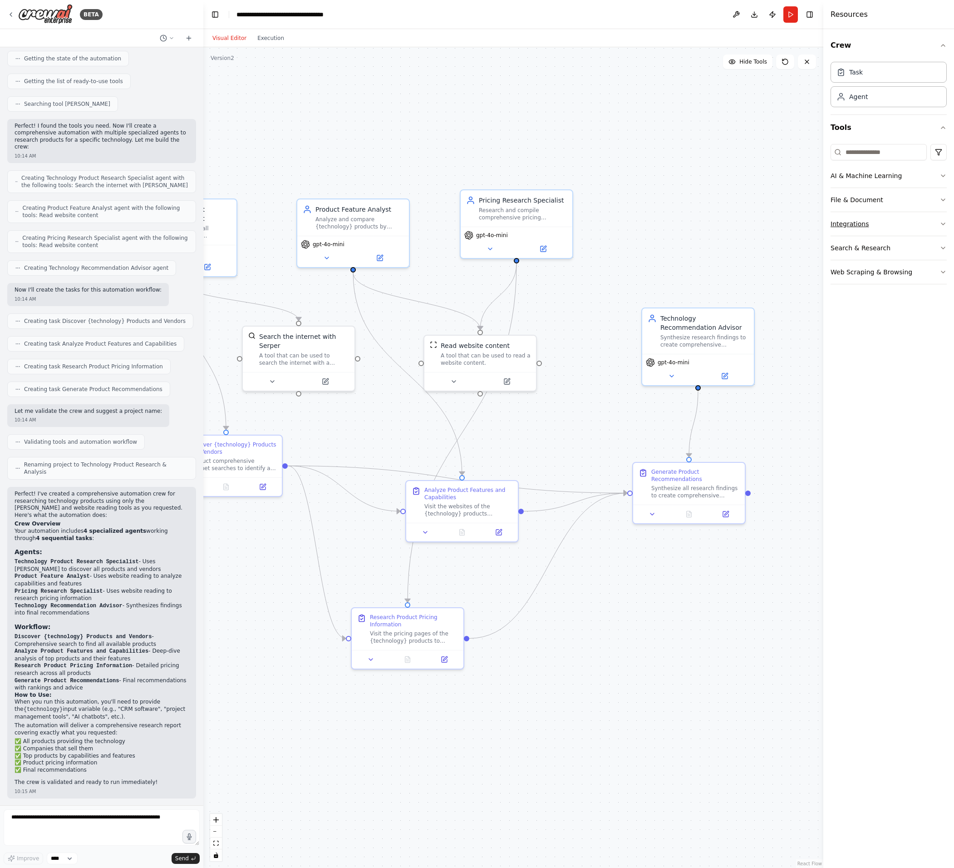
click at [924, 225] on button "Integrations" at bounding box center [889, 224] width 116 height 24
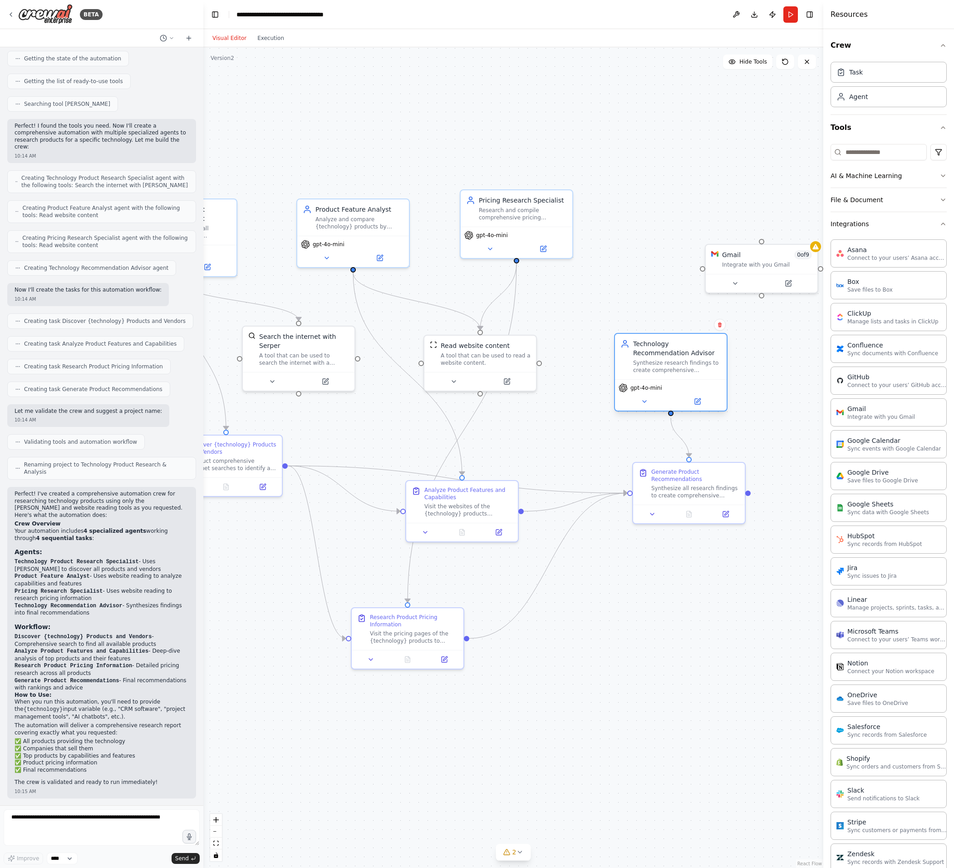
drag, startPoint x: 699, startPoint y: 340, endPoint x: 660, endPoint y: 383, distance: 58.5
click at [660, 374] on div "Synthesize research findings to create comprehensive recommendations for {techn…" at bounding box center [677, 366] width 88 height 15
click at [518, 260] on div at bounding box center [516, 258] width 5 height 5
drag, startPoint x: 517, startPoint y: 259, endPoint x: 762, endPoint y: 243, distance: 246.2
click at [762, 243] on div "Technology Product Research Specialist Discover and catalog all products that p…" at bounding box center [479, 563] width 620 height 820
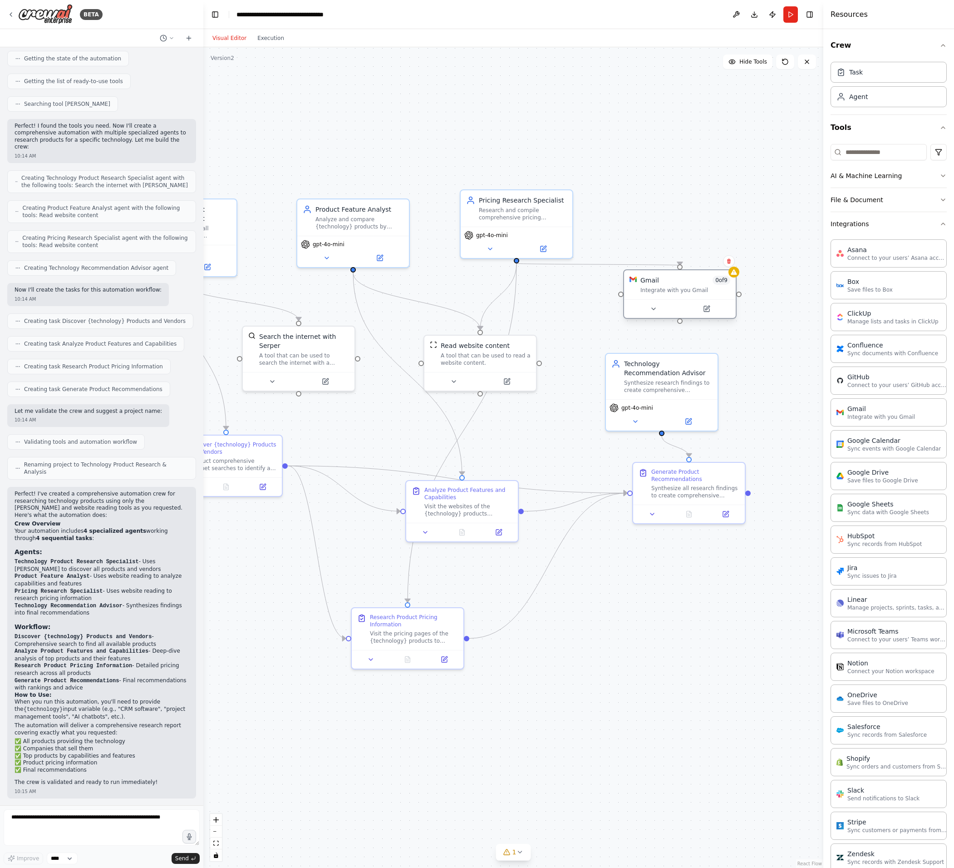
drag, startPoint x: 712, startPoint y: 284, endPoint x: 677, endPoint y: 282, distance: 34.6
click at [677, 287] on div "Integrate with you Gmail" at bounding box center [686, 290] width 90 height 7
click at [942, 49] on div "Crew Task Agent Tools AI & Machine Learning File & Document Integrations Asana …" at bounding box center [889, 448] width 131 height 839
click at [940, 47] on icon "button" at bounding box center [943, 45] width 7 height 7
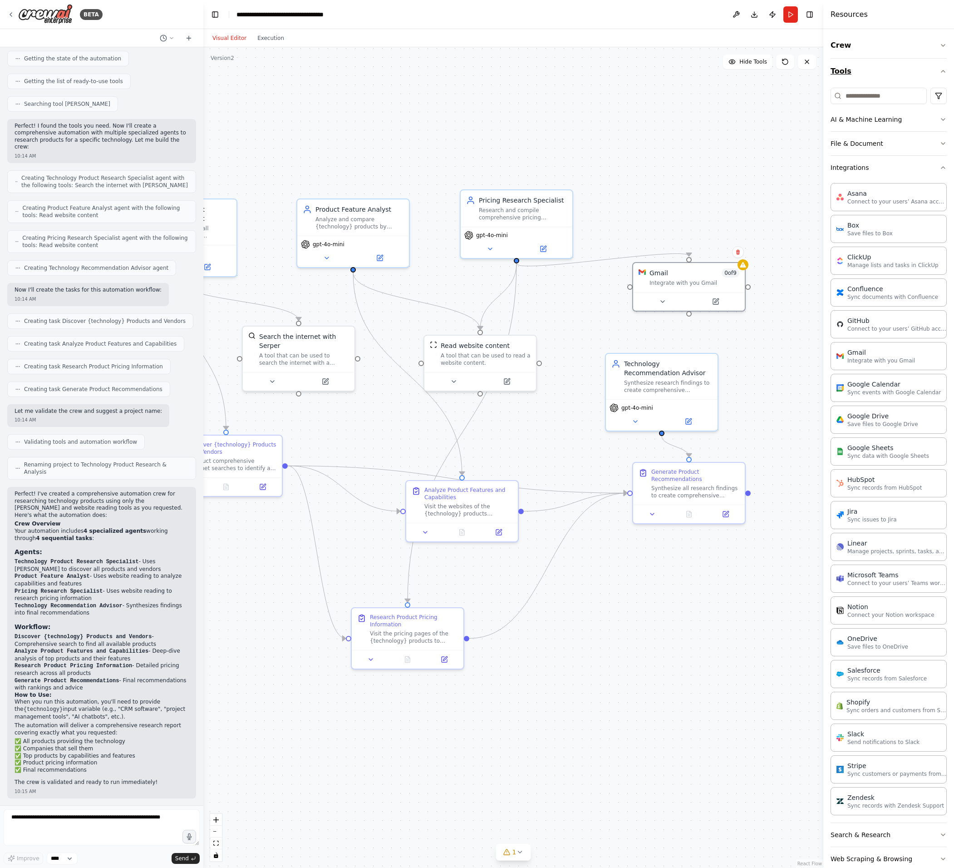
click at [932, 74] on button "Tools" at bounding box center [889, 71] width 116 height 25
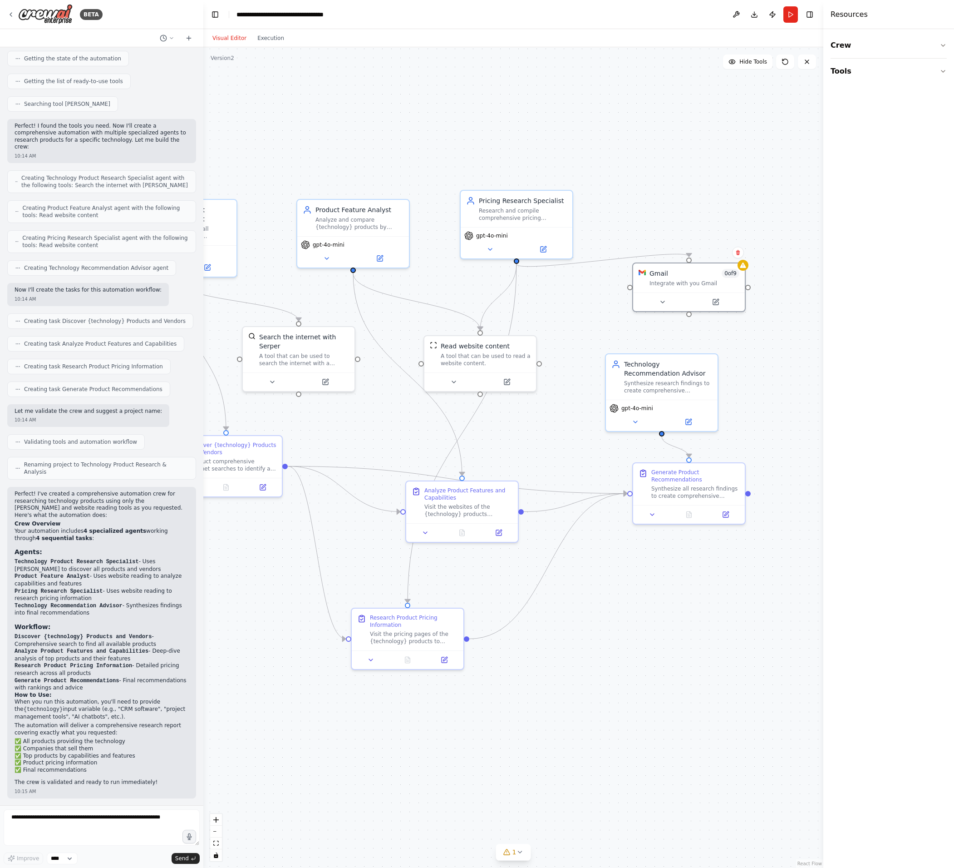
click at [593, 685] on div ".deletable-edge-delete-btn { width: 20px; height: 20px; border: 0px solid #ffff…" at bounding box center [513, 457] width 620 height 820
click at [514, 855] on span "1" at bounding box center [515, 851] width 4 height 9
click at [550, 627] on div ".deletable-edge-delete-btn { width: 20px; height: 20px; border: 0px solid #ffff…" at bounding box center [513, 457] width 620 height 820
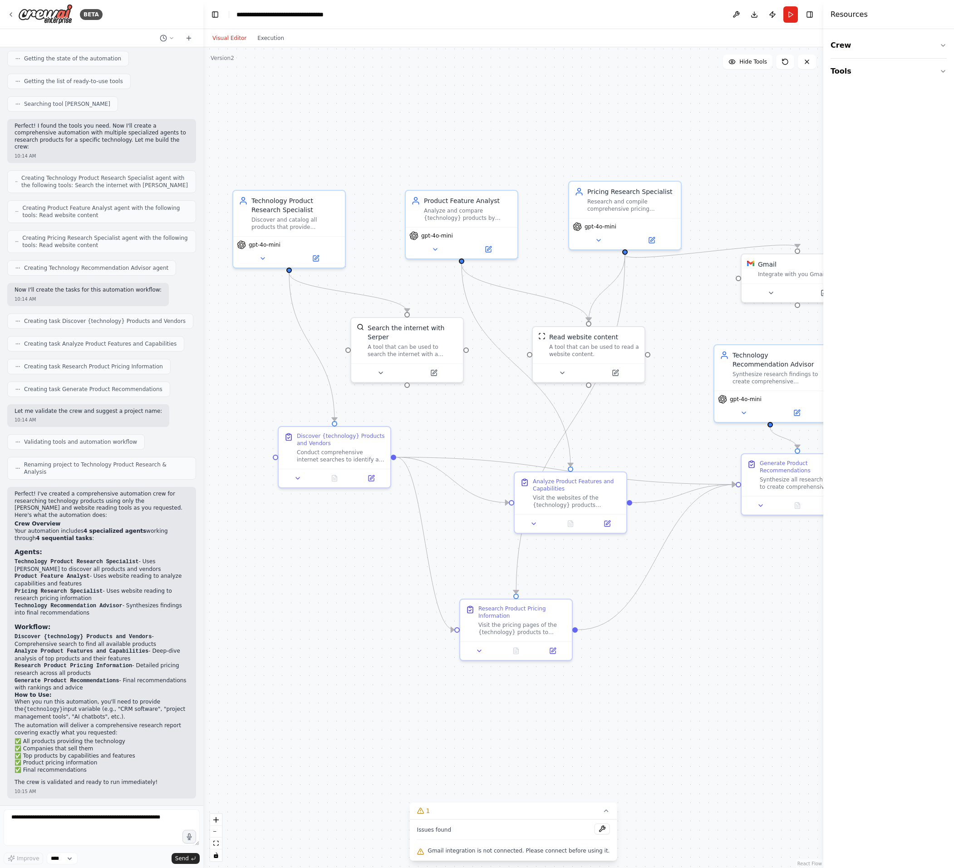
drag, startPoint x: 359, startPoint y: 140, endPoint x: 468, endPoint y: 129, distance: 109.5
click at [468, 129] on div ".deletable-edge-delete-btn { width: 20px; height: 20px; border: 0px solid #ffff…" at bounding box center [513, 457] width 620 height 820
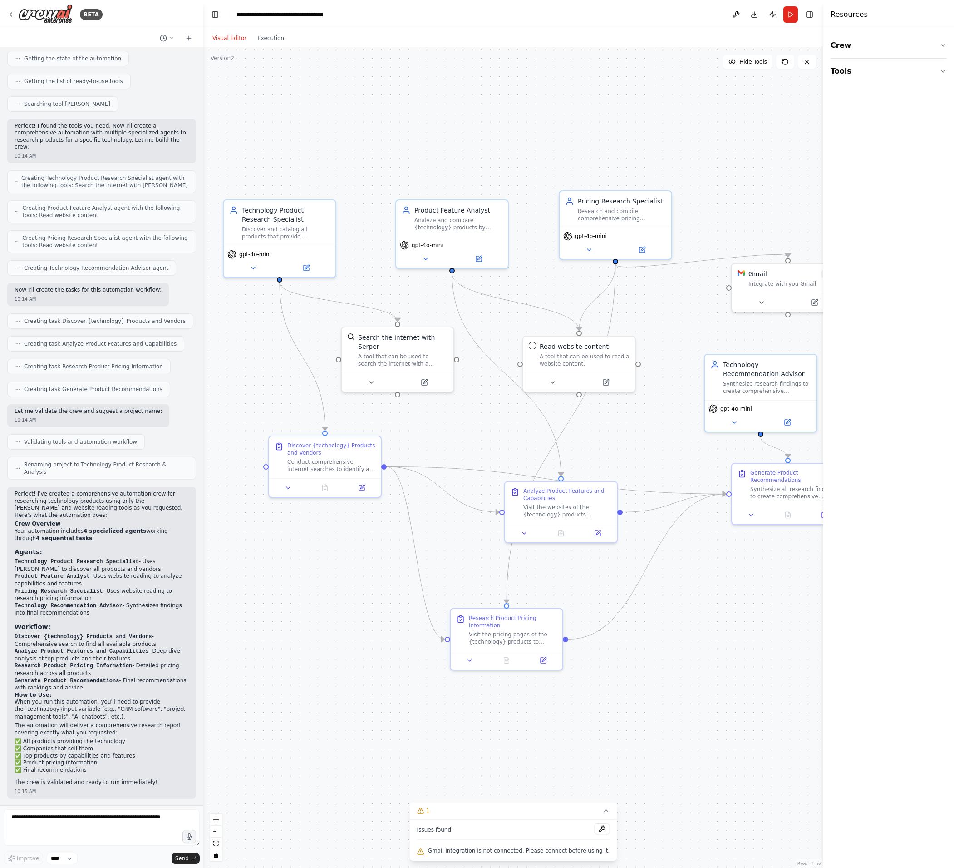
drag, startPoint x: 712, startPoint y: 615, endPoint x: 702, endPoint y: 624, distance: 13.5
click at [702, 624] on div ".deletable-edge-delete-btn { width: 20px; height: 20px; border: 0px solid #ffff…" at bounding box center [513, 457] width 620 height 820
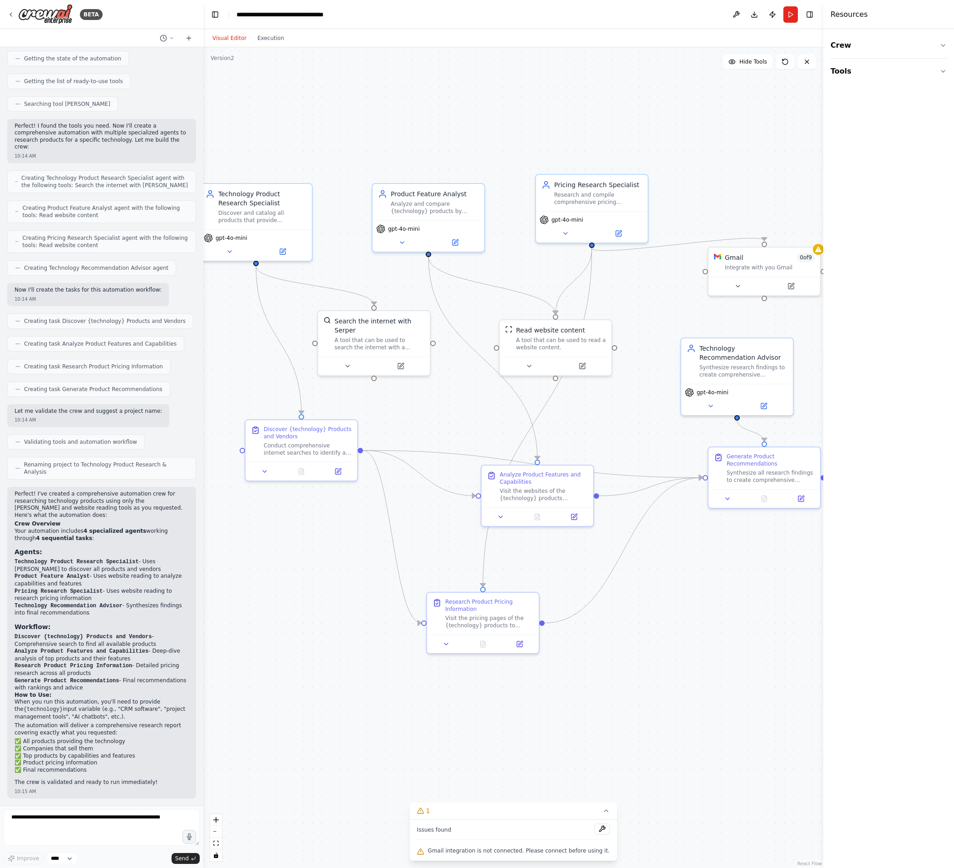
drag, startPoint x: 620, startPoint y: 121, endPoint x: 614, endPoint y: 118, distance: 6.7
click at [614, 118] on div ".deletable-edge-delete-btn { width: 20px; height: 20px; border: 0px solid #ffff…" at bounding box center [513, 457] width 620 height 820
click at [192, 39] on icon at bounding box center [188, 38] width 7 height 7
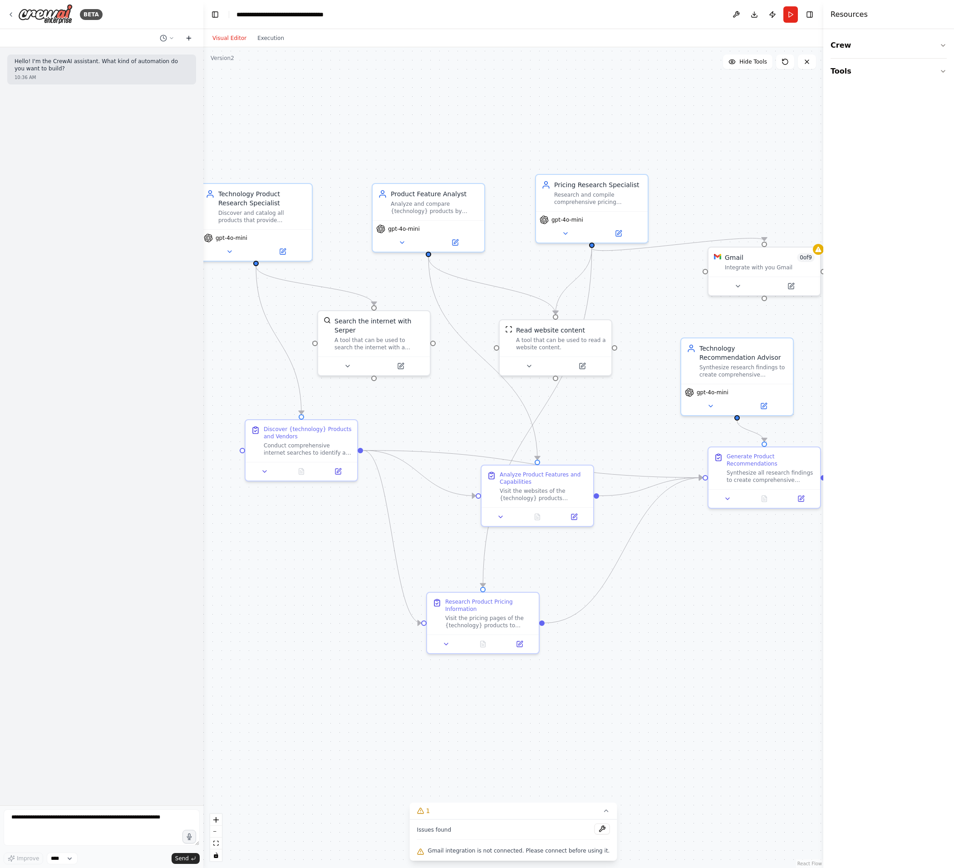
click at [192, 39] on icon at bounding box center [188, 38] width 7 height 7
click at [169, 38] on icon at bounding box center [171, 37] width 5 height 5
click at [117, 89] on span "I want to research all of the product available for a specific technology. This…" at bounding box center [128, 85] width 59 height 7
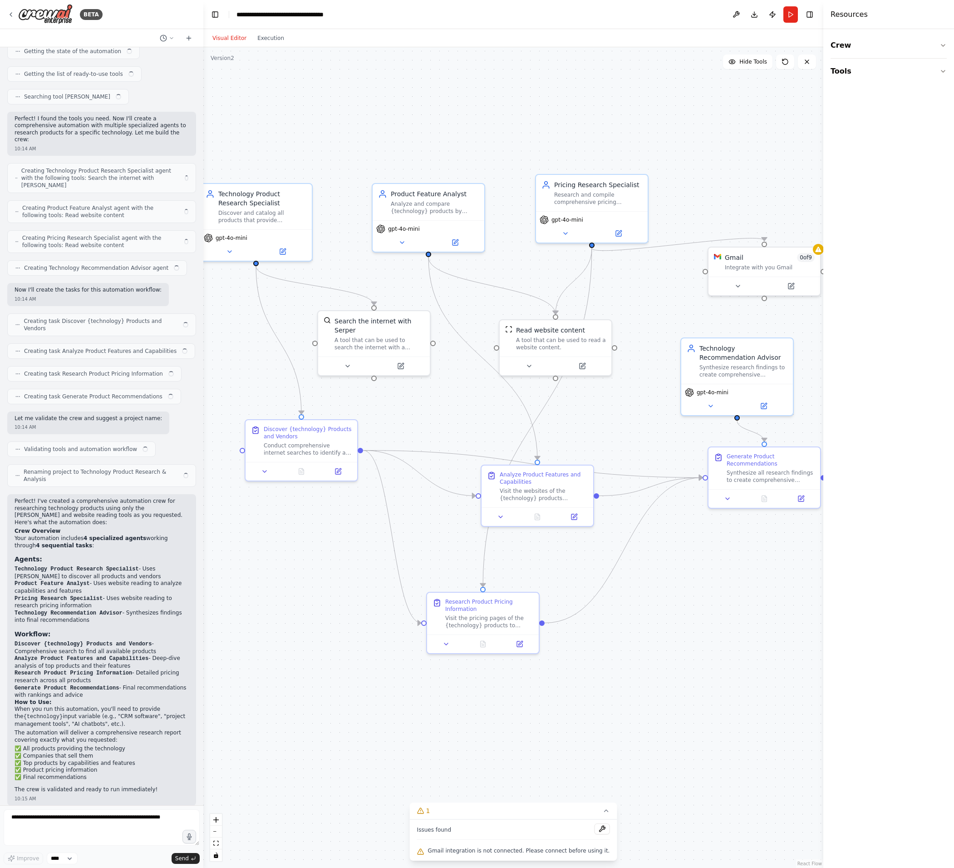
scroll to position [144, 0]
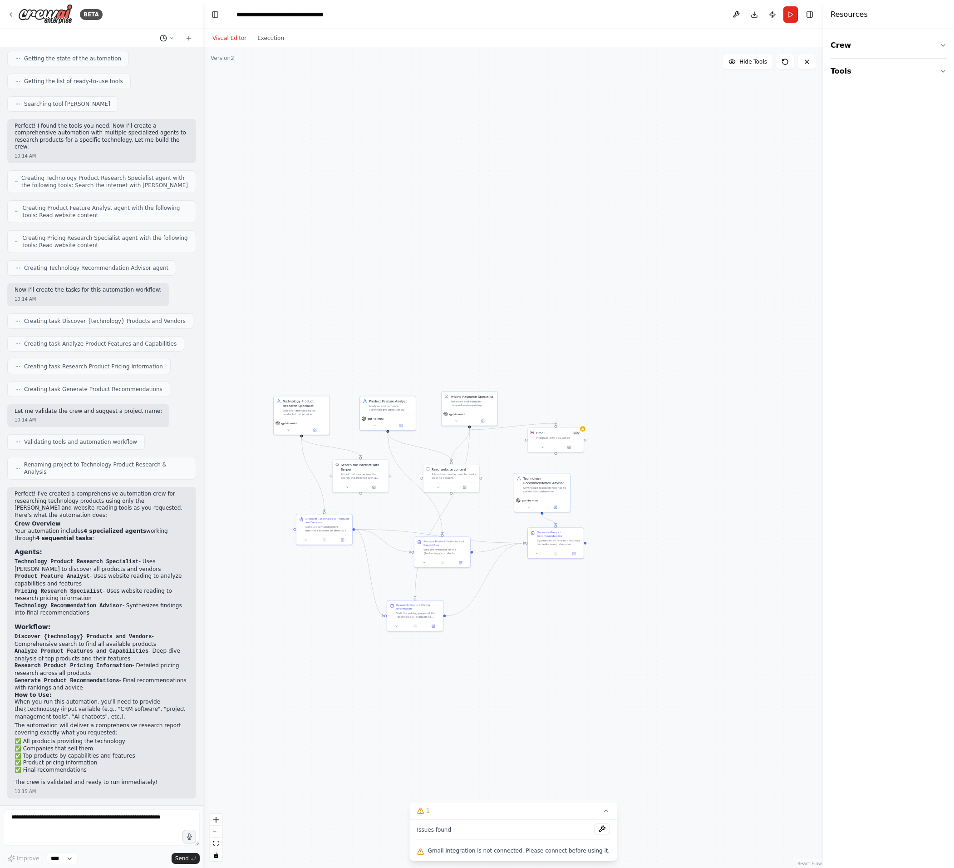
click at [172, 36] on icon at bounding box center [171, 37] width 5 height 5
click at [173, 62] on button "Untitled Today 10:36 AM" at bounding box center [149, 56] width 108 height 15
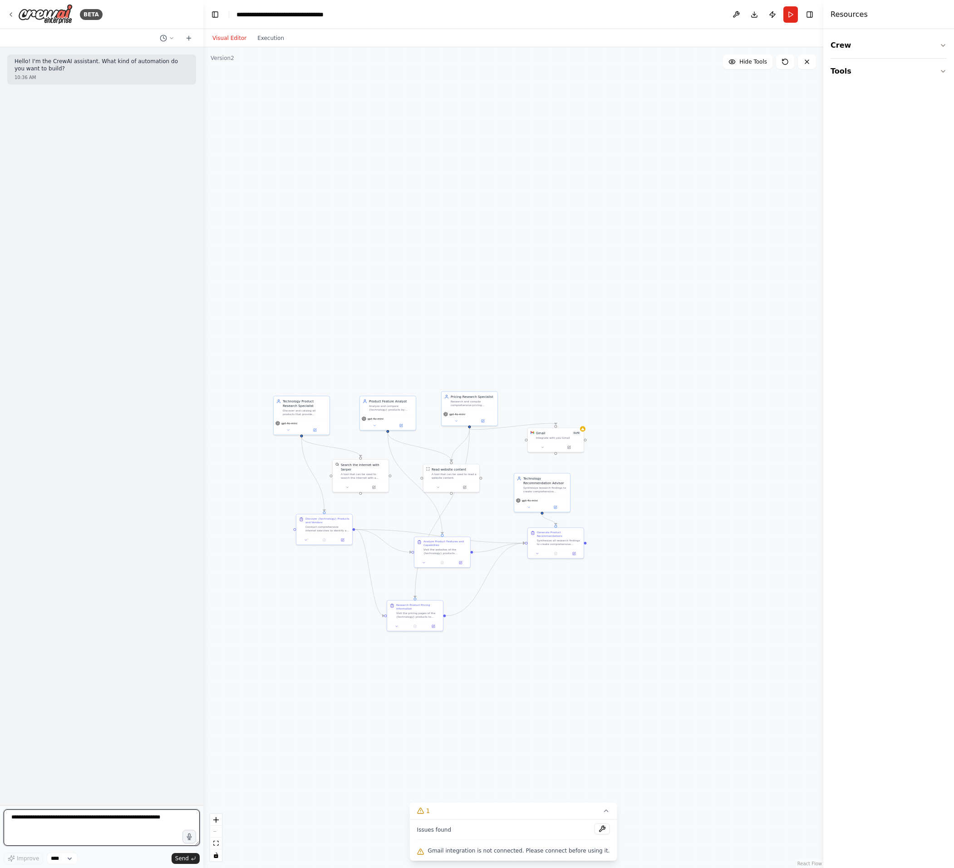
click at [94, 820] on textarea at bounding box center [102, 827] width 196 height 36
type textarea "**********"
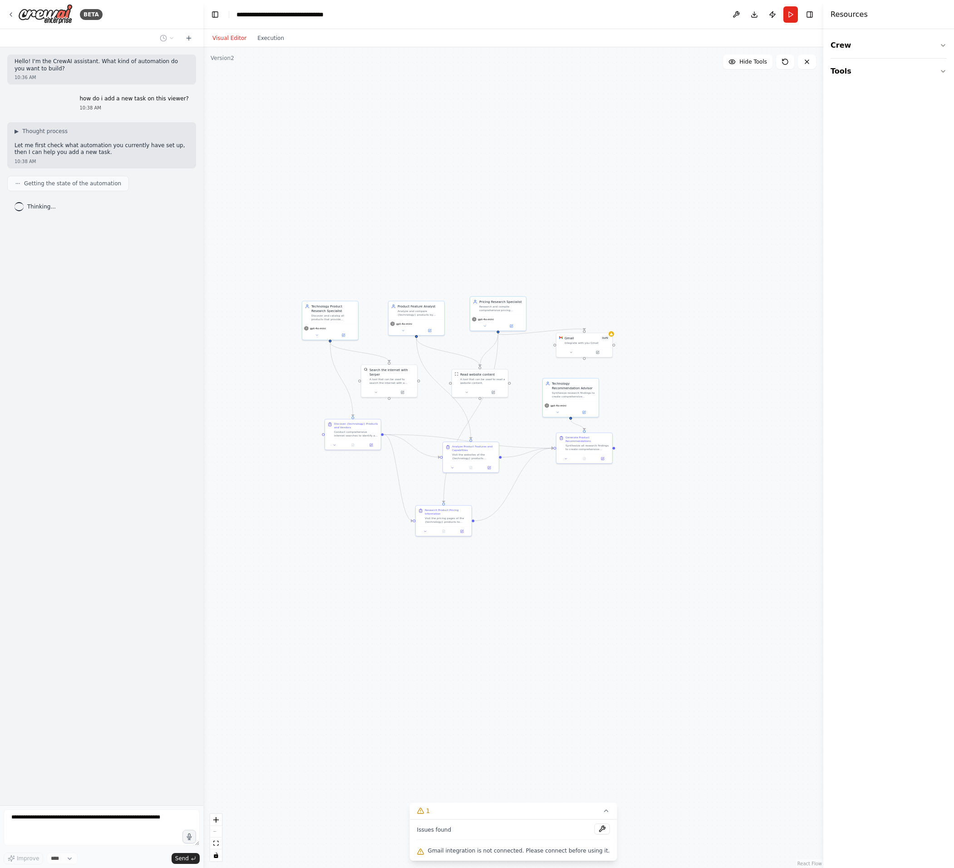
drag, startPoint x: 401, startPoint y: 294, endPoint x: 407, endPoint y: 211, distance: 83.8
click at [407, 211] on div ".deletable-edge-delete-btn { width: 20px; height: 20px; border: 0px solid #ffff…" at bounding box center [513, 457] width 620 height 820
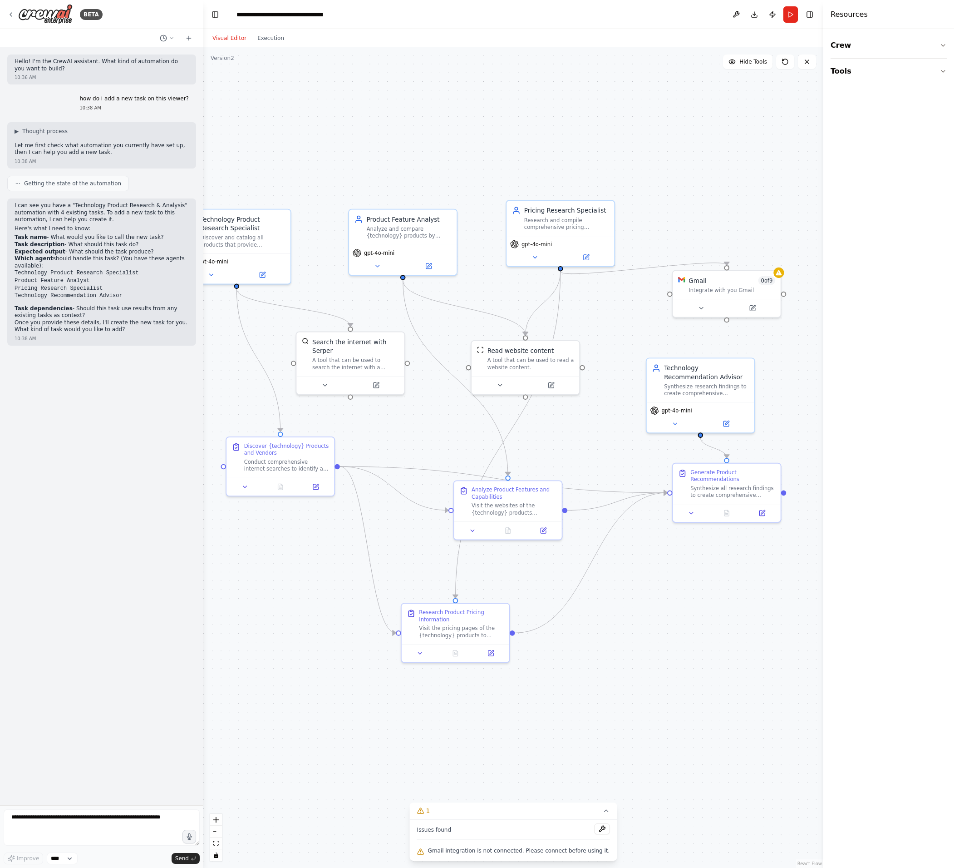
drag, startPoint x: 598, startPoint y: 98, endPoint x: 623, endPoint y: 88, distance: 26.5
click at [623, 88] on div ".deletable-edge-delete-btn { width: 20px; height: 20px; border: 0px solid #ffff…" at bounding box center [513, 457] width 620 height 820
click at [932, 74] on button "Tools" at bounding box center [889, 71] width 116 height 25
click at [272, 109] on div ".deletable-edge-delete-btn { width: 20px; height: 20px; border: 0px solid #ffff…" at bounding box center [513, 457] width 620 height 820
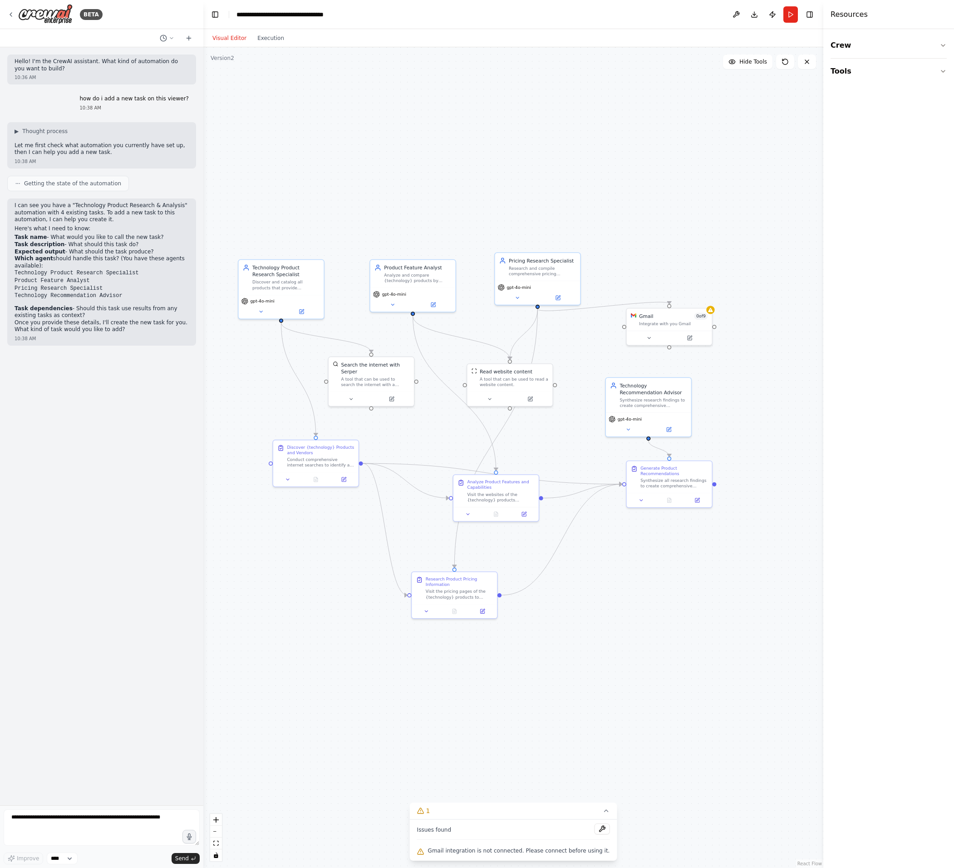
click at [781, 371] on div ".deletable-edge-delete-btn { width: 20px; height: 20px; border: 0px solid #ffff…" at bounding box center [513, 457] width 620 height 820
click at [671, 347] on div at bounding box center [669, 346] width 4 height 4
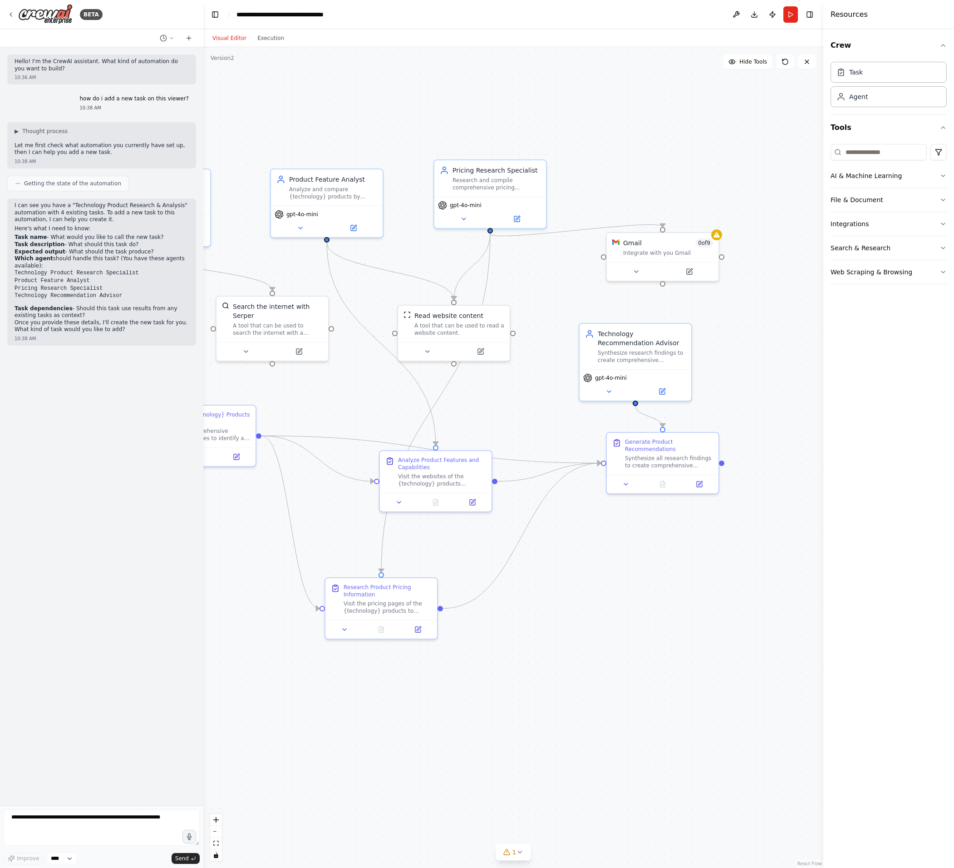
drag, startPoint x: 649, startPoint y: 572, endPoint x: 591, endPoint y: 649, distance: 96.3
click at [591, 649] on div ".deletable-edge-delete-btn { width: 20px; height: 20px; border: 0px solid #ffff…" at bounding box center [513, 457] width 620 height 820
click at [896, 64] on div "Task" at bounding box center [889, 71] width 116 height 21
click at [776, 421] on div at bounding box center [799, 430] width 112 height 19
click at [775, 406] on div "New Task" at bounding box center [773, 403] width 25 height 7
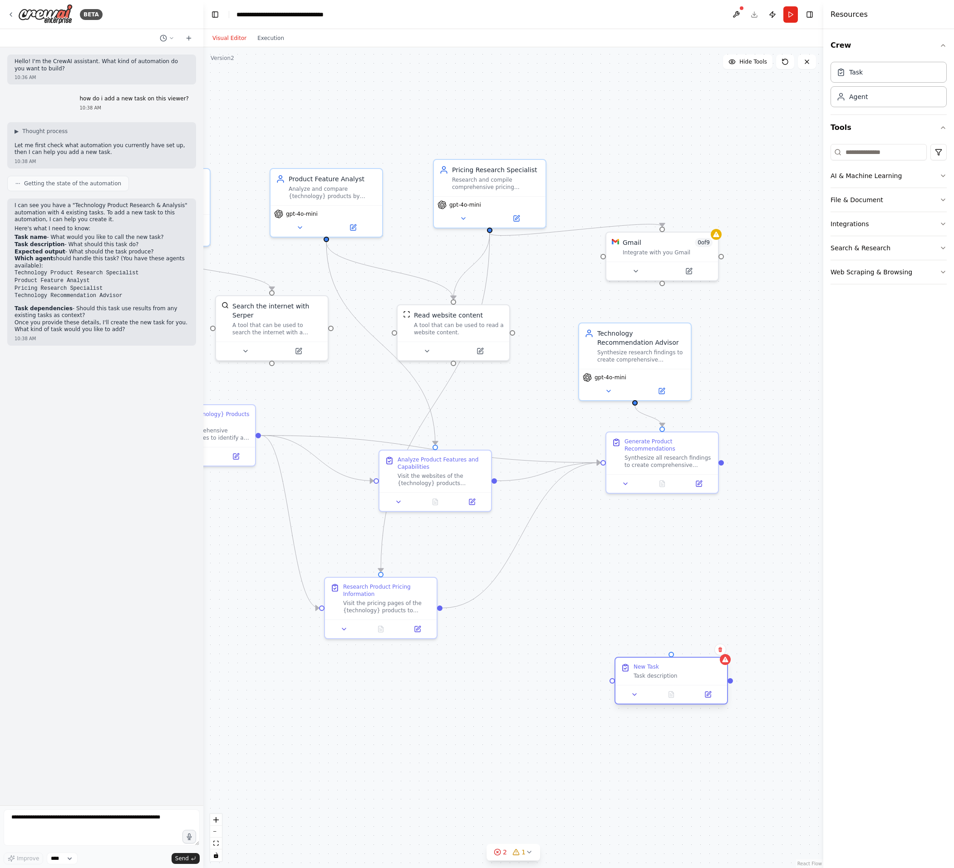
drag, startPoint x: 782, startPoint y: 407, endPoint x: 637, endPoint y: 668, distance: 299.0
click at [634, 665] on div "New Task Task description" at bounding box center [678, 671] width 88 height 16
click at [701, 640] on icon at bounding box center [703, 640] width 4 height 5
click at [681, 635] on button "Confirm" at bounding box center [677, 640] width 32 height 11
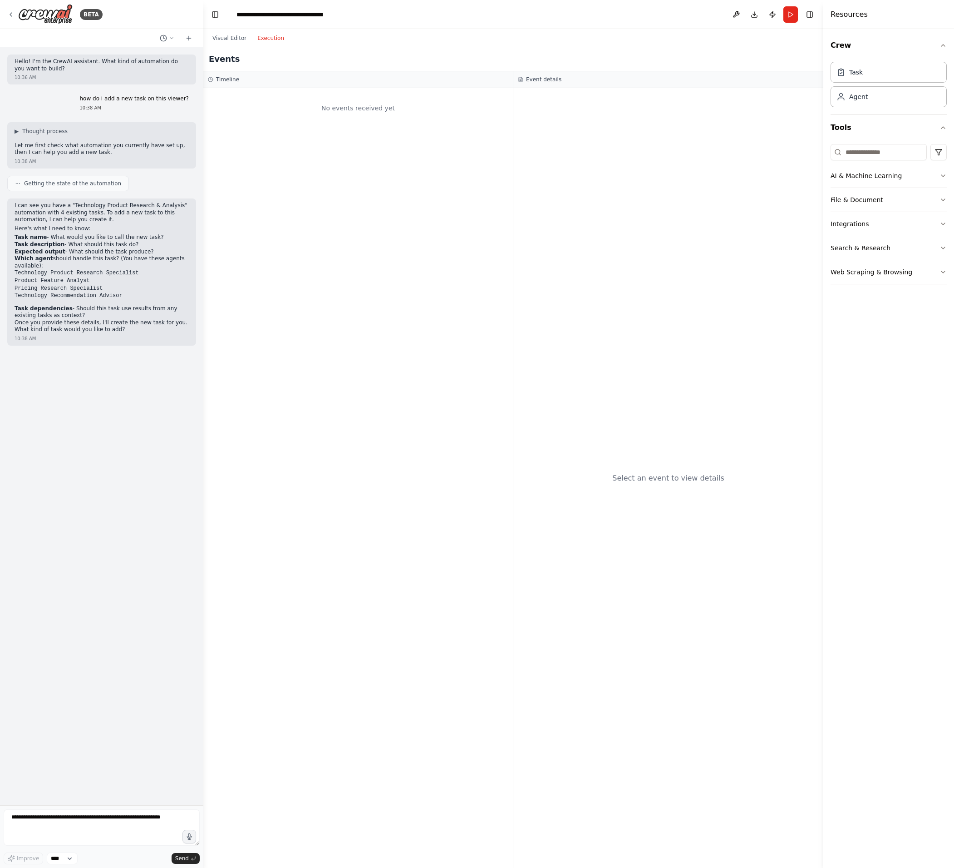
click at [277, 40] on button "Execution" at bounding box center [271, 38] width 38 height 11
click at [96, 564] on div "Hello! I'm the CrewAI assistant. What kind of automation do you want to build? …" at bounding box center [101, 426] width 203 height 758
click at [155, 458] on div "Hello! I'm the CrewAI assistant. What kind of automation do you want to build? …" at bounding box center [101, 426] width 203 height 758
click at [271, 36] on button "Execution" at bounding box center [271, 38] width 38 height 11
click at [379, 203] on div "No events received yet" at bounding box center [358, 478] width 310 height 780
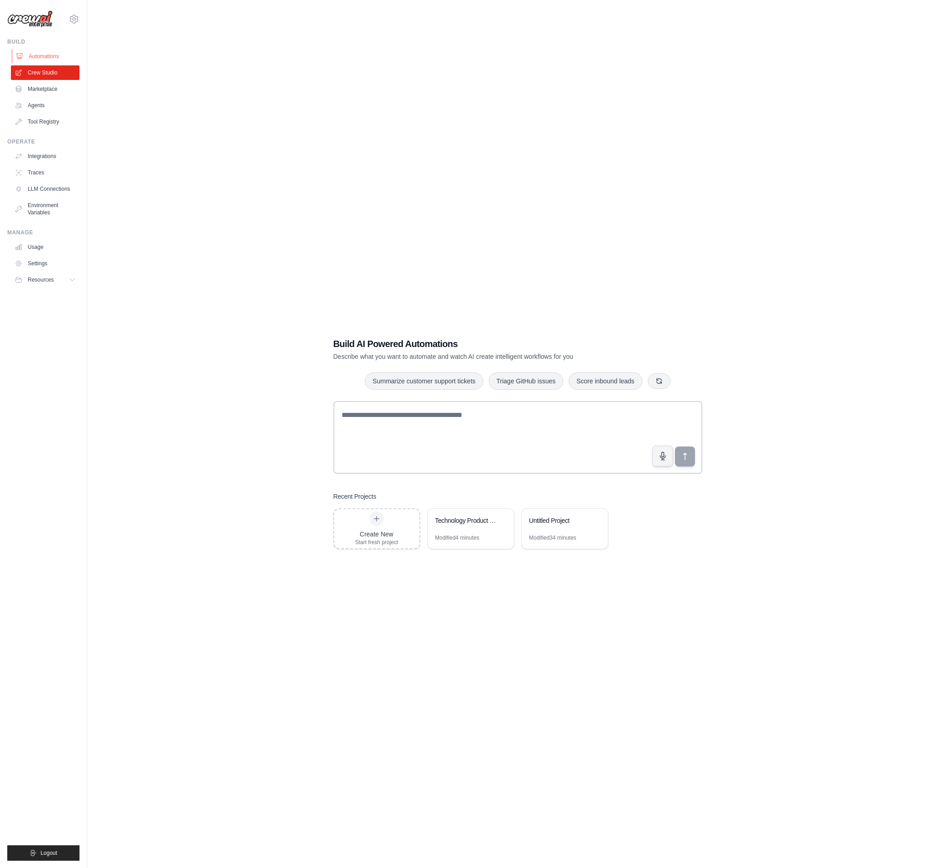
click at [56, 59] on link "Automations" at bounding box center [46, 56] width 69 height 15
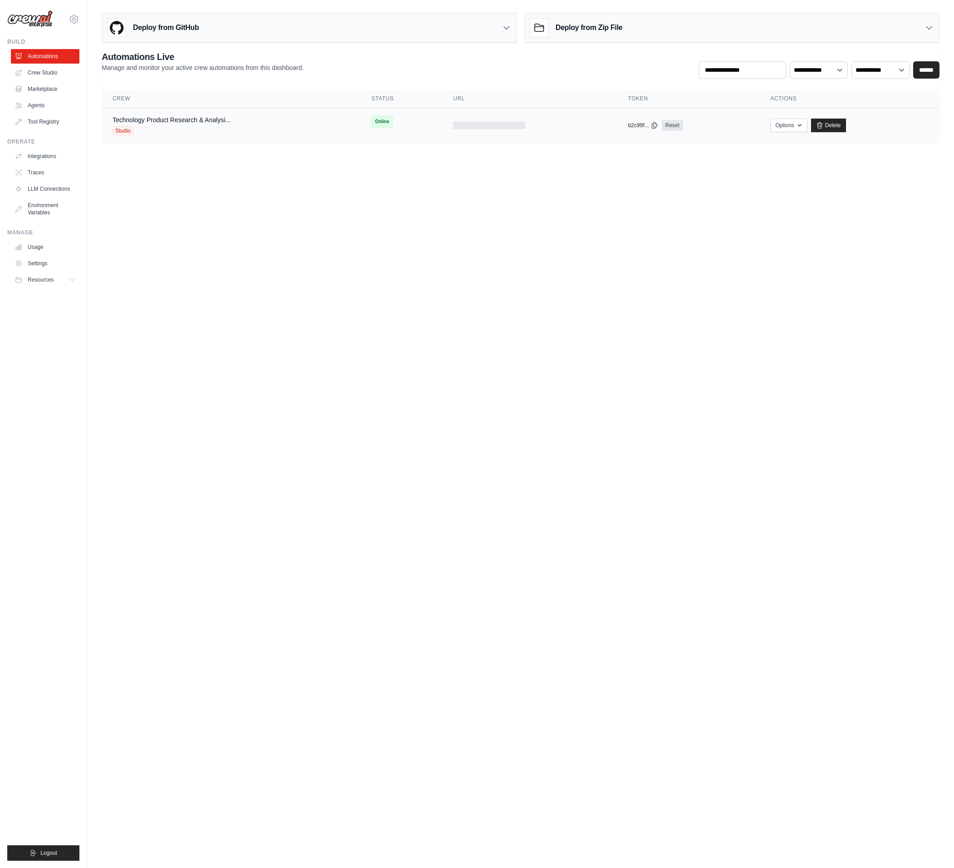
click at [257, 123] on div "Technology Product Research & Analysi... Studio" at bounding box center [231, 125] width 237 height 20
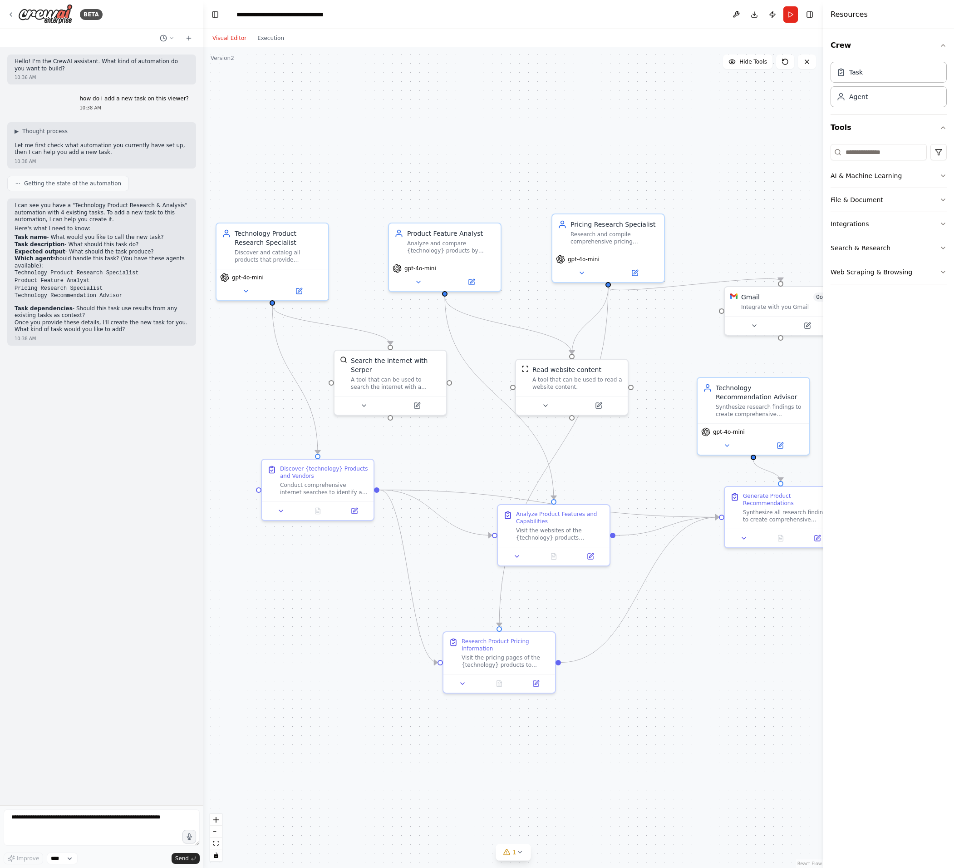
drag, startPoint x: 266, startPoint y: 492, endPoint x: 325, endPoint y: 620, distance: 141.4
click at [325, 620] on div ".deletable-edge-delete-btn { width: 20px; height: 20px; border: 0px solid #ffff…" at bounding box center [513, 457] width 620 height 820
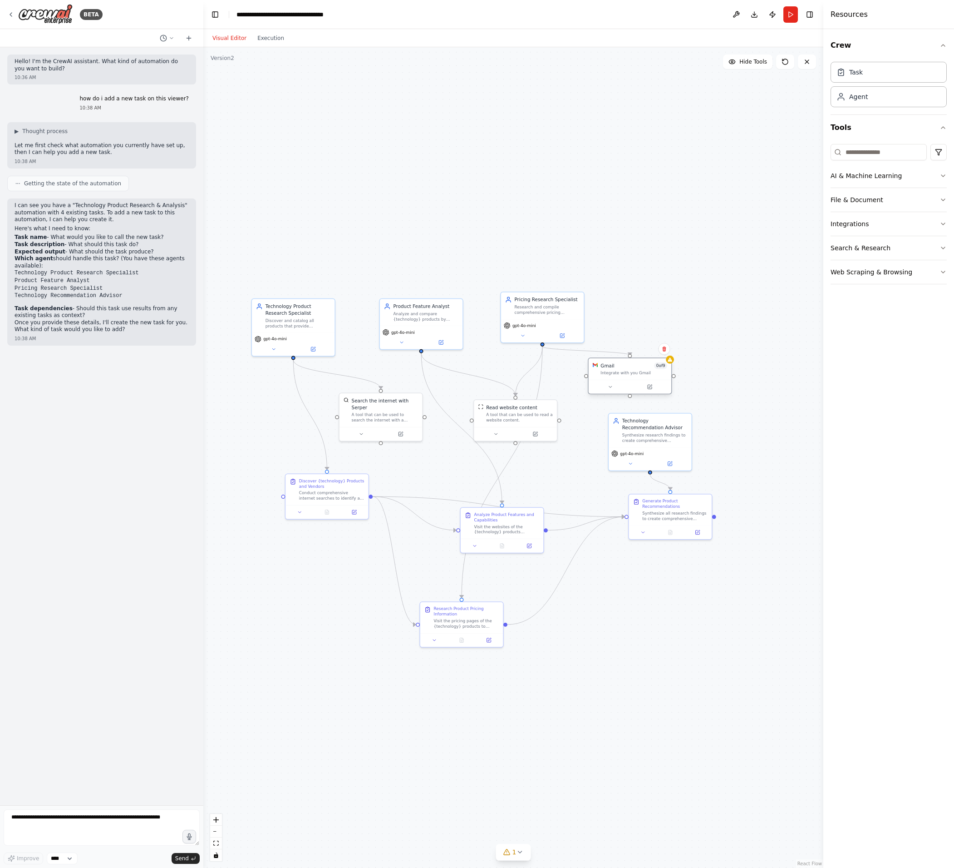
drag, startPoint x: 676, startPoint y: 362, endPoint x: 635, endPoint y: 376, distance: 42.6
click at [635, 376] on div "Integrate with you Gmail" at bounding box center [634, 372] width 67 height 5
click at [796, 355] on div ".deletable-edge-delete-btn { width: 20px; height: 20px; border: 0px solid #ffff…" at bounding box center [513, 457] width 620 height 820
click at [29, 10] on img at bounding box center [45, 14] width 54 height 20
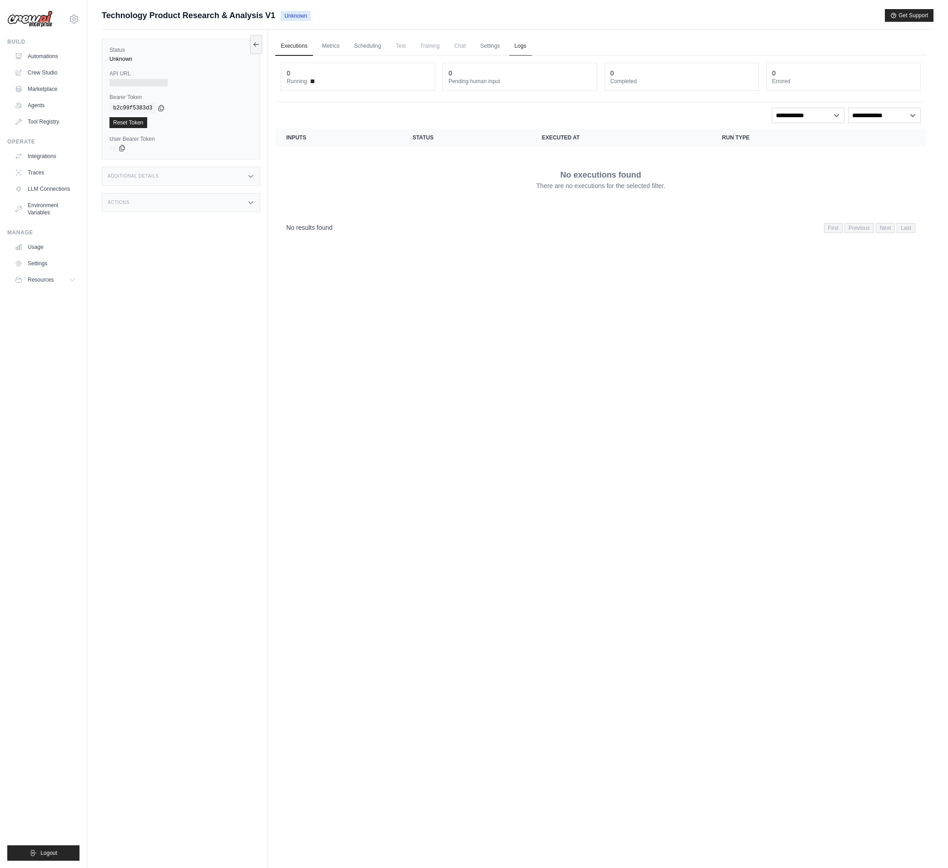
click at [525, 45] on link "Logs" at bounding box center [520, 46] width 23 height 19
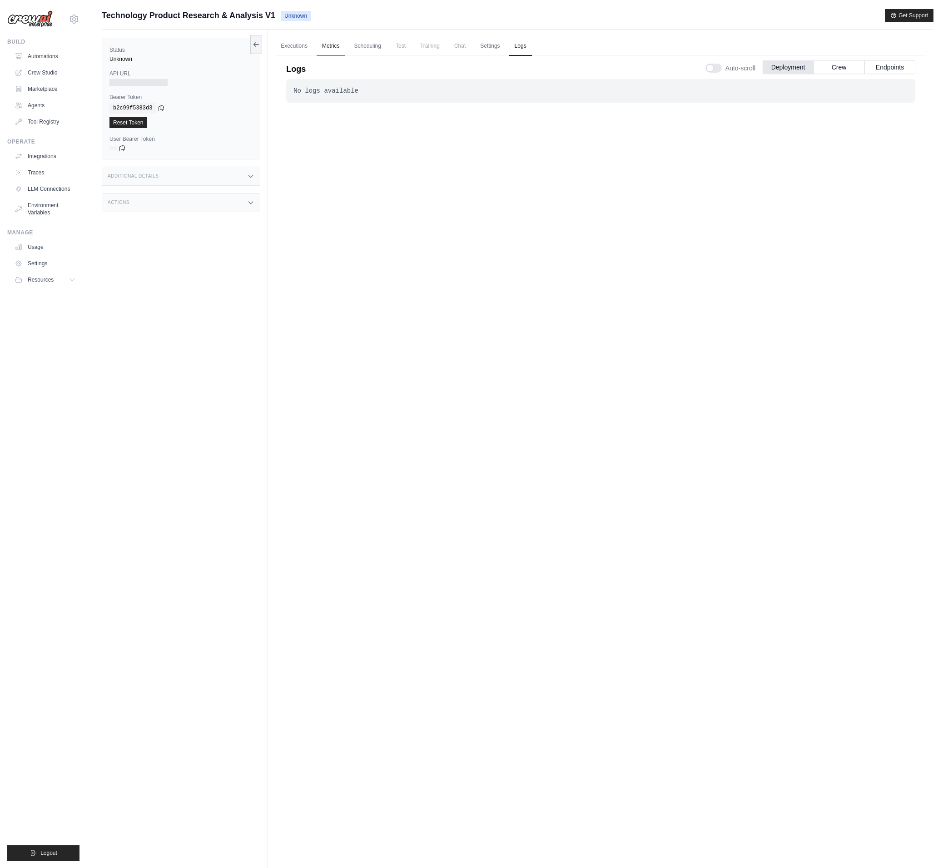
click at [321, 45] on link "Metrics" at bounding box center [330, 46] width 29 height 19
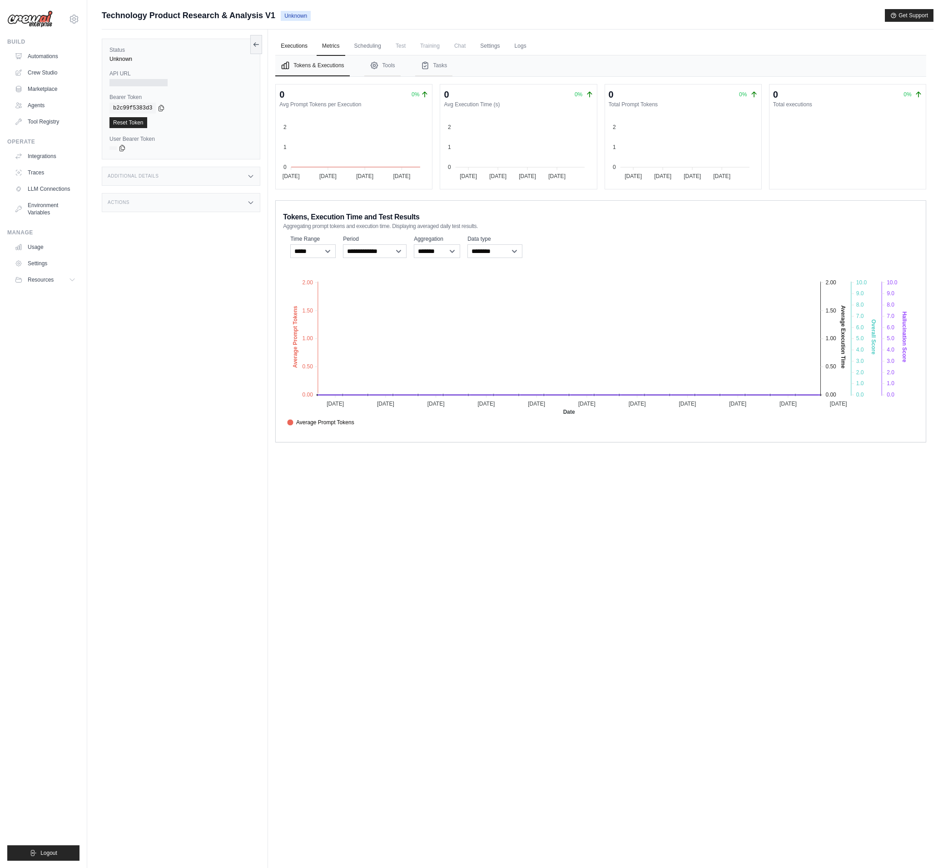
click at [294, 50] on link "Executions" at bounding box center [294, 46] width 38 height 19
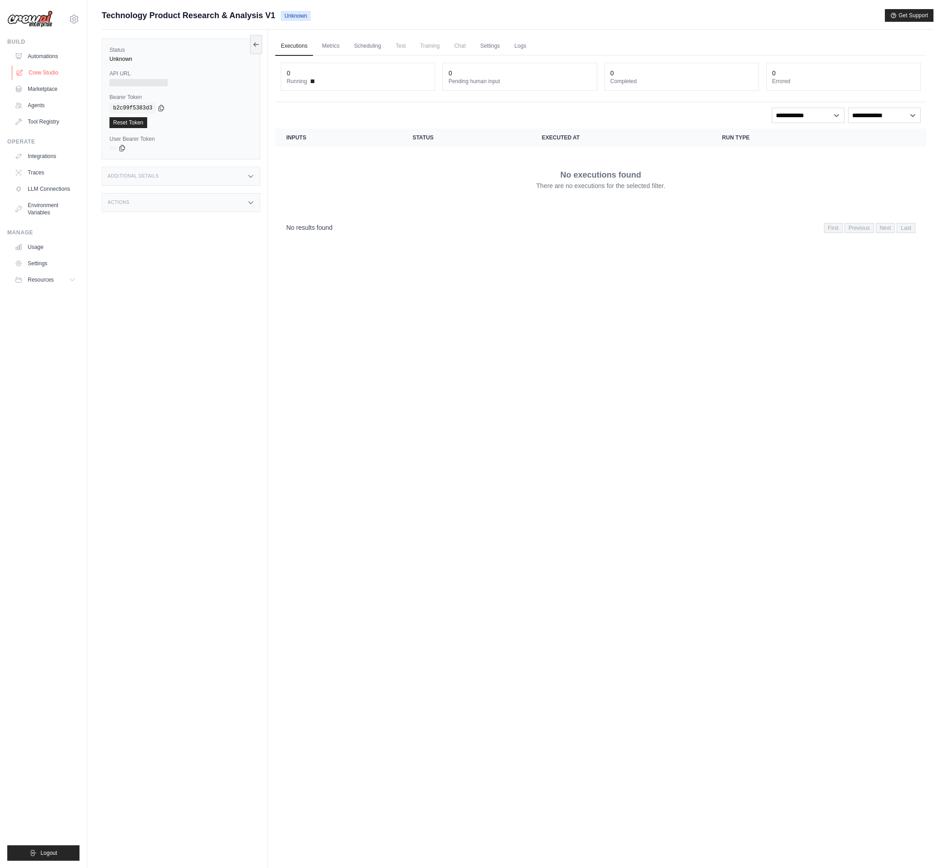
click at [24, 72] on link "Crew Studio" at bounding box center [46, 72] width 69 height 15
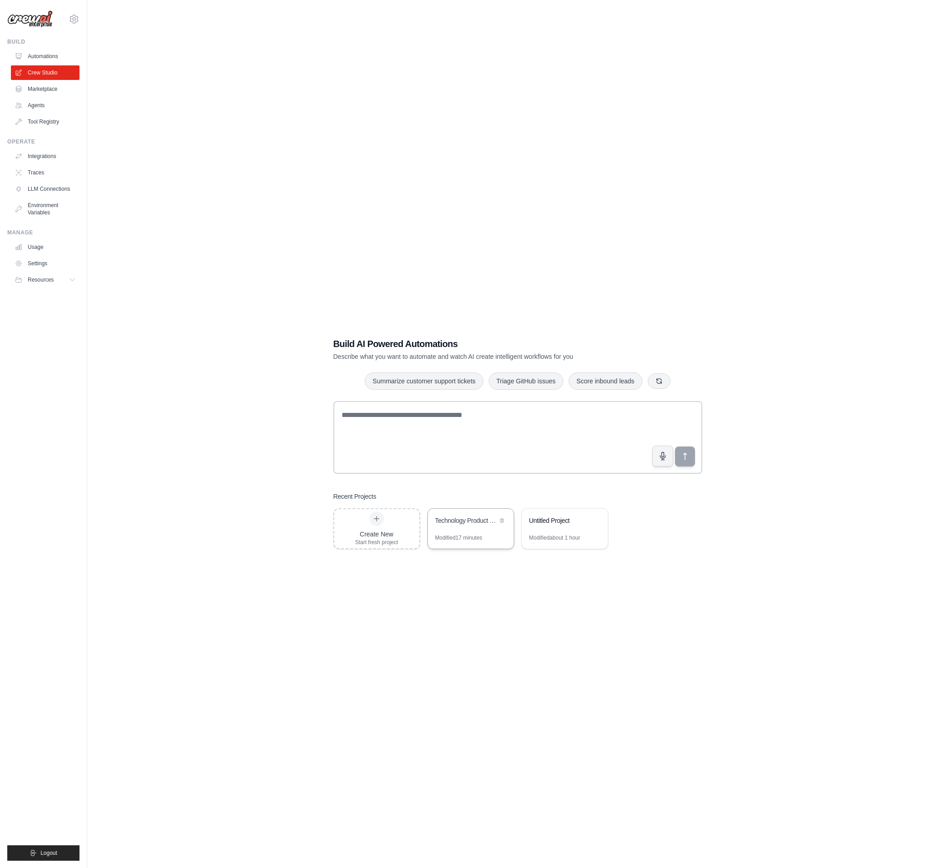
click at [492, 539] on div "Modified 17 minutes" at bounding box center [471, 541] width 86 height 15
click at [59, 47] on div "Build Automations Crew Studio Marketplace Agents" at bounding box center [43, 83] width 72 height 91
click at [54, 54] on link "Automations" at bounding box center [46, 56] width 69 height 15
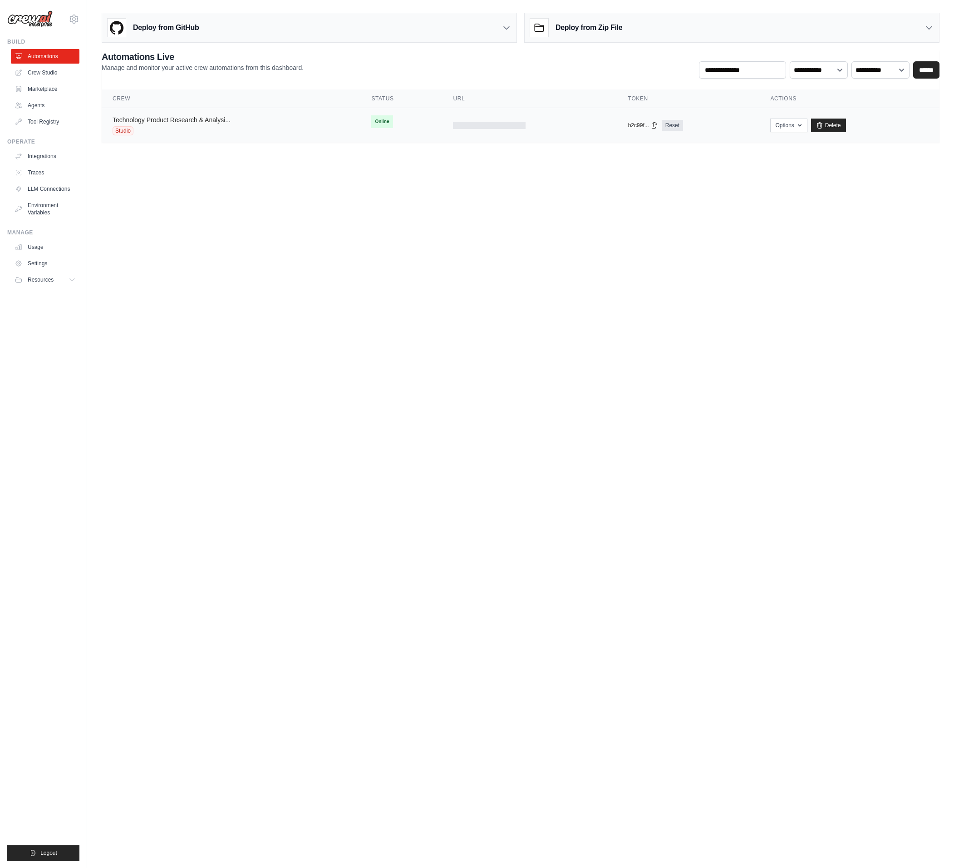
click at [200, 122] on link "Technology Product Research & Analysi..." at bounding box center [172, 119] width 118 height 7
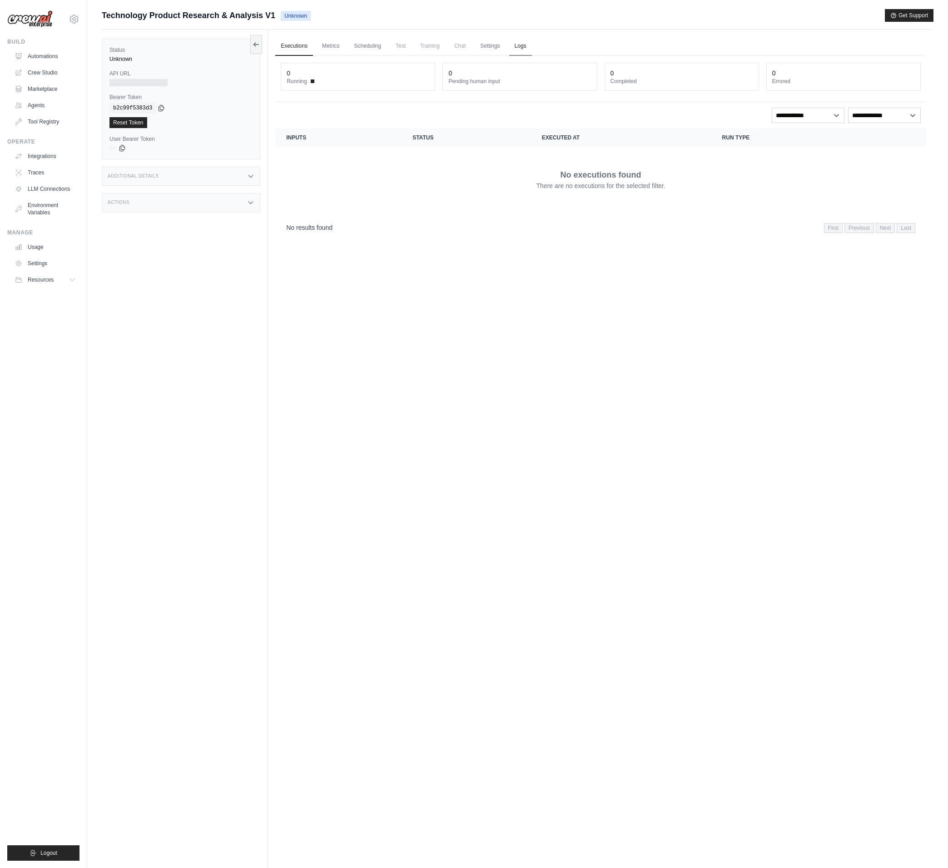
click at [527, 44] on link "Logs" at bounding box center [520, 46] width 23 height 19
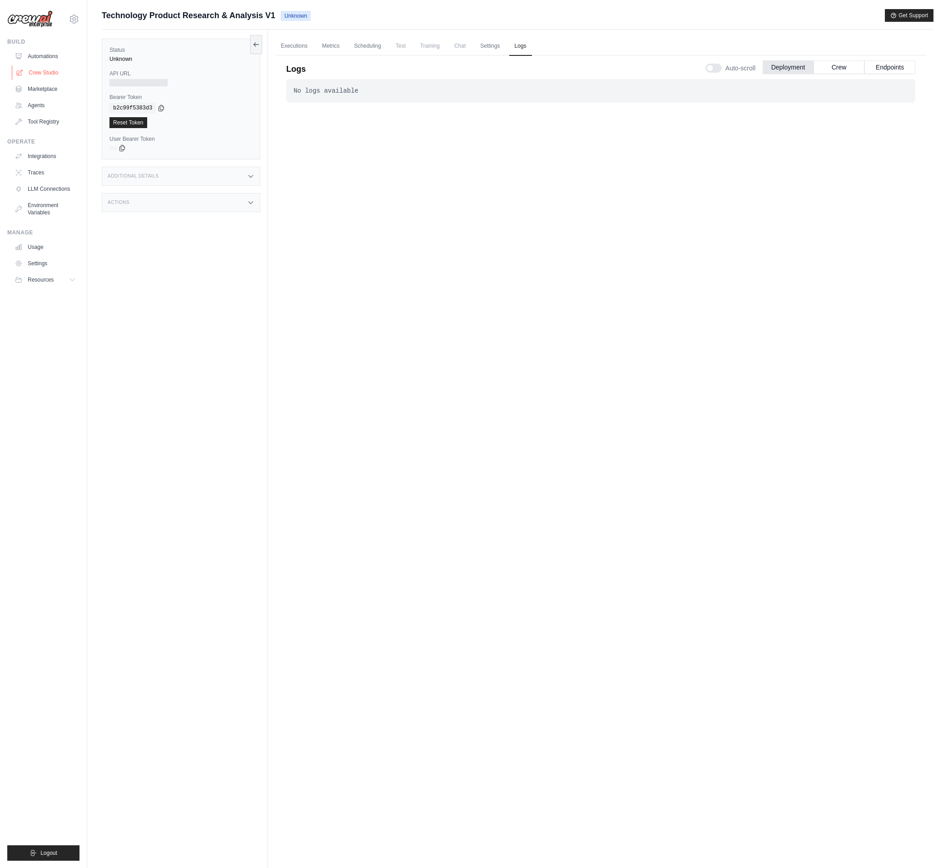
click at [23, 72] on icon at bounding box center [19, 72] width 7 height 7
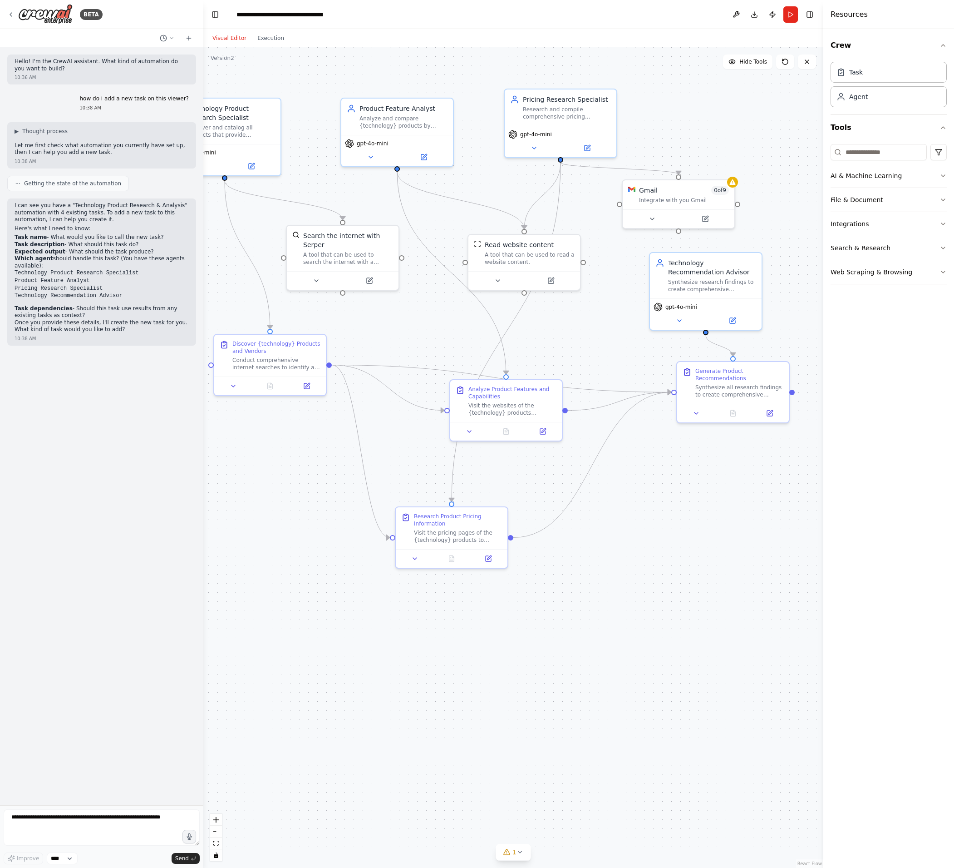
drag, startPoint x: 284, startPoint y: 473, endPoint x: 294, endPoint y: 478, distance: 11.2
click at [294, 478] on div ".deletable-edge-delete-btn { width: 20px; height: 20px; border: 0px solid #ffff…" at bounding box center [513, 457] width 620 height 820
click at [666, 221] on button at bounding box center [652, 217] width 51 height 11
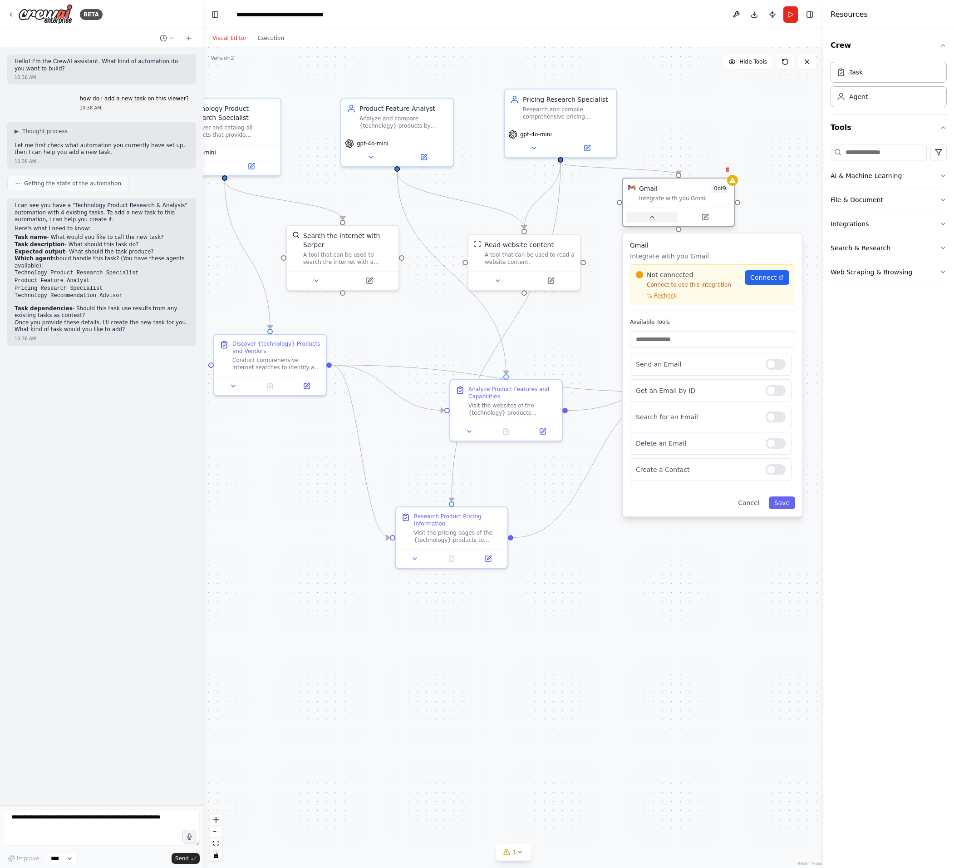
click at [665, 221] on button at bounding box center [652, 217] width 51 height 11
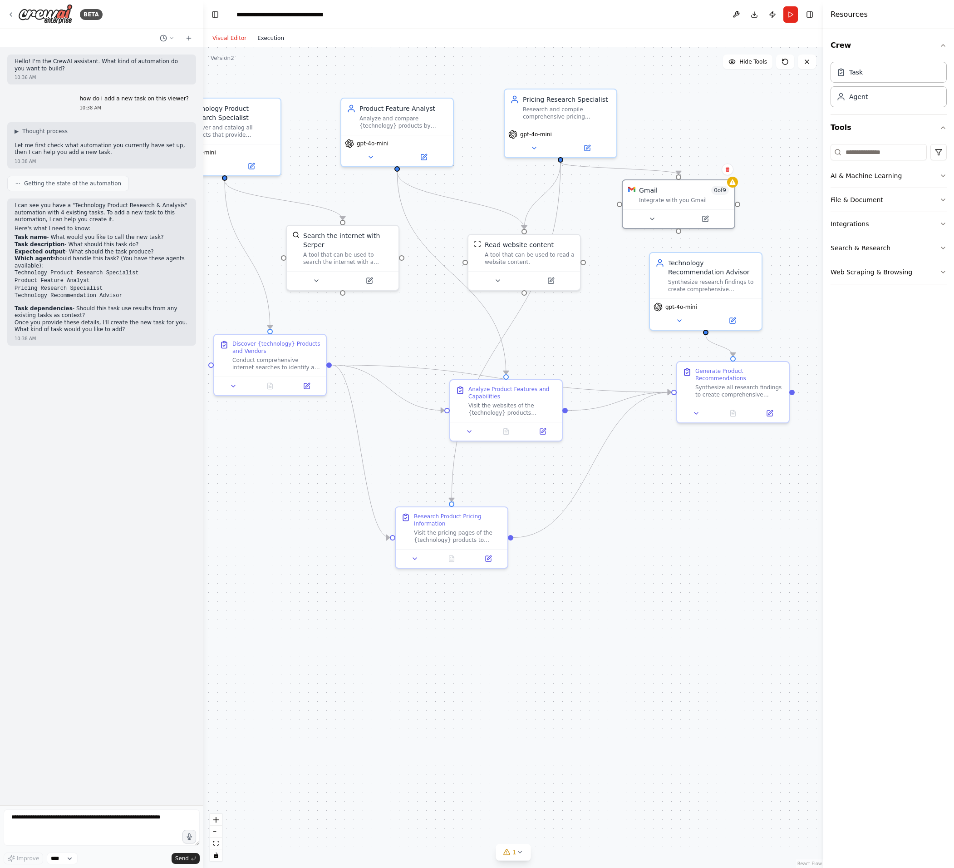
click at [276, 35] on button "Execution" at bounding box center [271, 38] width 38 height 11
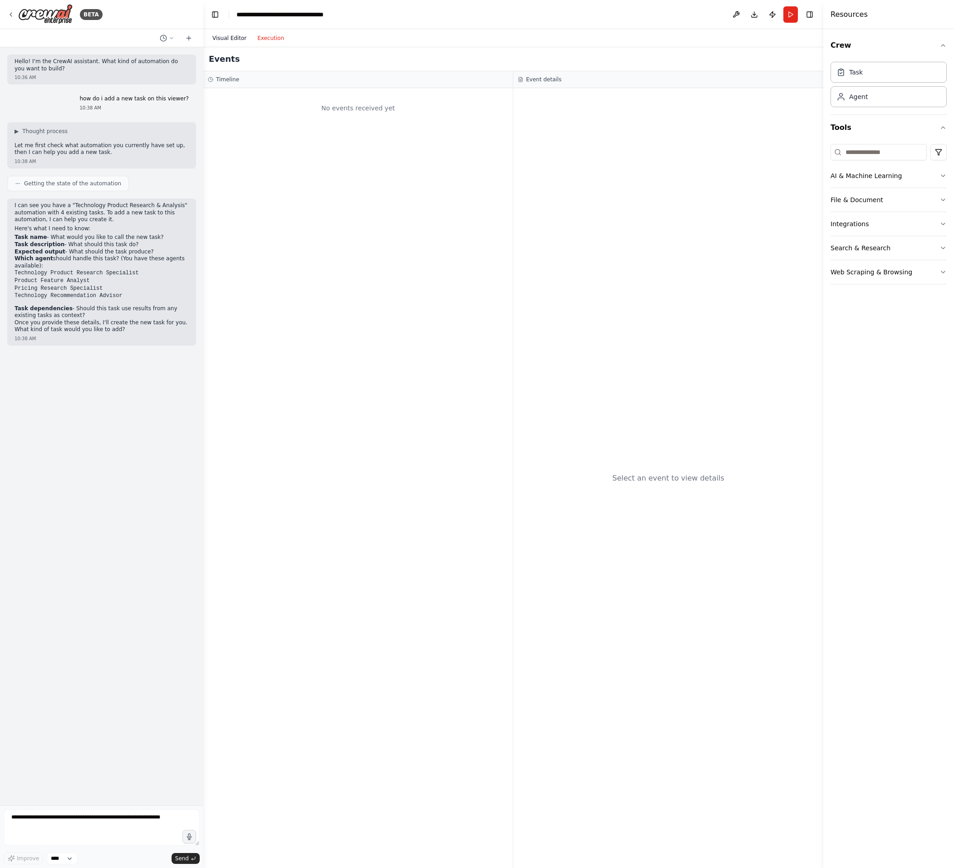
click at [222, 41] on button "Visual Editor" at bounding box center [229, 38] width 45 height 11
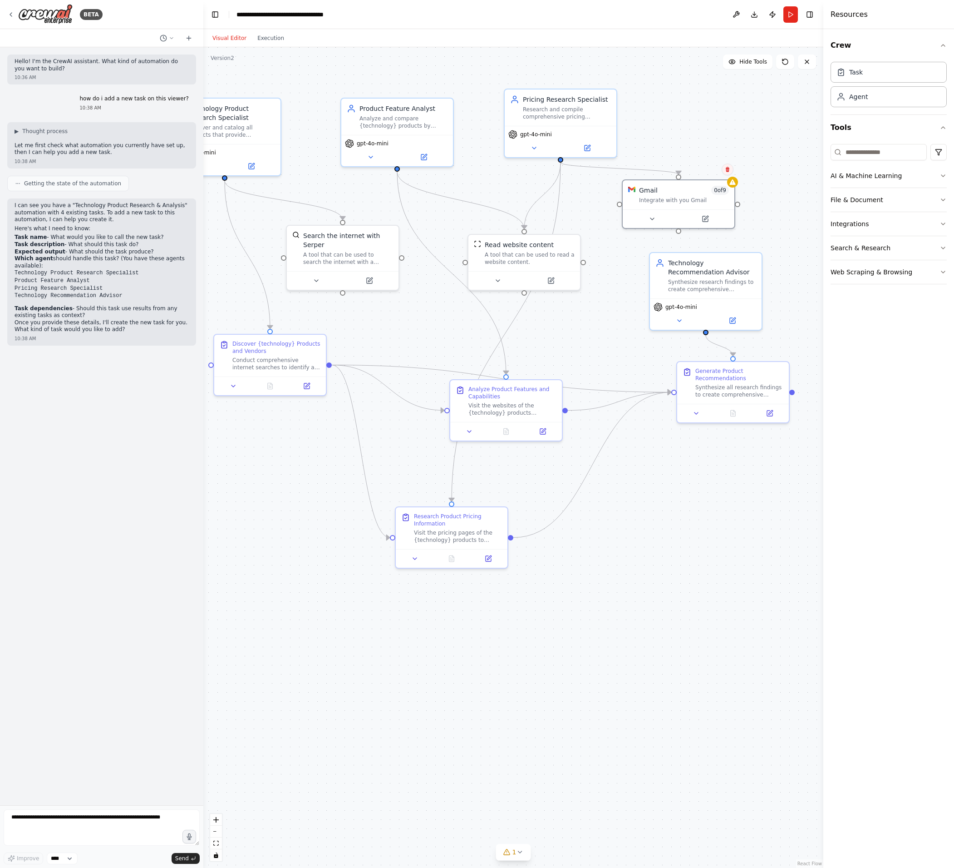
click at [726, 171] on icon at bounding box center [728, 169] width 4 height 5
click at [692, 170] on button "Confirm" at bounding box center [702, 169] width 32 height 11
click at [267, 36] on button "Execution" at bounding box center [271, 38] width 38 height 11
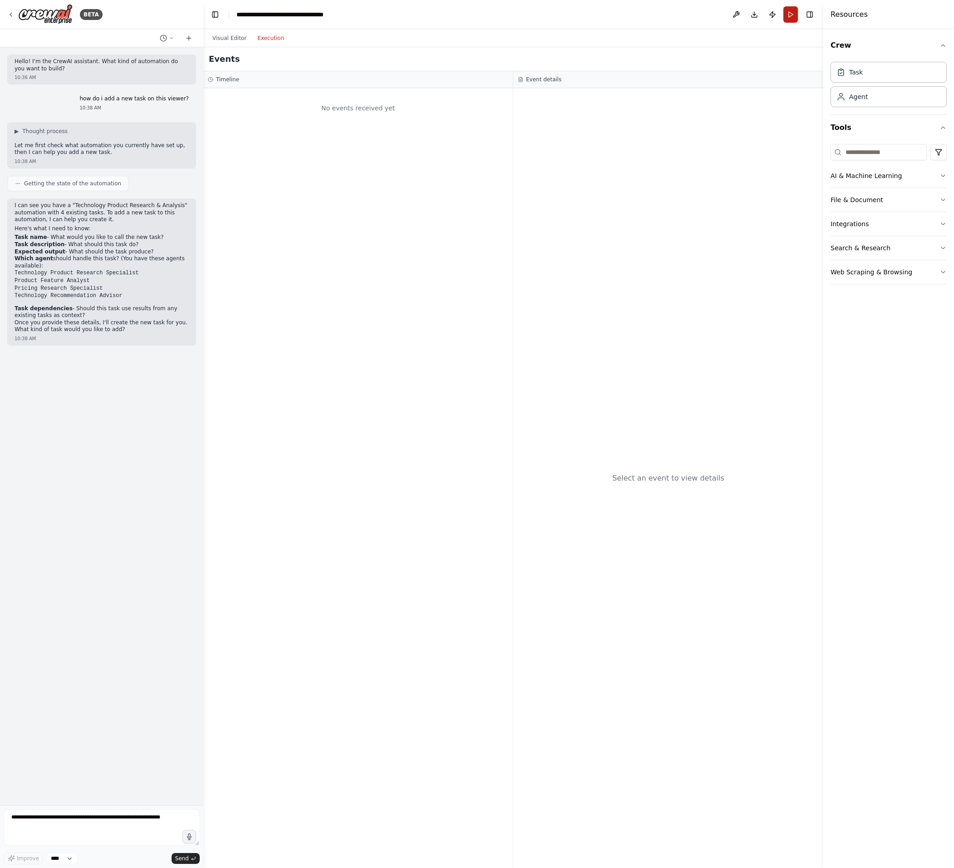
click at [786, 15] on button "Run" at bounding box center [791, 14] width 15 height 16
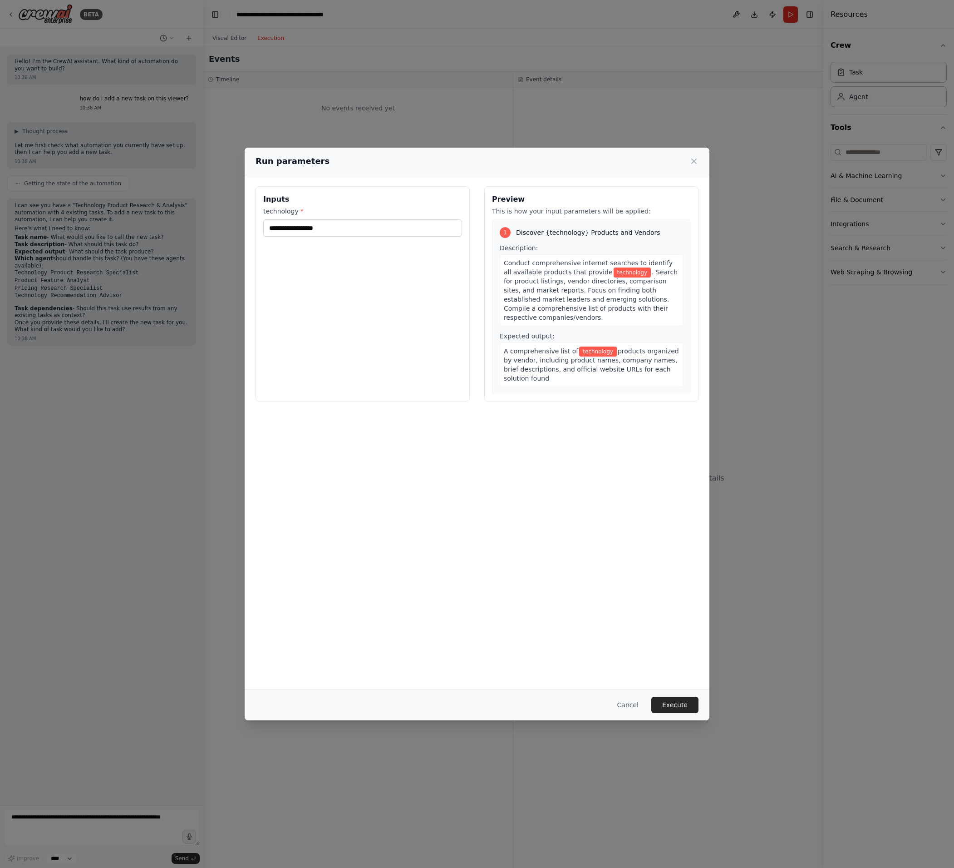
click at [415, 211] on label "technology *" at bounding box center [362, 211] width 199 height 9
click at [415, 219] on input "technology *" at bounding box center [362, 227] width 199 height 17
click at [404, 225] on input "technology *" at bounding box center [362, 227] width 199 height 17
type input "**********"
click at [686, 707] on button "Execute" at bounding box center [675, 705] width 47 height 16
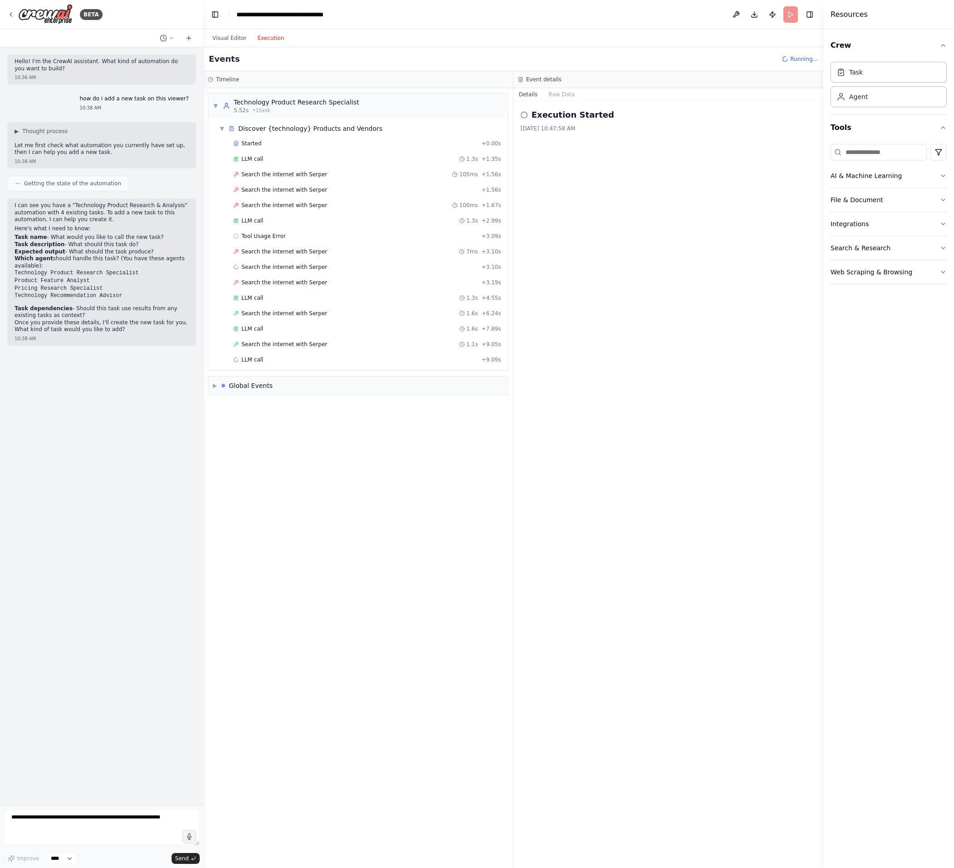
click at [711, 514] on div "Execution Started 8/21/2025, 10:47:58 AM" at bounding box center [669, 484] width 310 height 766
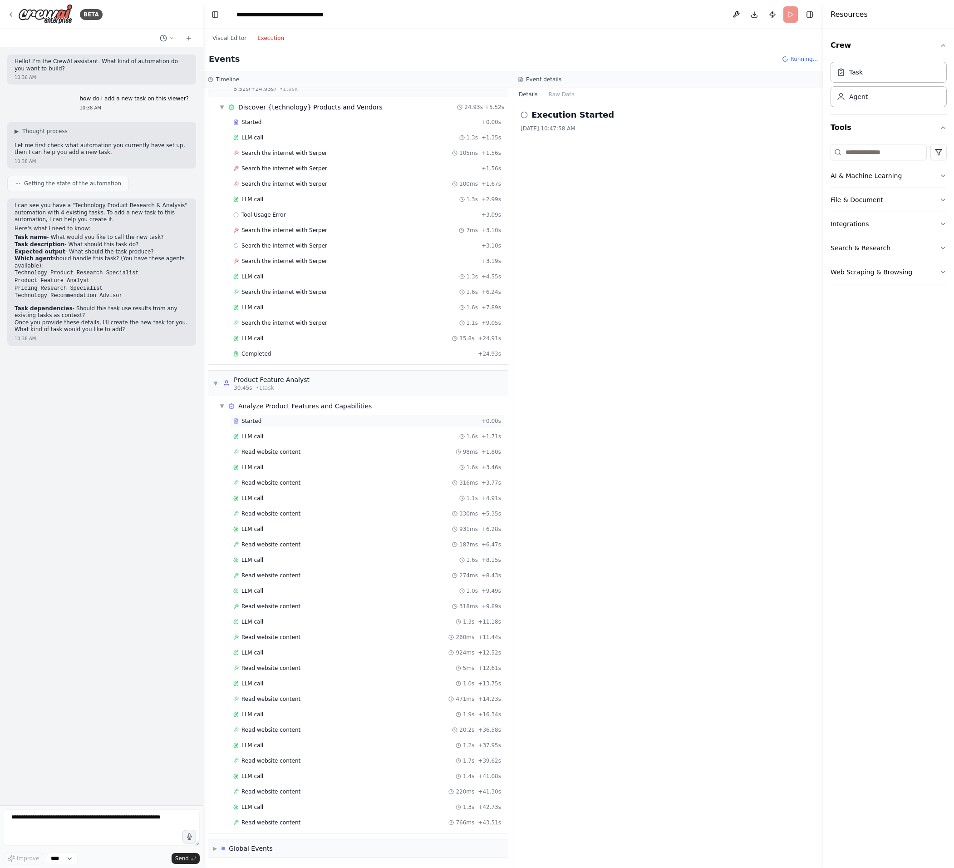
scroll to position [37, 0]
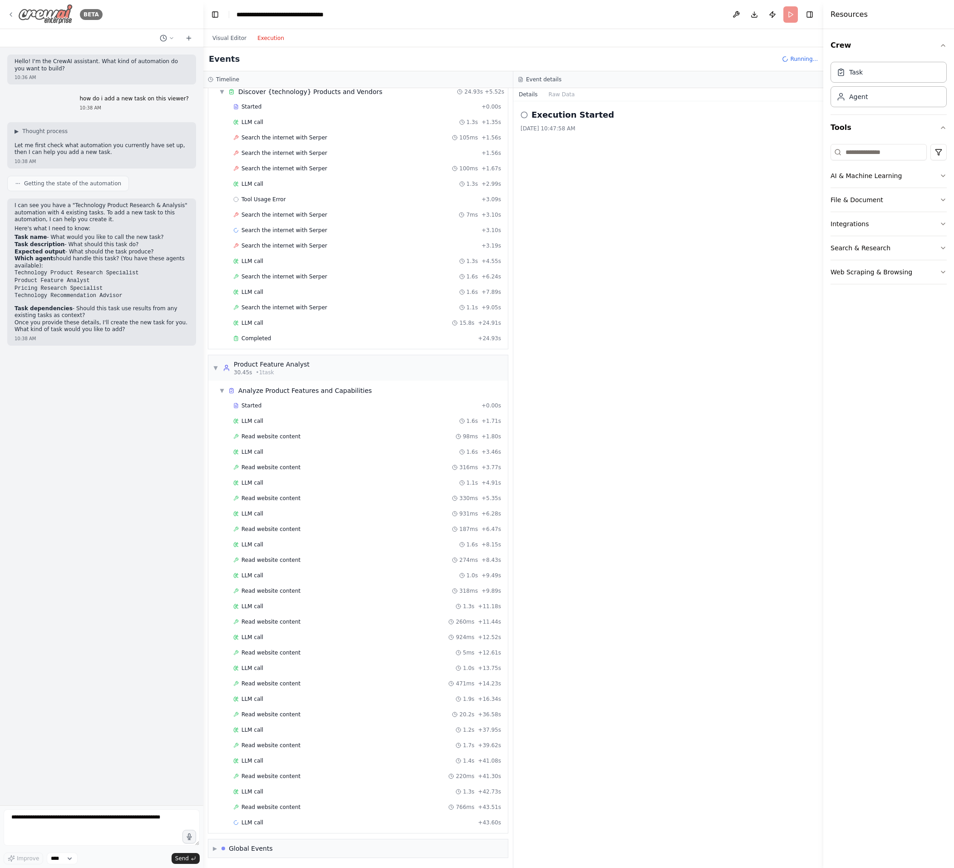
click at [16, 19] on div "BETA" at bounding box center [54, 14] width 95 height 20
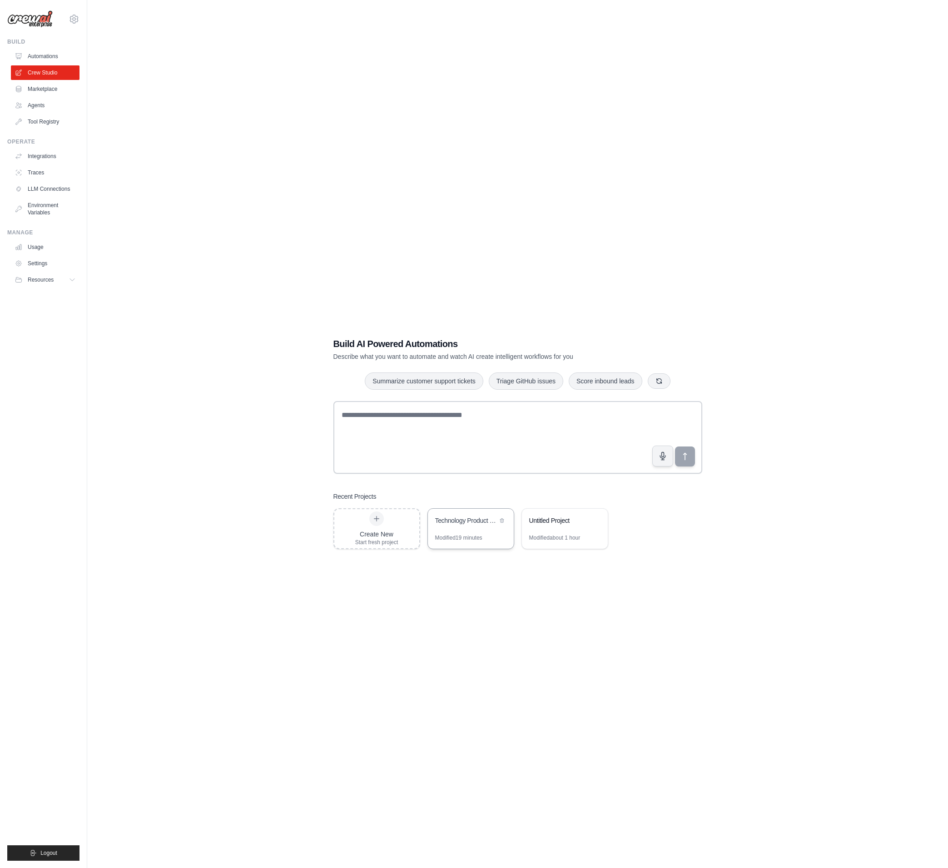
click at [441, 514] on div "Technology Product Research & Analysis" at bounding box center [471, 521] width 86 height 25
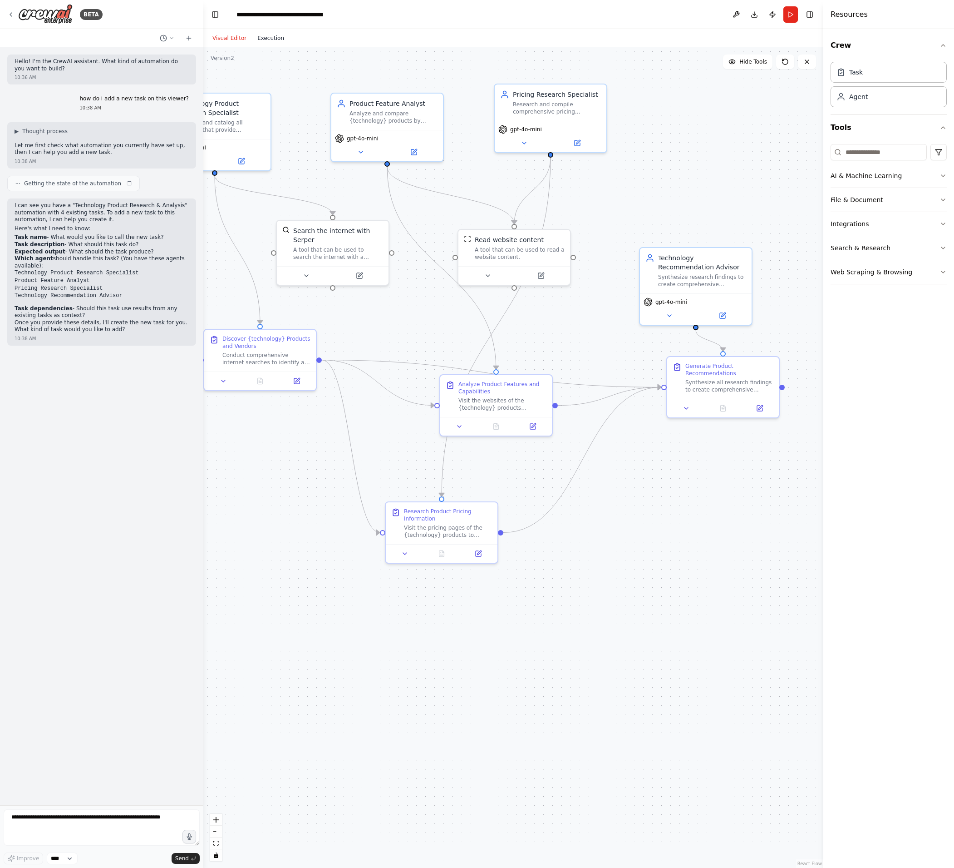
click at [259, 37] on button "Execution" at bounding box center [271, 38] width 38 height 11
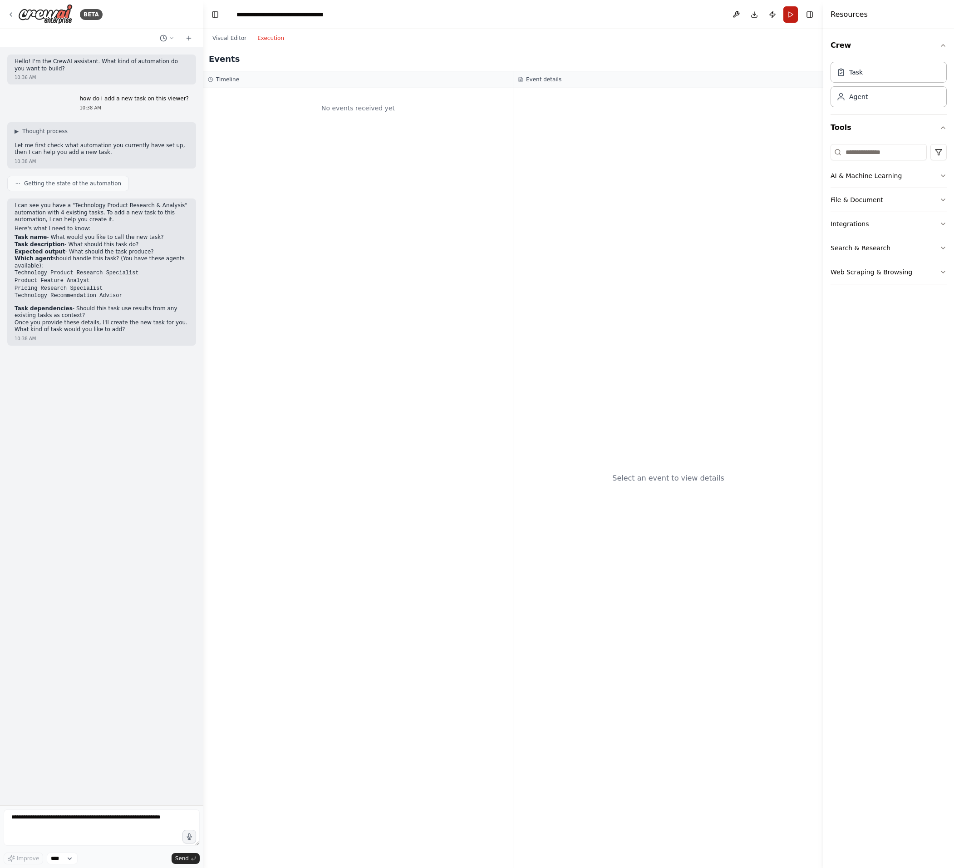
click at [789, 15] on button "Run" at bounding box center [791, 14] width 15 height 16
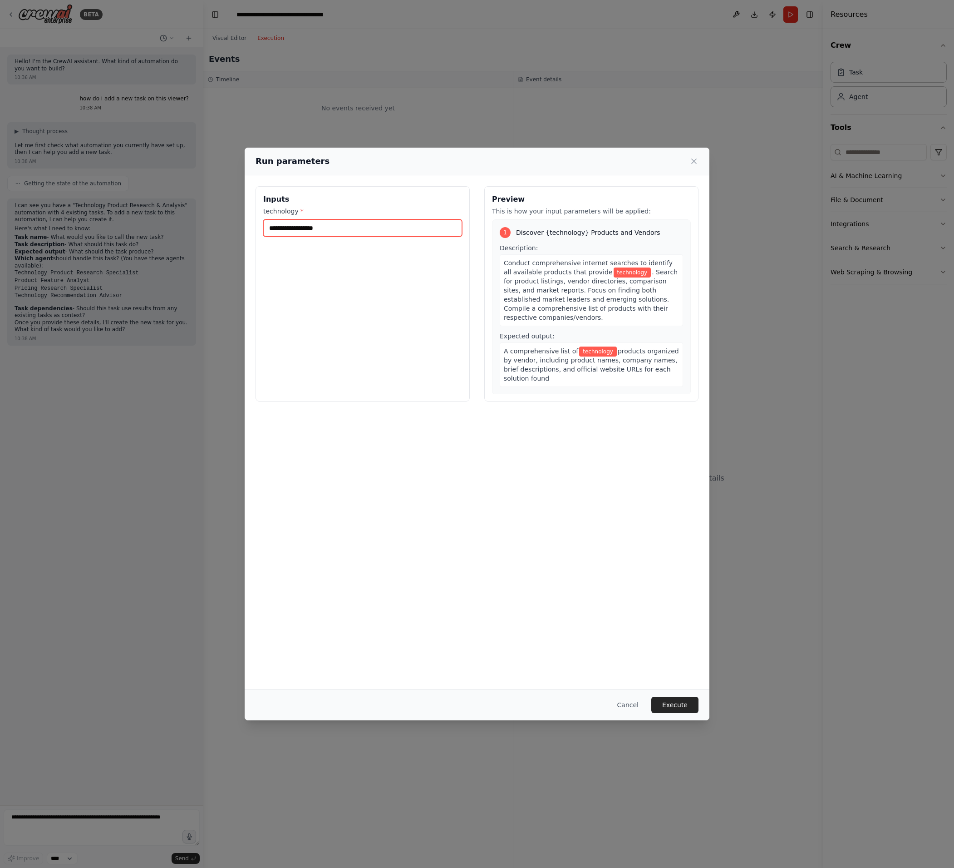
click at [316, 230] on input "technology *" at bounding box center [362, 227] width 199 height 17
type input "**********"
click at [674, 701] on button "Execute" at bounding box center [675, 705] width 47 height 16
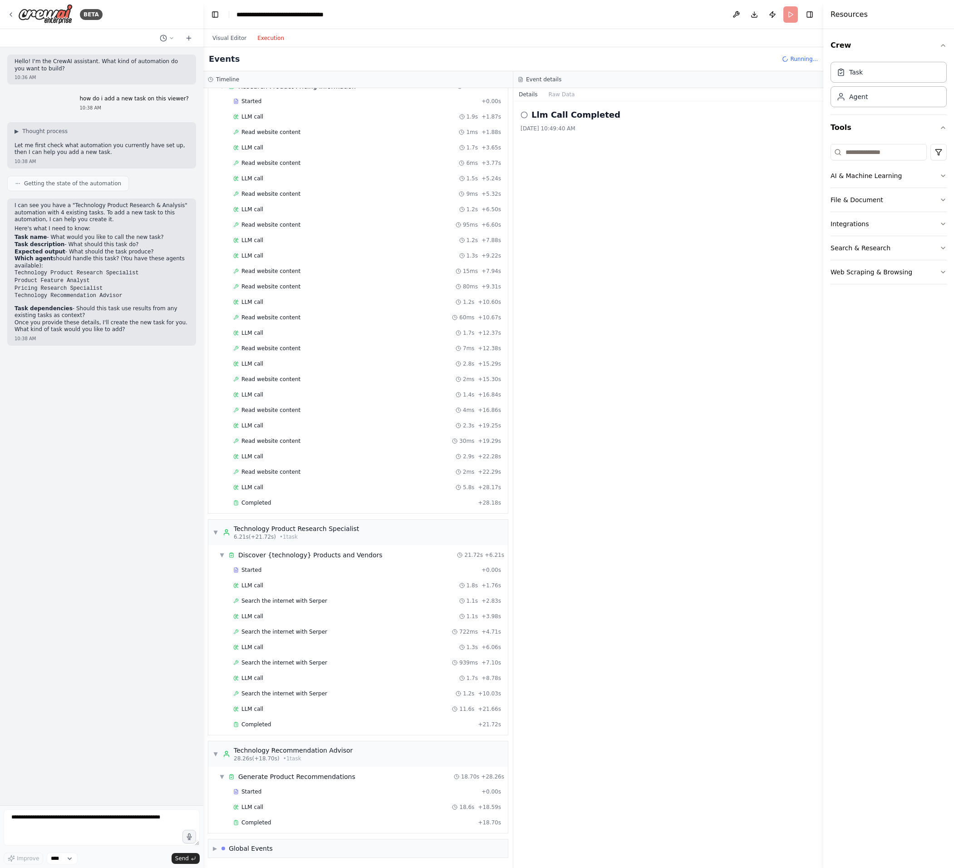
scroll to position [619, 0]
click at [214, 848] on span "▶" at bounding box center [215, 848] width 4 height 7
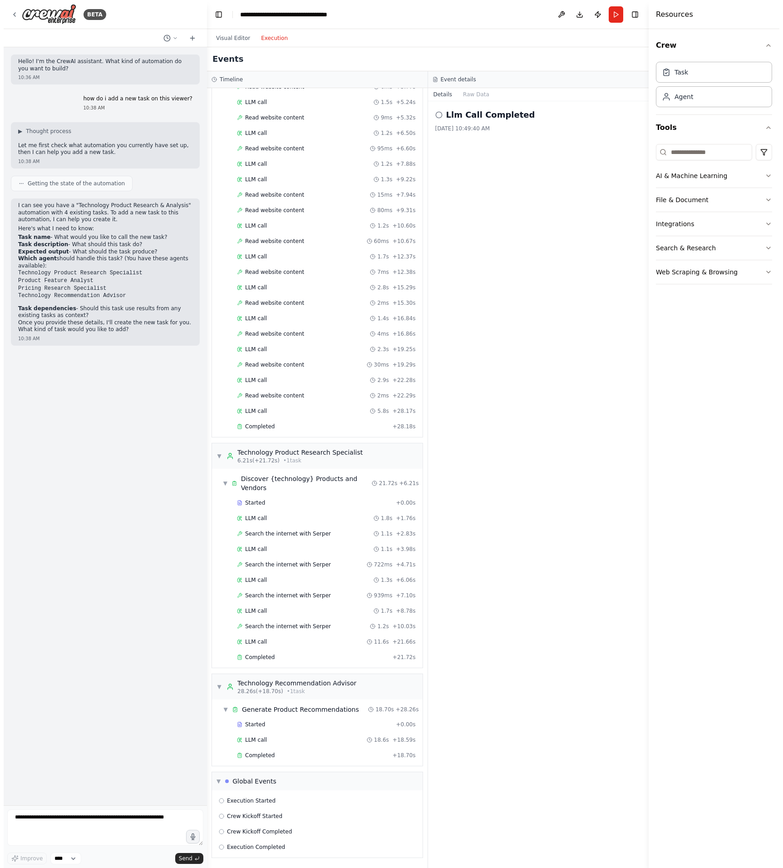
scroll to position [686, 0]
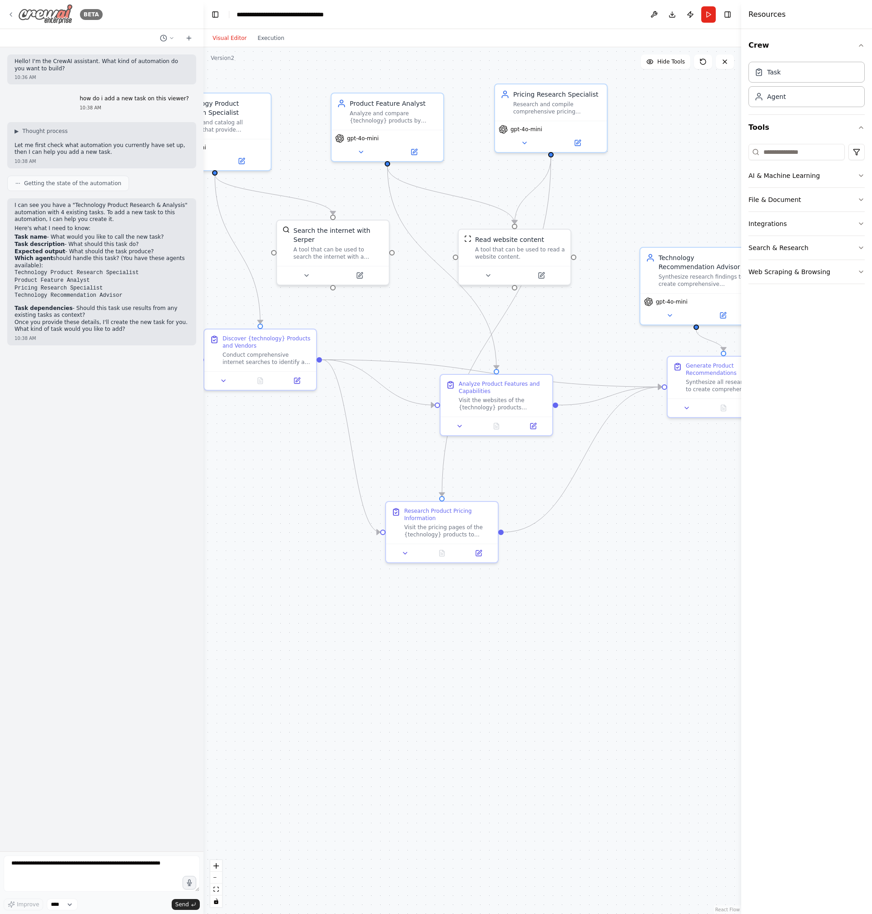
click at [15, 14] on div "BETA" at bounding box center [54, 14] width 95 height 20
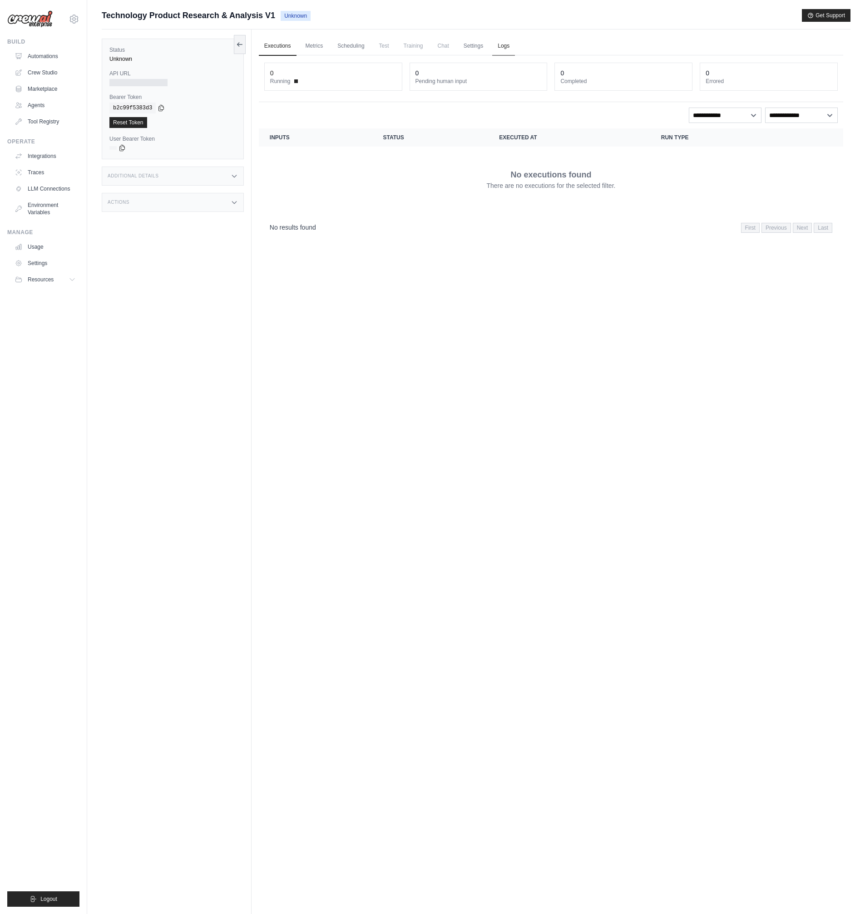
click at [504, 48] on link "Logs" at bounding box center [503, 46] width 23 height 19
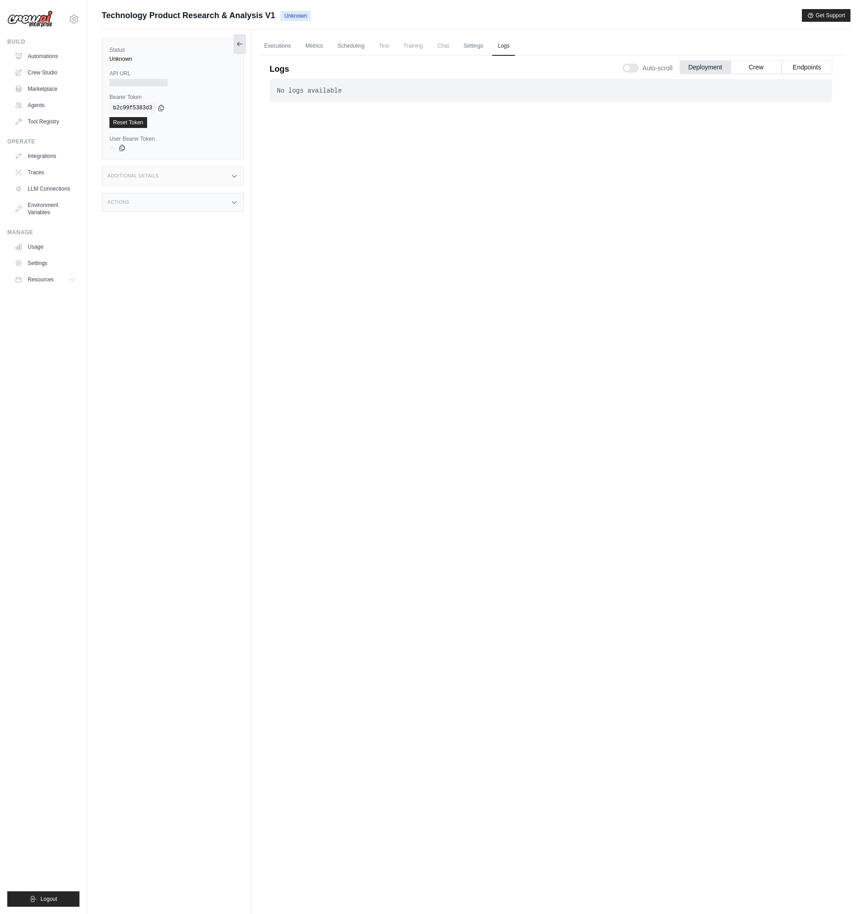
click at [241, 52] on button at bounding box center [240, 44] width 12 height 19
click at [132, 50] on link "Executions" at bounding box center [128, 46] width 38 height 19
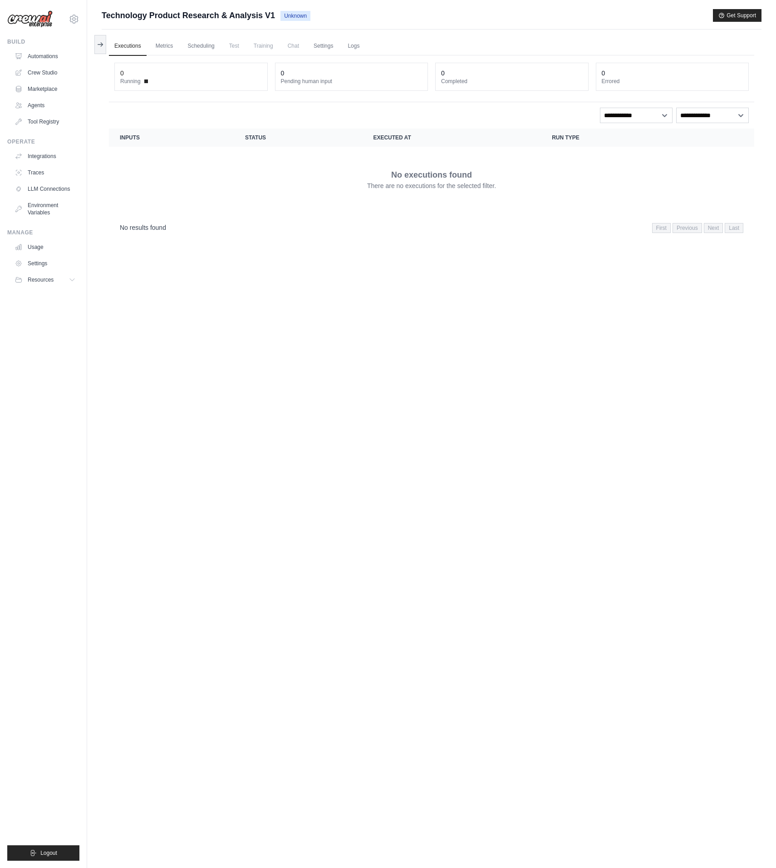
click at [376, 38] on ul "Executions Metrics Scheduling Test Training Chat Settings Logs" at bounding box center [432, 46] width 646 height 19
click at [363, 48] on link "Logs" at bounding box center [353, 46] width 23 height 19
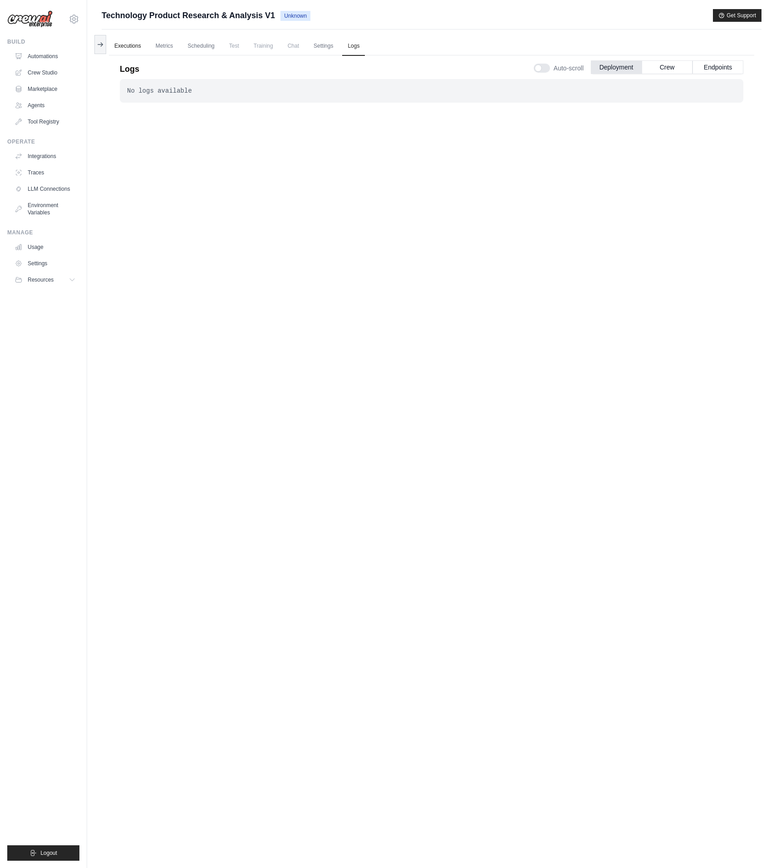
click at [132, 43] on link "Executions" at bounding box center [128, 46] width 38 height 19
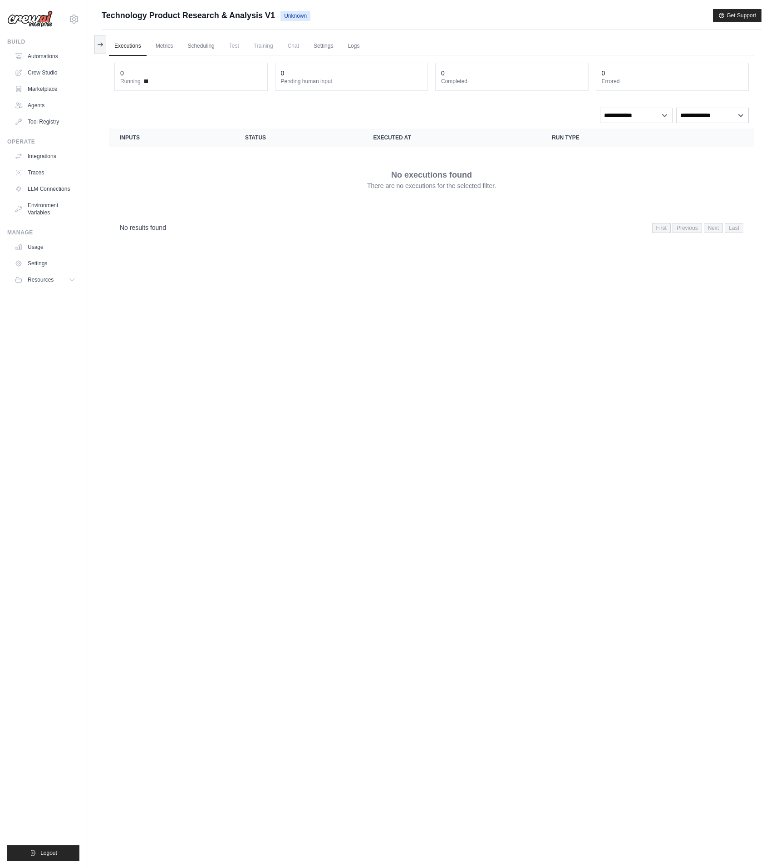
click at [279, 47] on ul "Executions Metrics Scheduling Test Training Chat Settings Logs" at bounding box center [432, 46] width 646 height 19
click at [296, 47] on span "Chat" at bounding box center [293, 46] width 22 height 18
click at [362, 49] on link "Logs" at bounding box center [353, 46] width 23 height 19
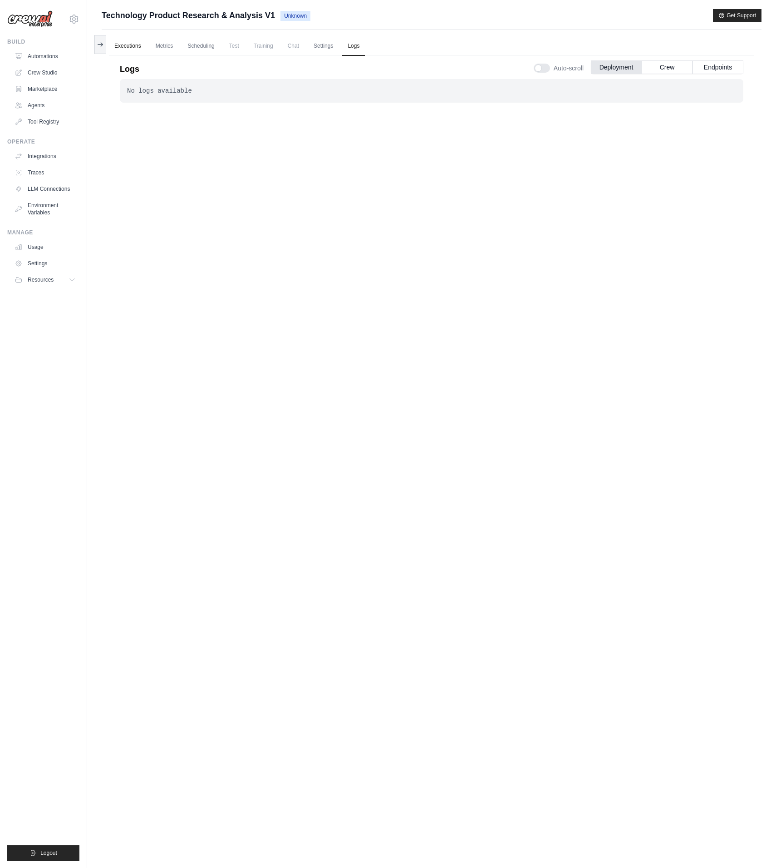
click at [129, 46] on link "Executions" at bounding box center [128, 46] width 38 height 19
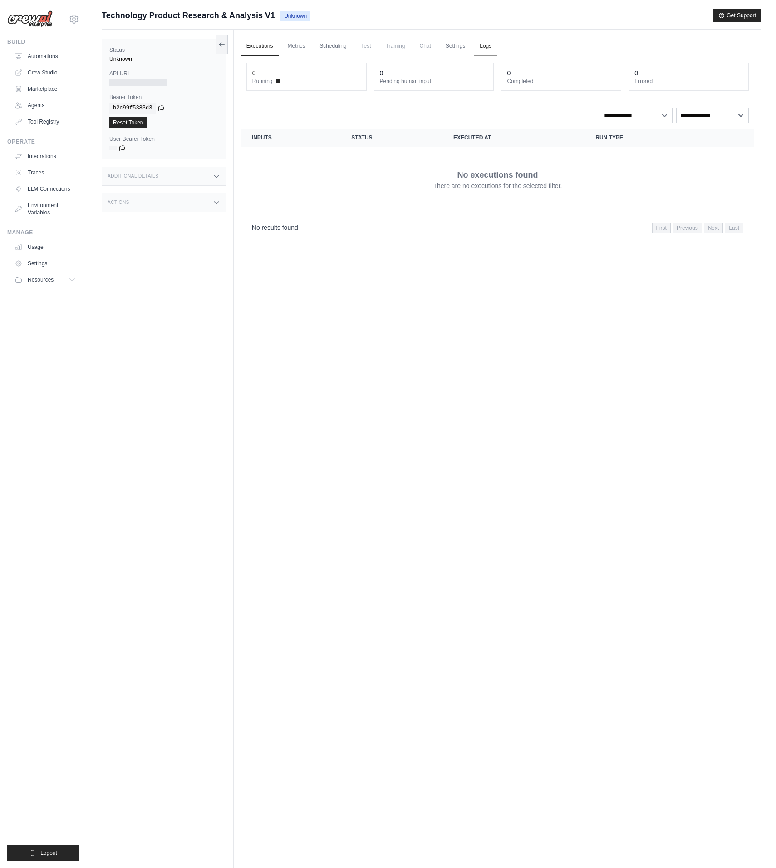
click at [485, 49] on link "Logs" at bounding box center [485, 46] width 23 height 19
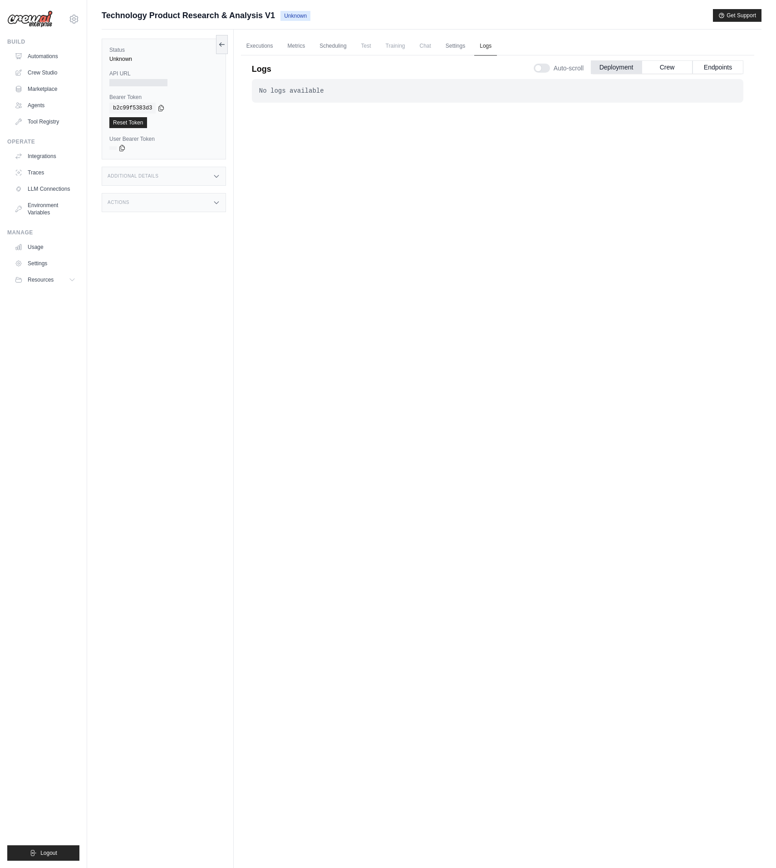
click at [485, 49] on link "Logs" at bounding box center [485, 46] width 23 height 19
click at [282, 47] on link "Metrics" at bounding box center [296, 46] width 29 height 19
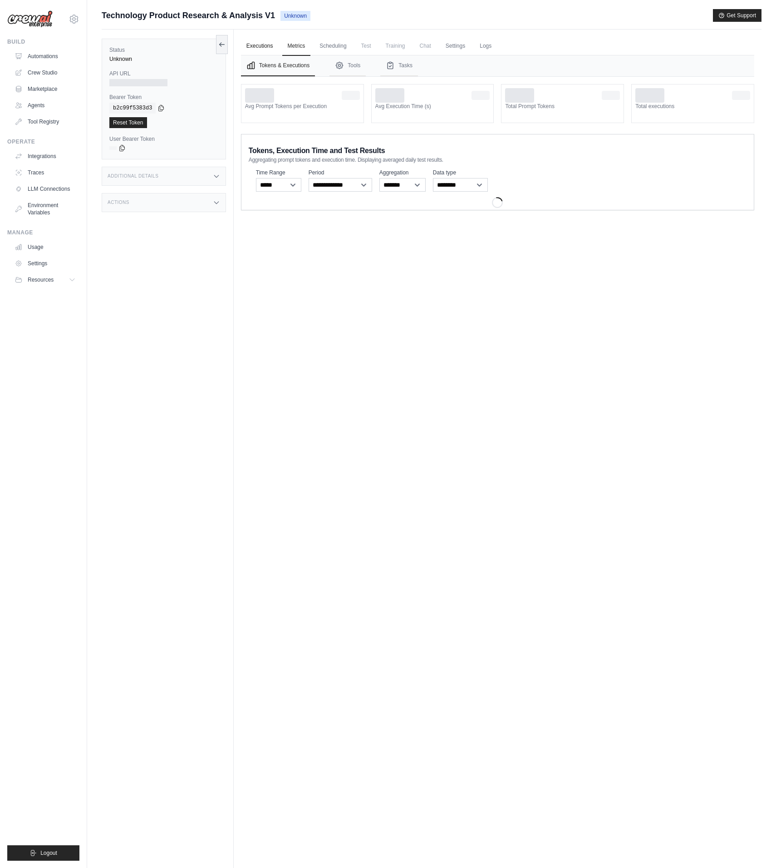
click at [257, 46] on link "Executions" at bounding box center [260, 46] width 38 height 19
